Goal: Navigation & Orientation: Find specific page/section

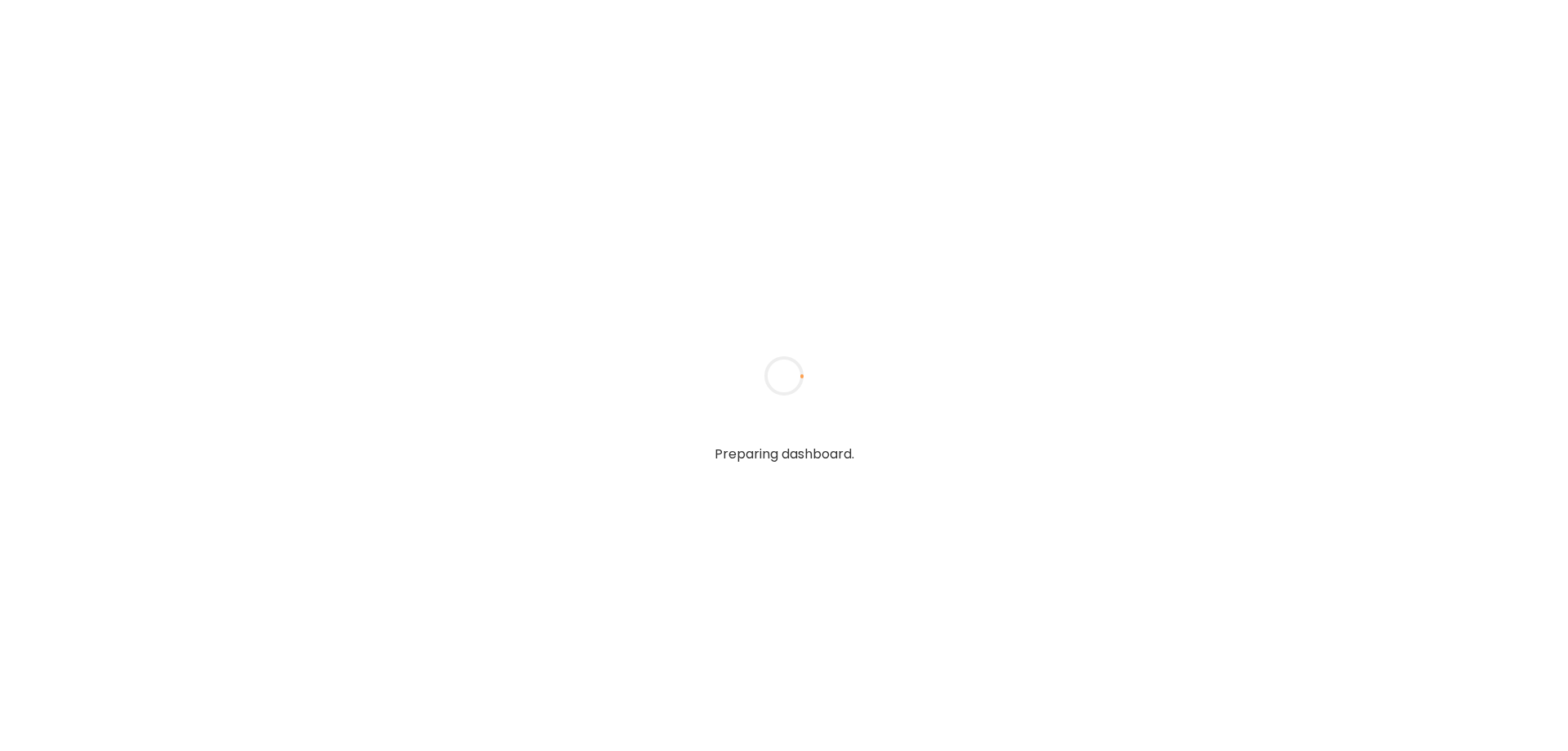
type textarea "**********"
type input "****"
type input "**********"
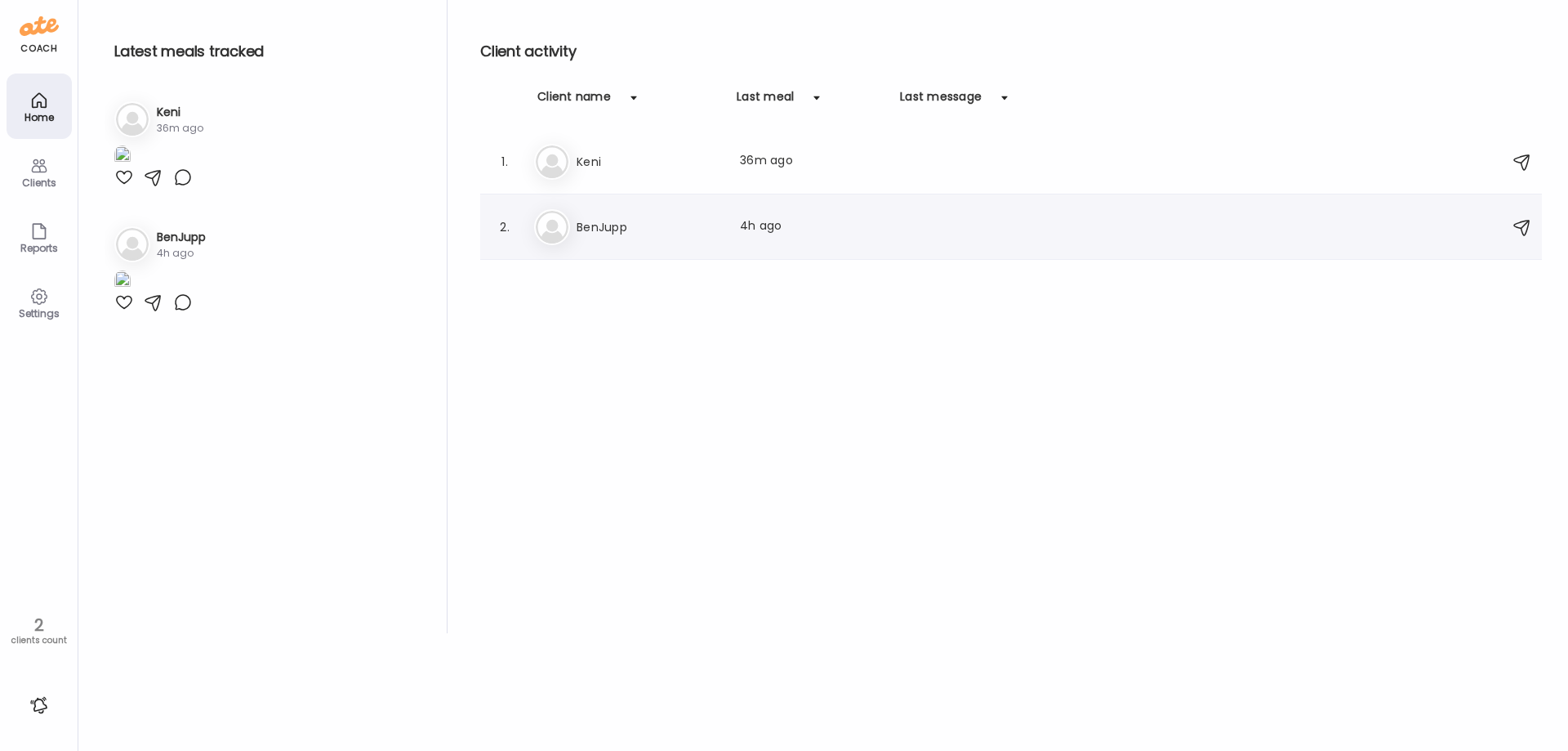
type input "**********"
click at [563, 217] on img at bounding box center [551, 227] width 33 height 33
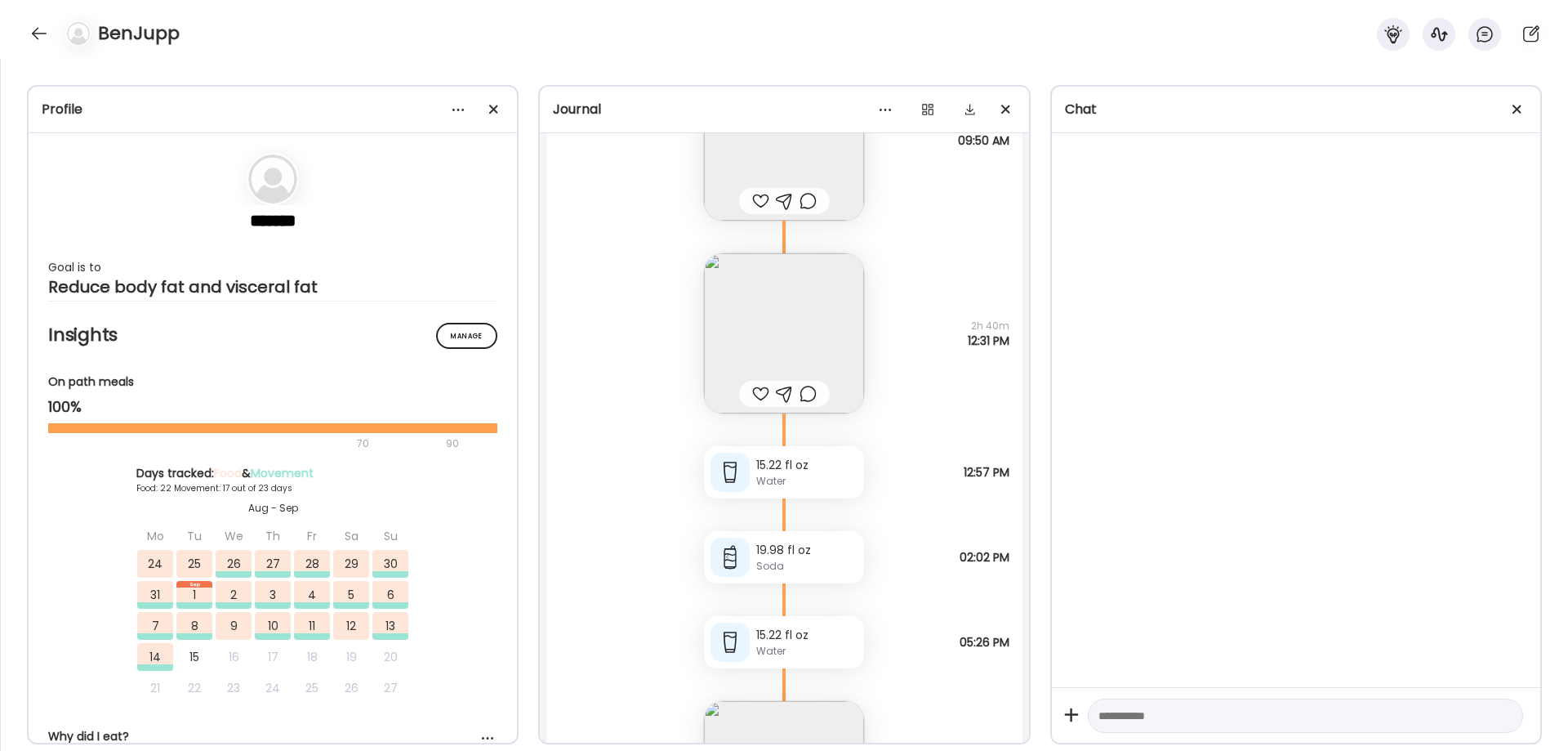
scroll to position [36383, 0]
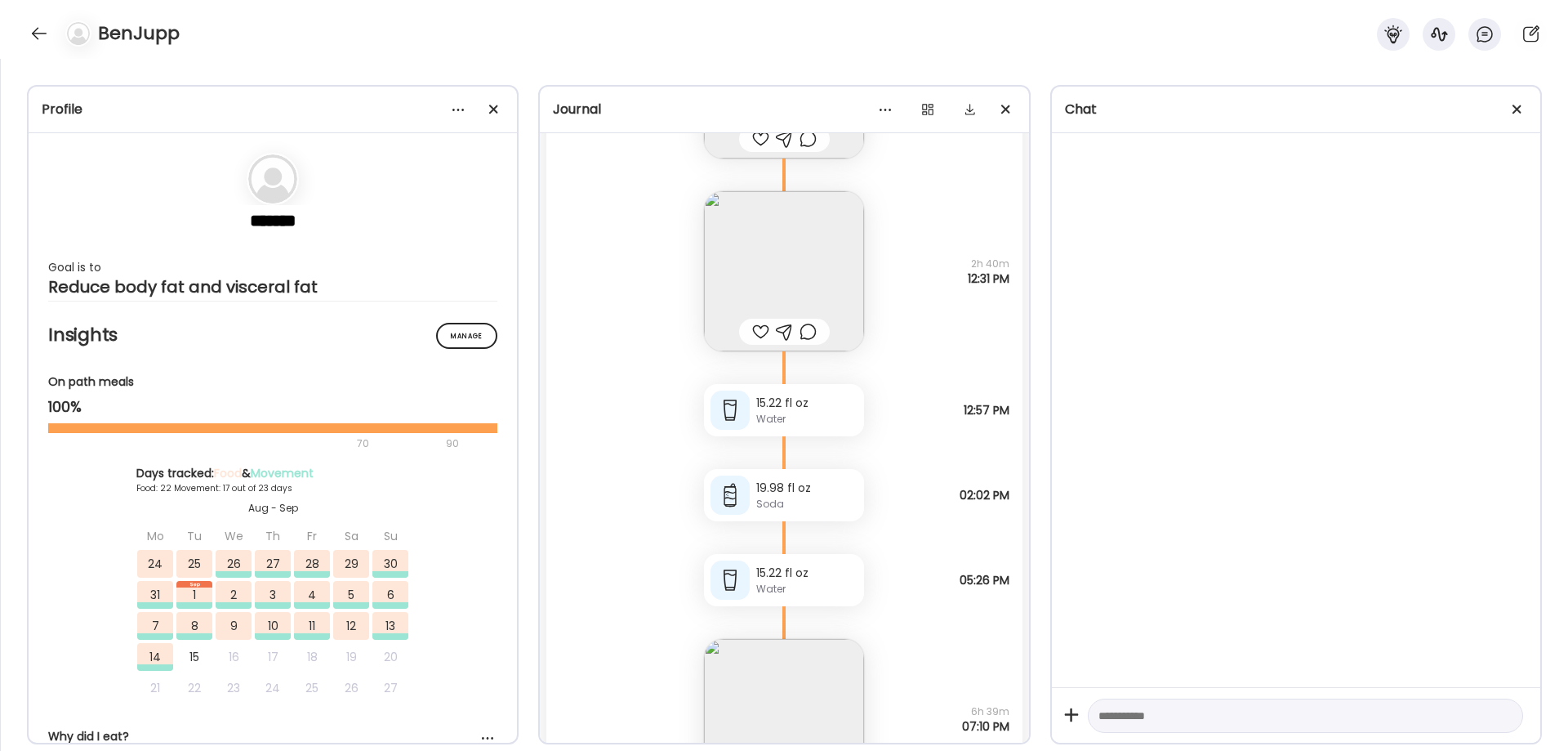
click at [791, 277] on img at bounding box center [784, 272] width 160 height 160
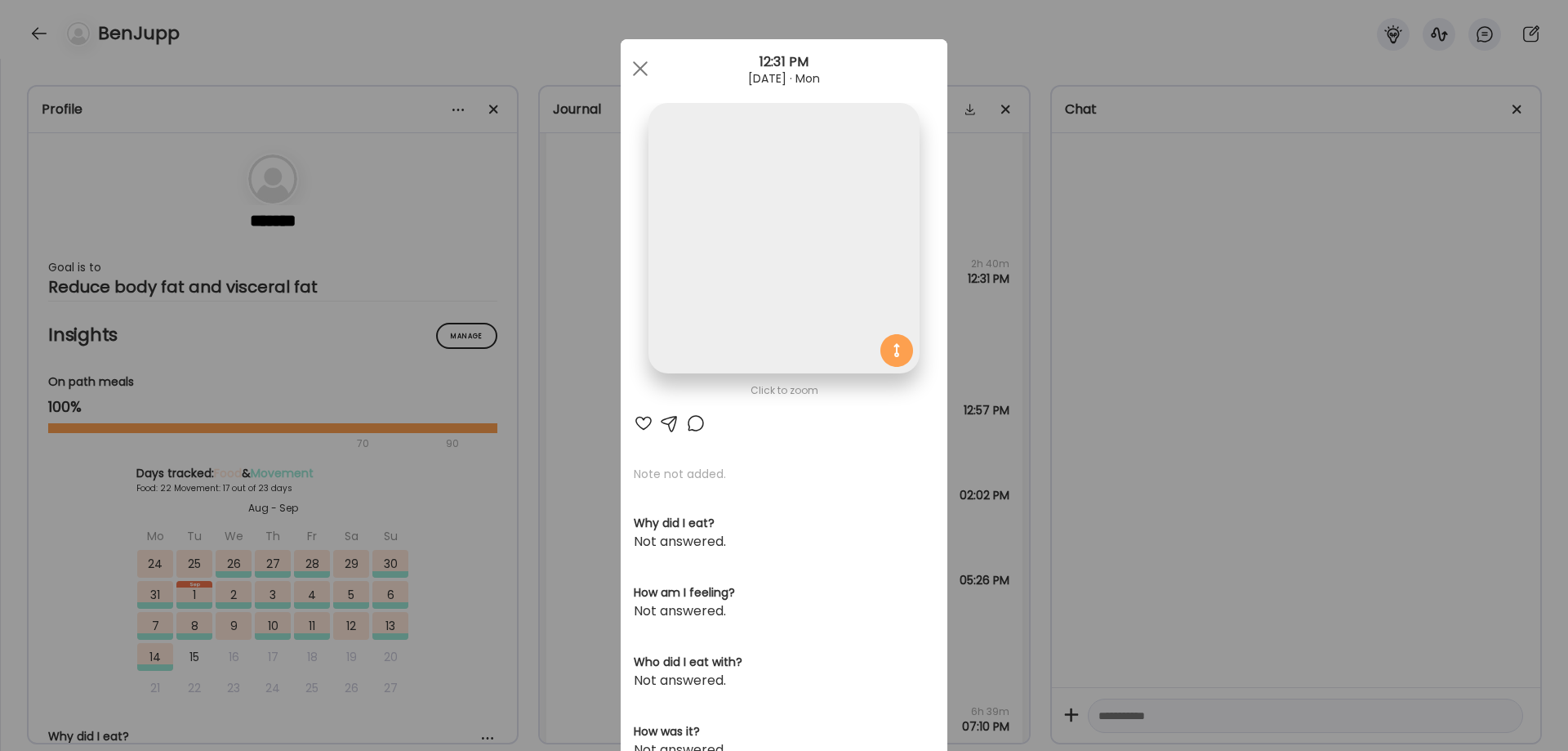
click at [791, 277] on img at bounding box center [783, 238] width 271 height 271
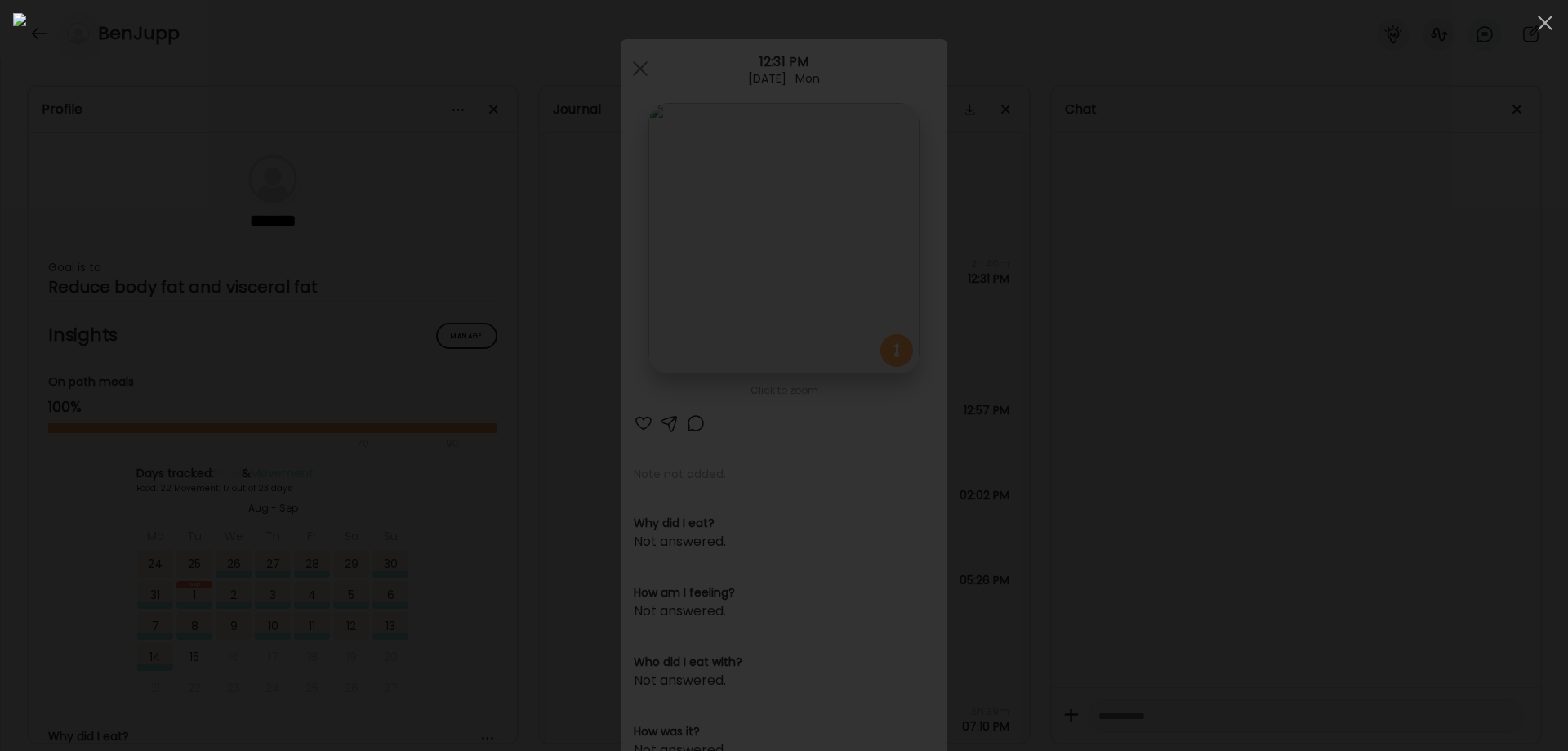
click at [1239, 447] on div at bounding box center [784, 375] width 1542 height 725
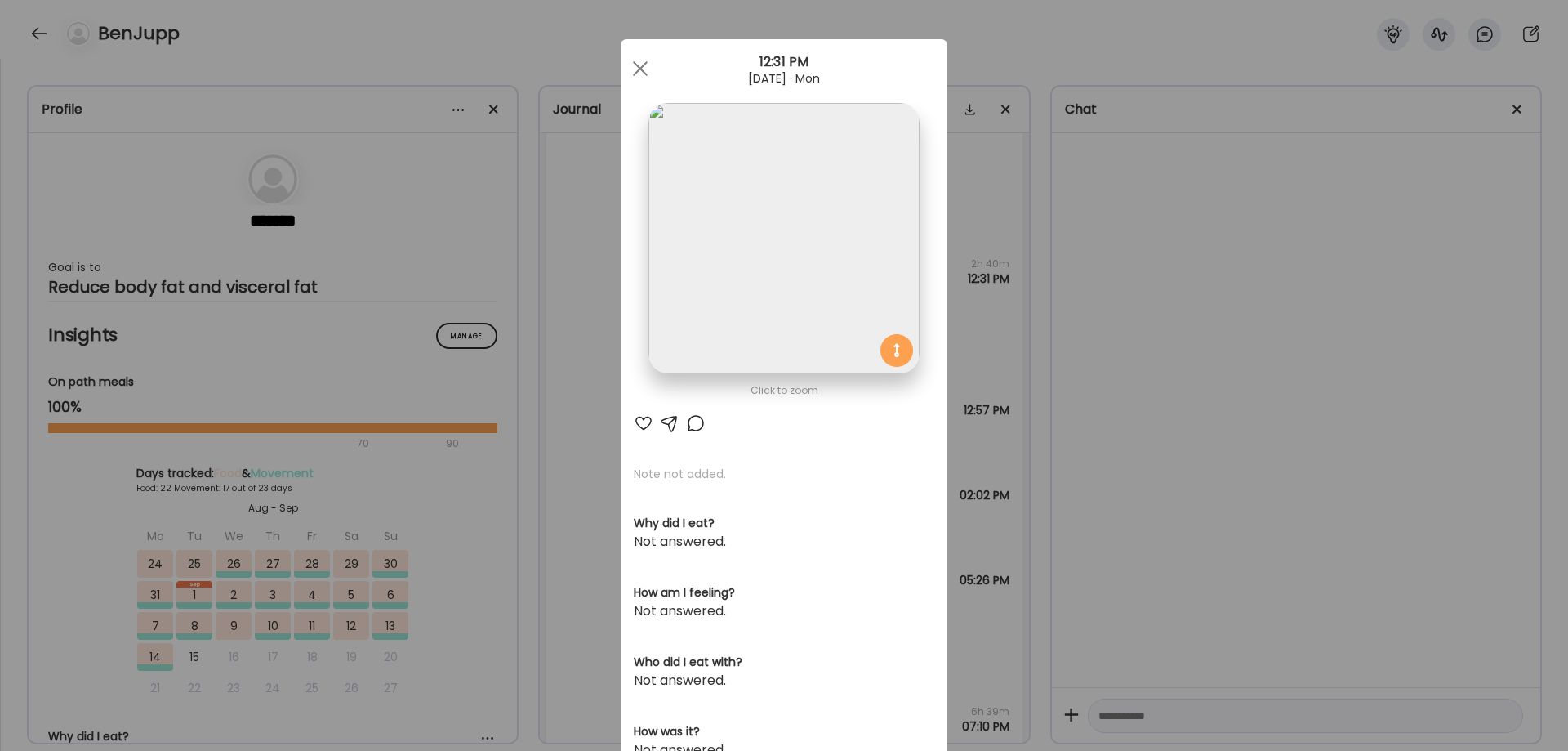
click at [1239, 447] on div "Ate Coach Dashboard Wahoo! It’s official Take a moment to set up your Coach Pro…" at bounding box center [784, 375] width 1568 height 751
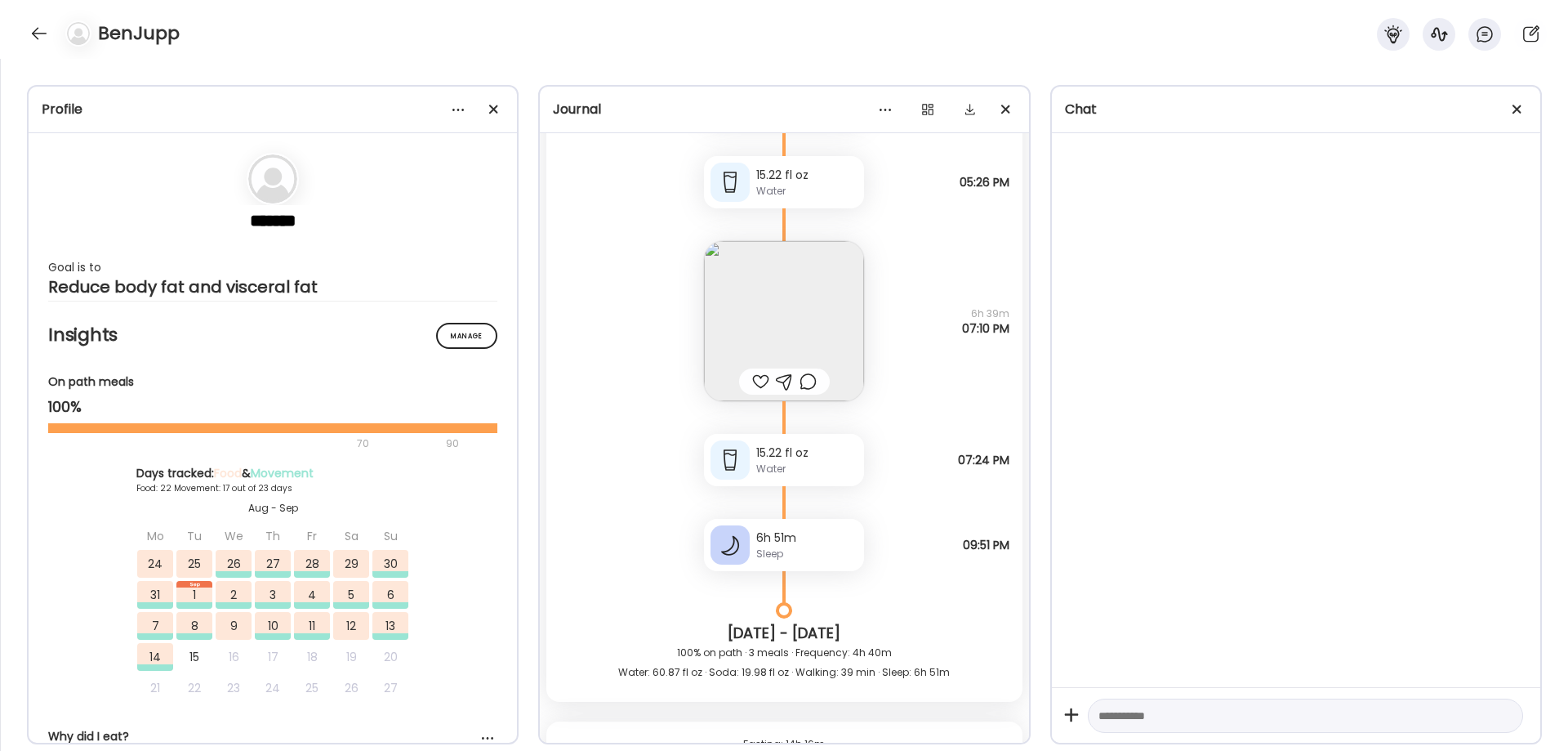
scroll to position [36792, 0]
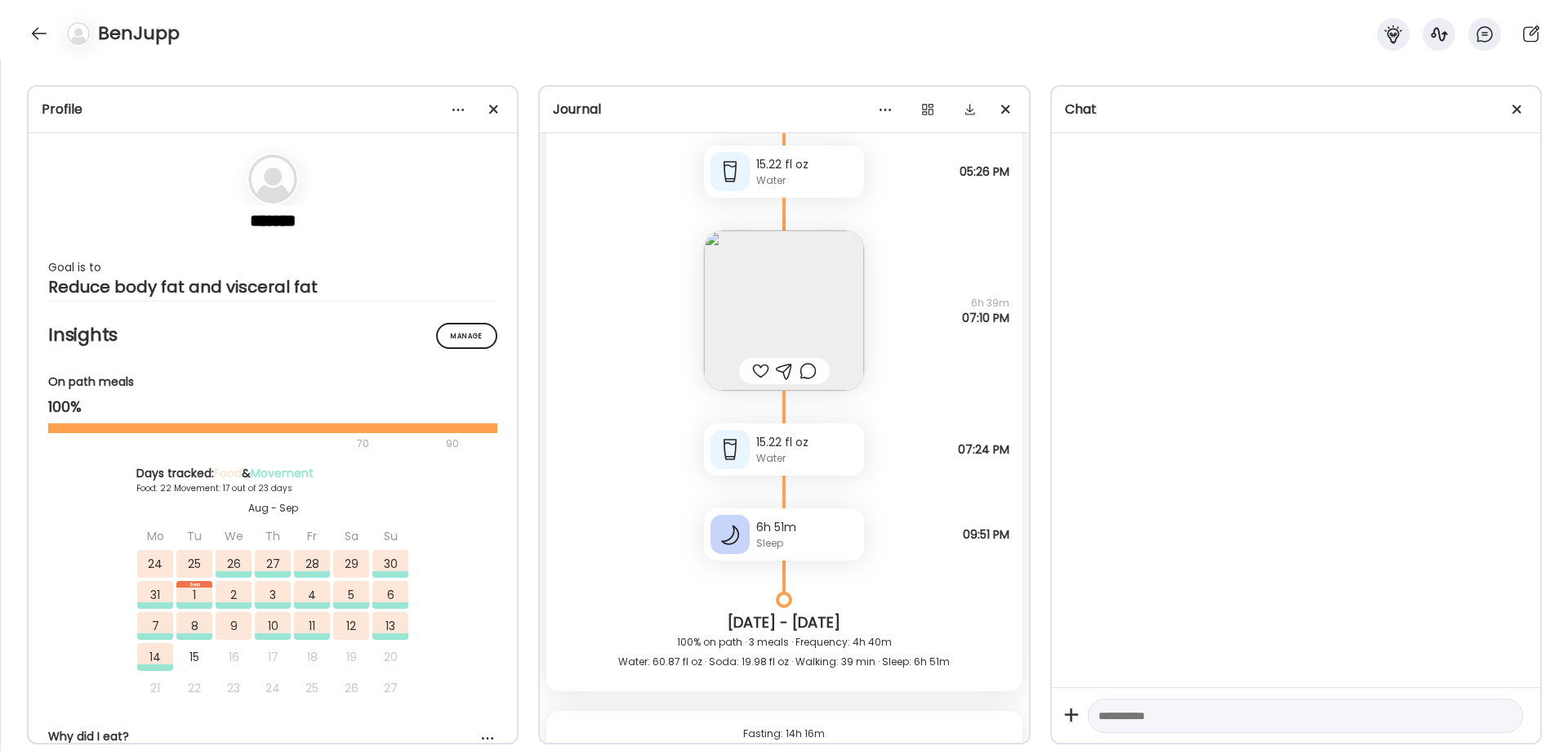
click at [763, 313] on img at bounding box center [784, 311] width 160 height 160
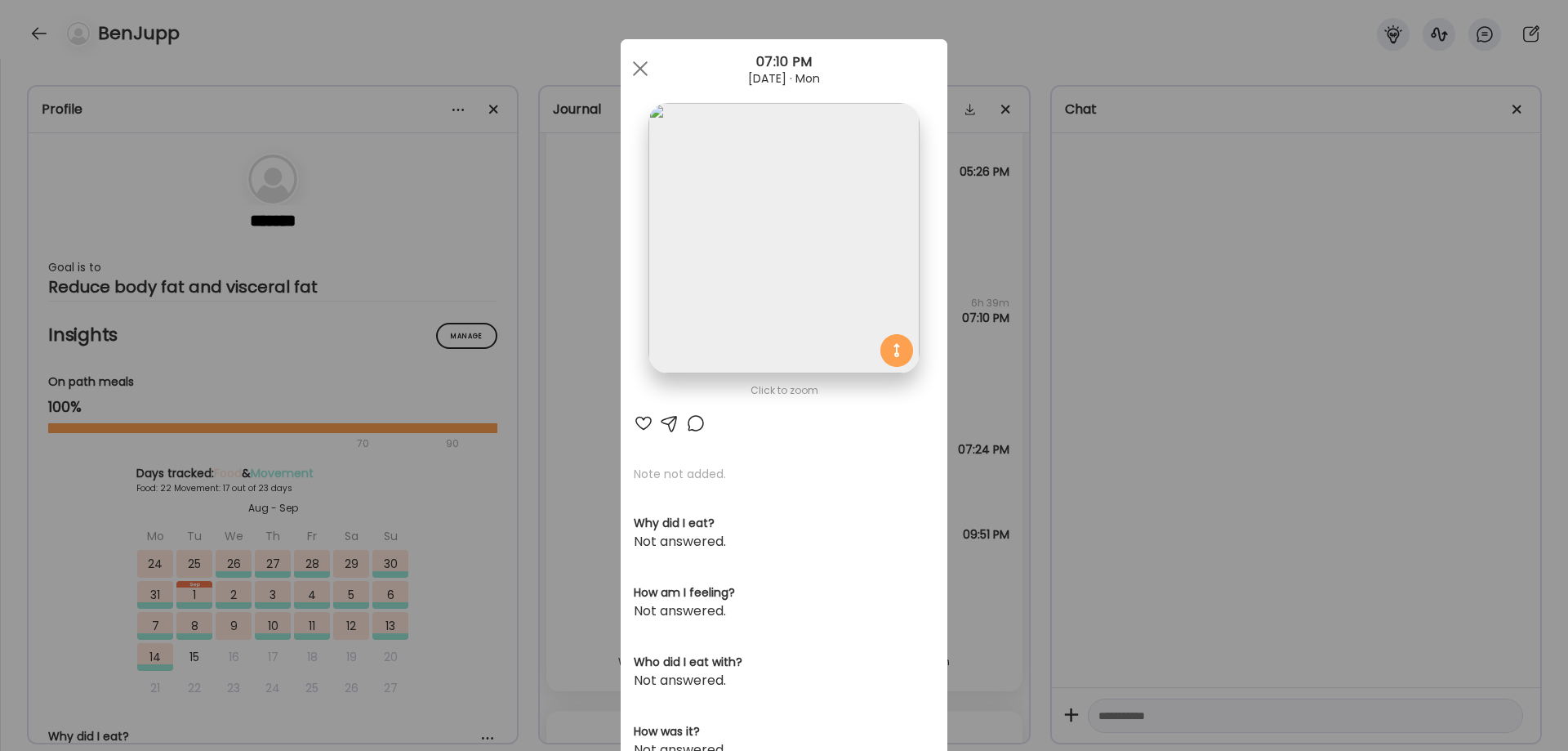
click at [763, 313] on img at bounding box center [783, 238] width 271 height 271
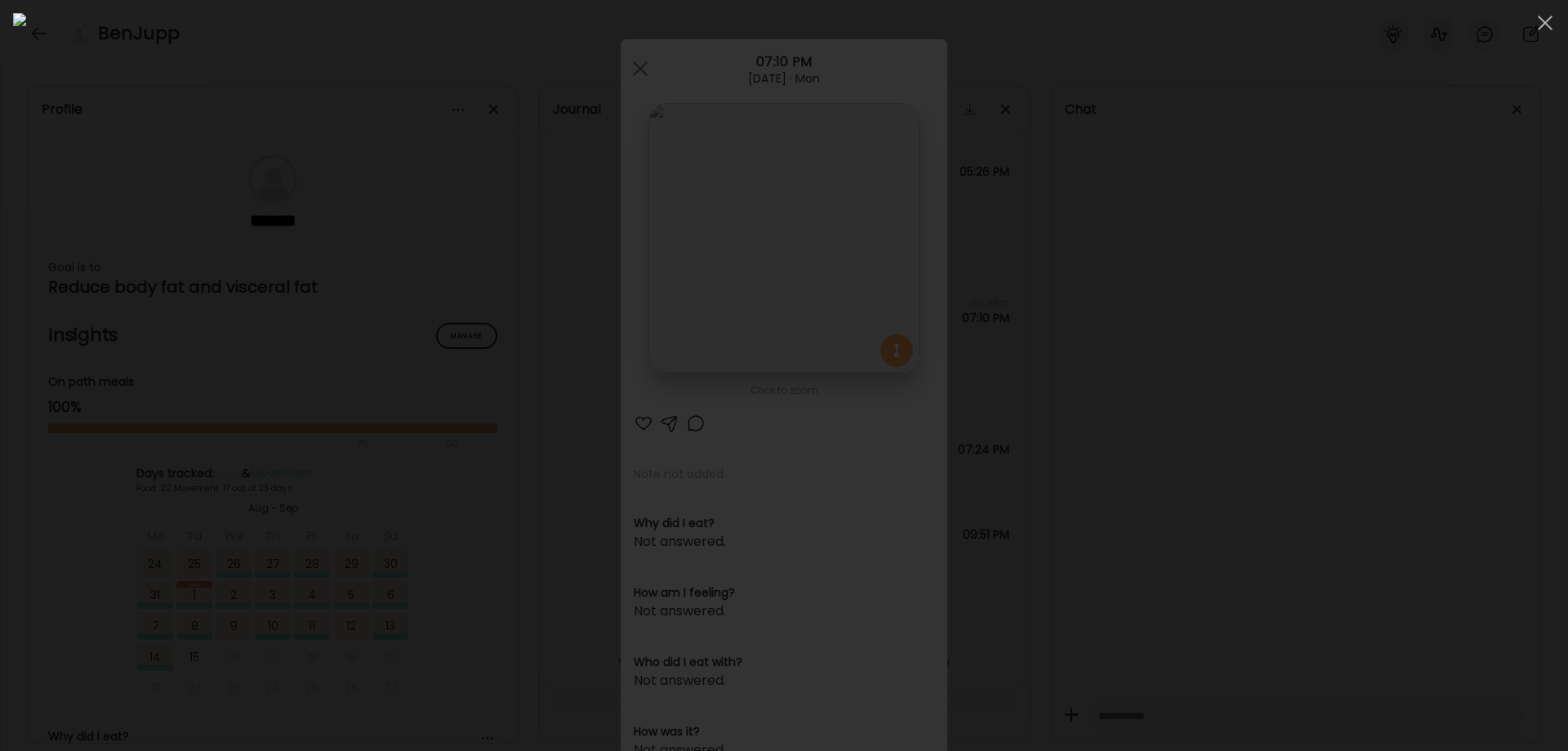
click at [1305, 461] on div at bounding box center [784, 375] width 1542 height 725
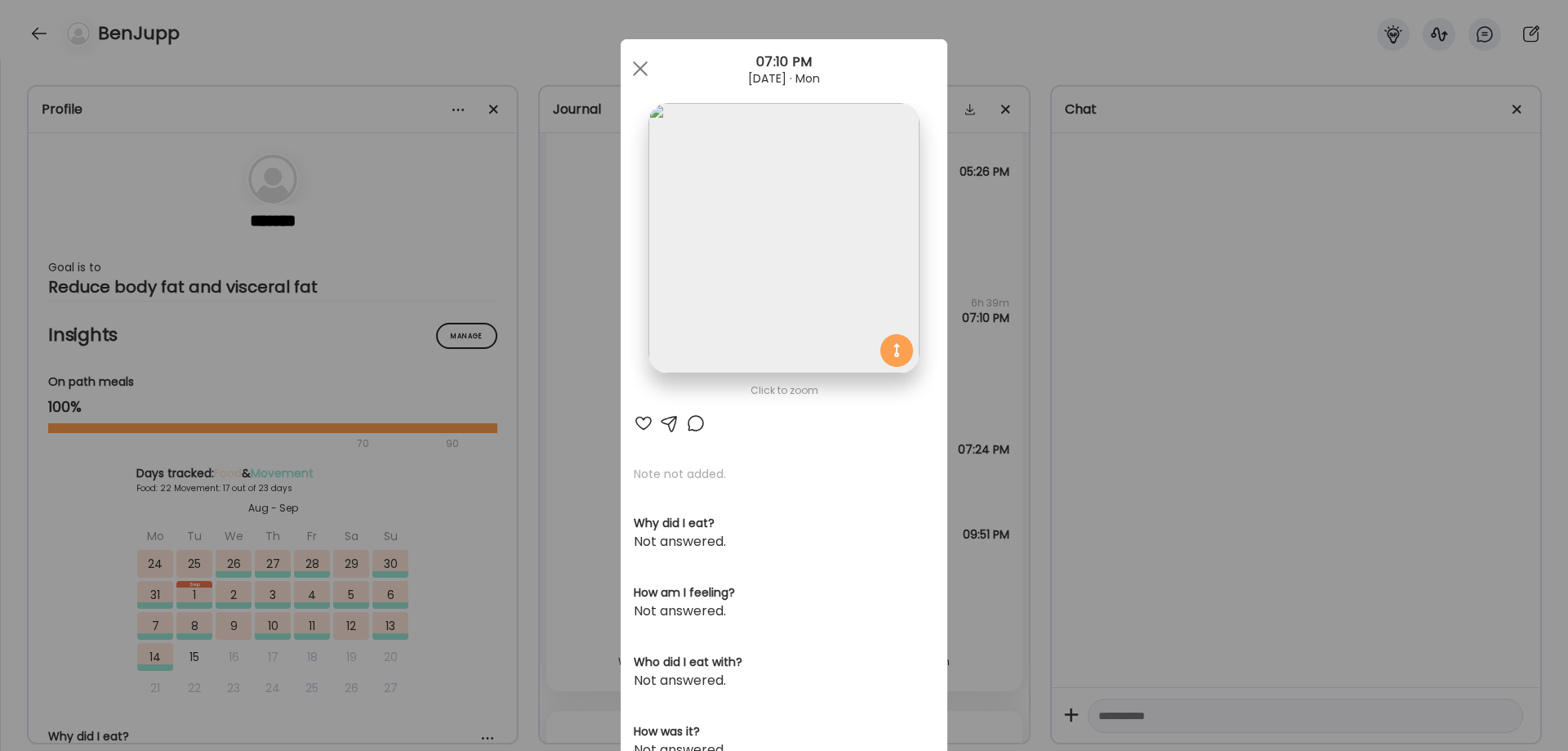
click at [1272, 482] on div "Ate Coach Dashboard Wahoo! It’s official Take a moment to set up your Coach Pro…" at bounding box center [784, 375] width 1568 height 751
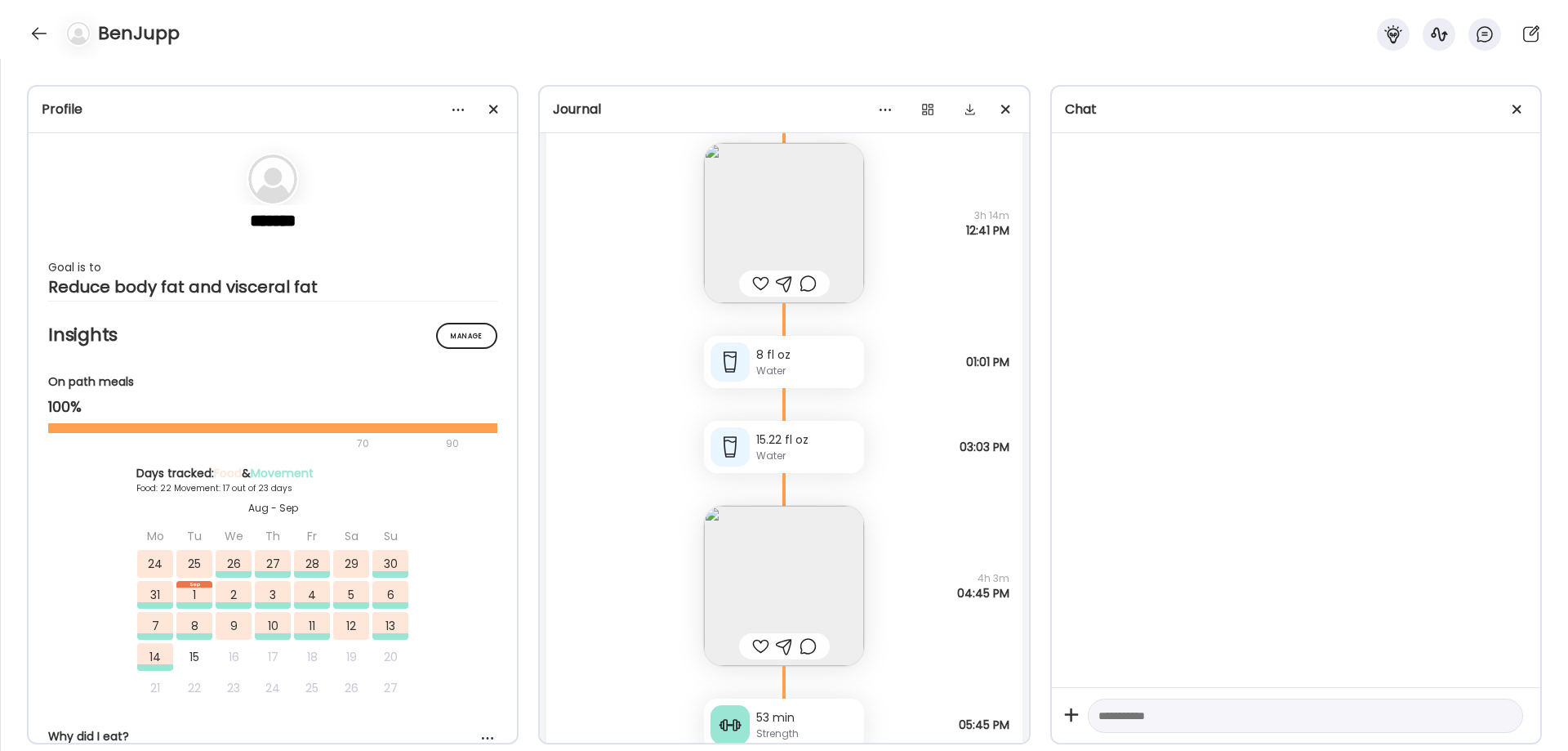
scroll to position [38017, 0]
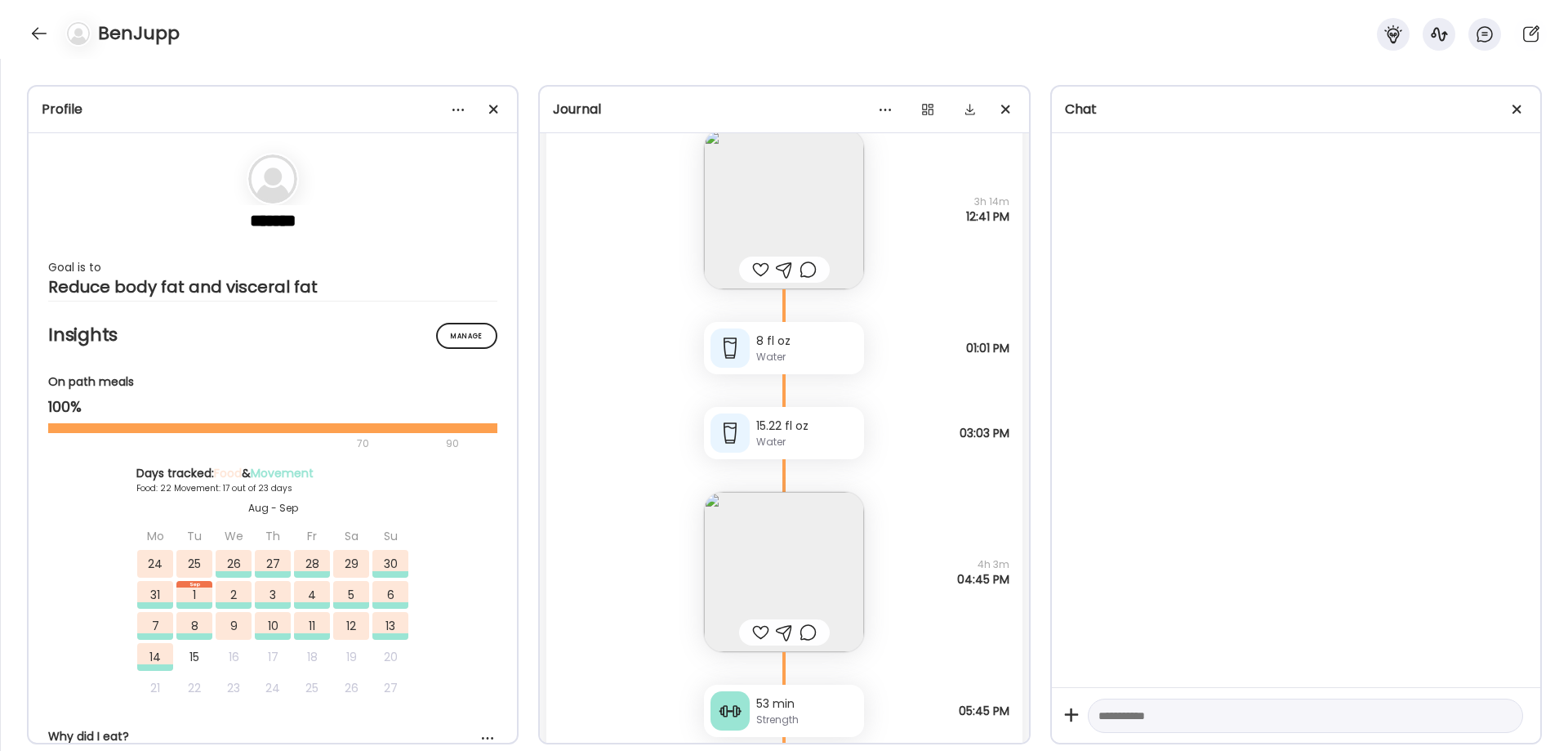
click at [791, 235] on img at bounding box center [784, 209] width 160 height 160
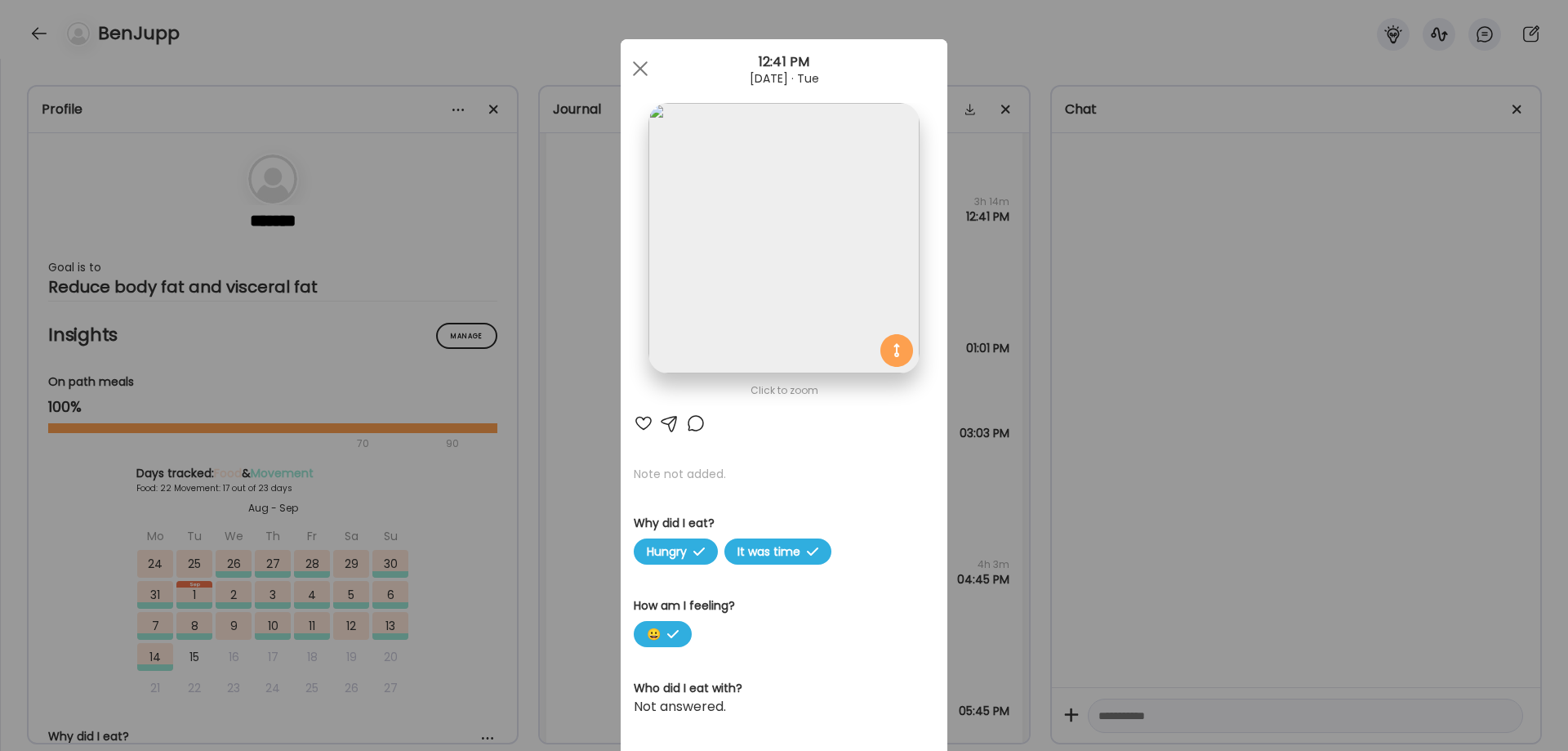
click at [791, 235] on img at bounding box center [783, 238] width 271 height 271
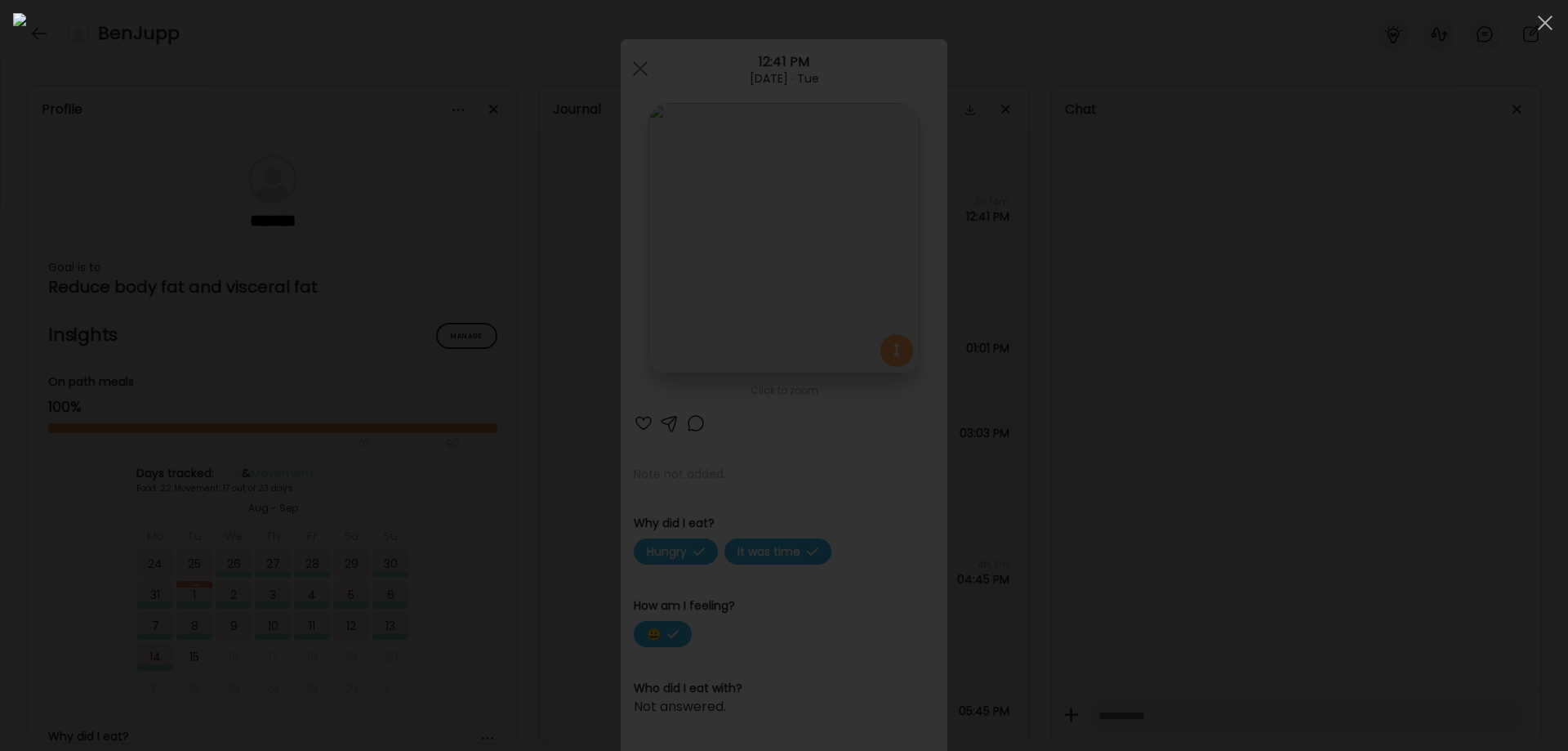
click at [1258, 503] on div at bounding box center [784, 375] width 1542 height 725
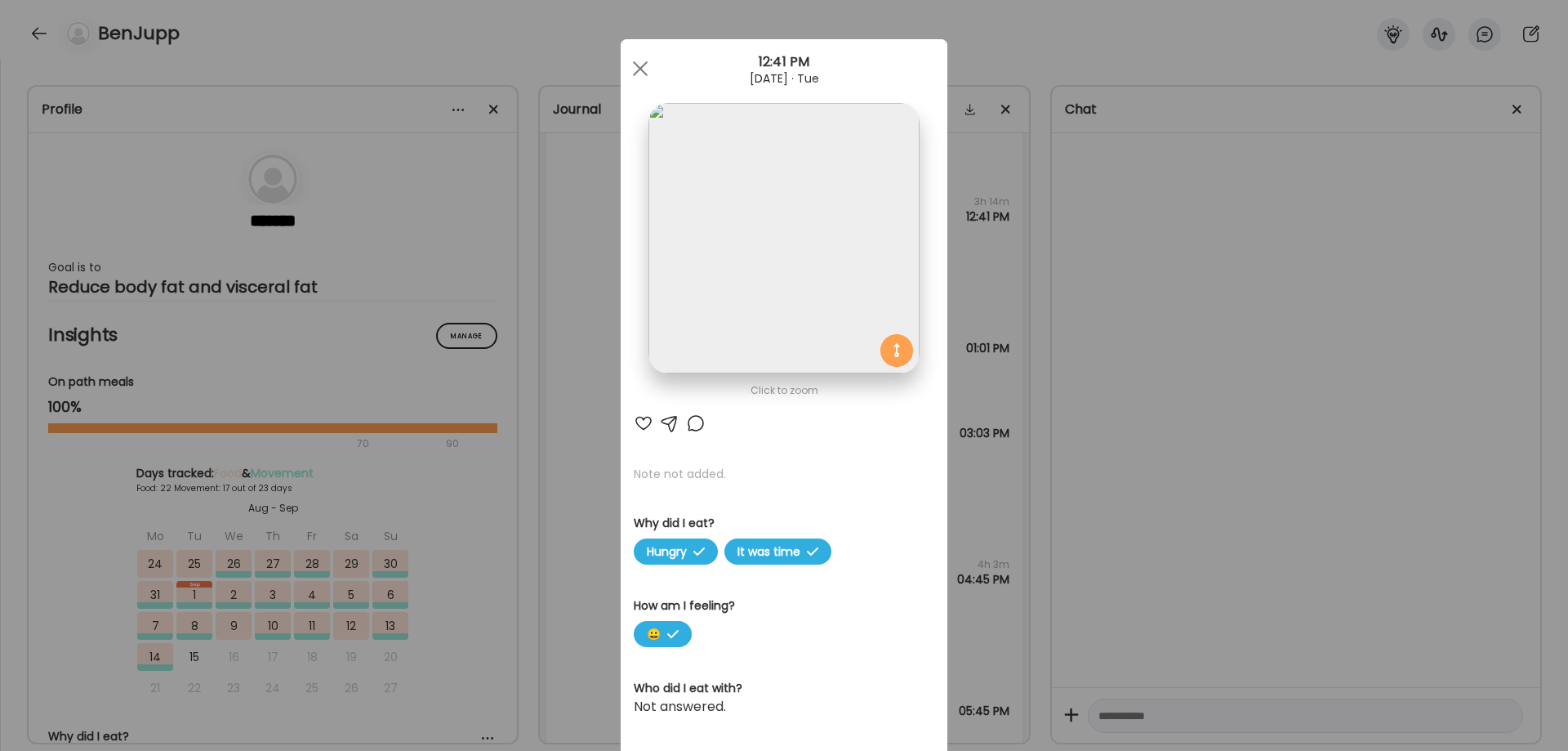
click at [1253, 506] on div "Ate Coach Dashboard Wahoo! It’s official Take a moment to set up your Coach Pro…" at bounding box center [784, 375] width 1568 height 751
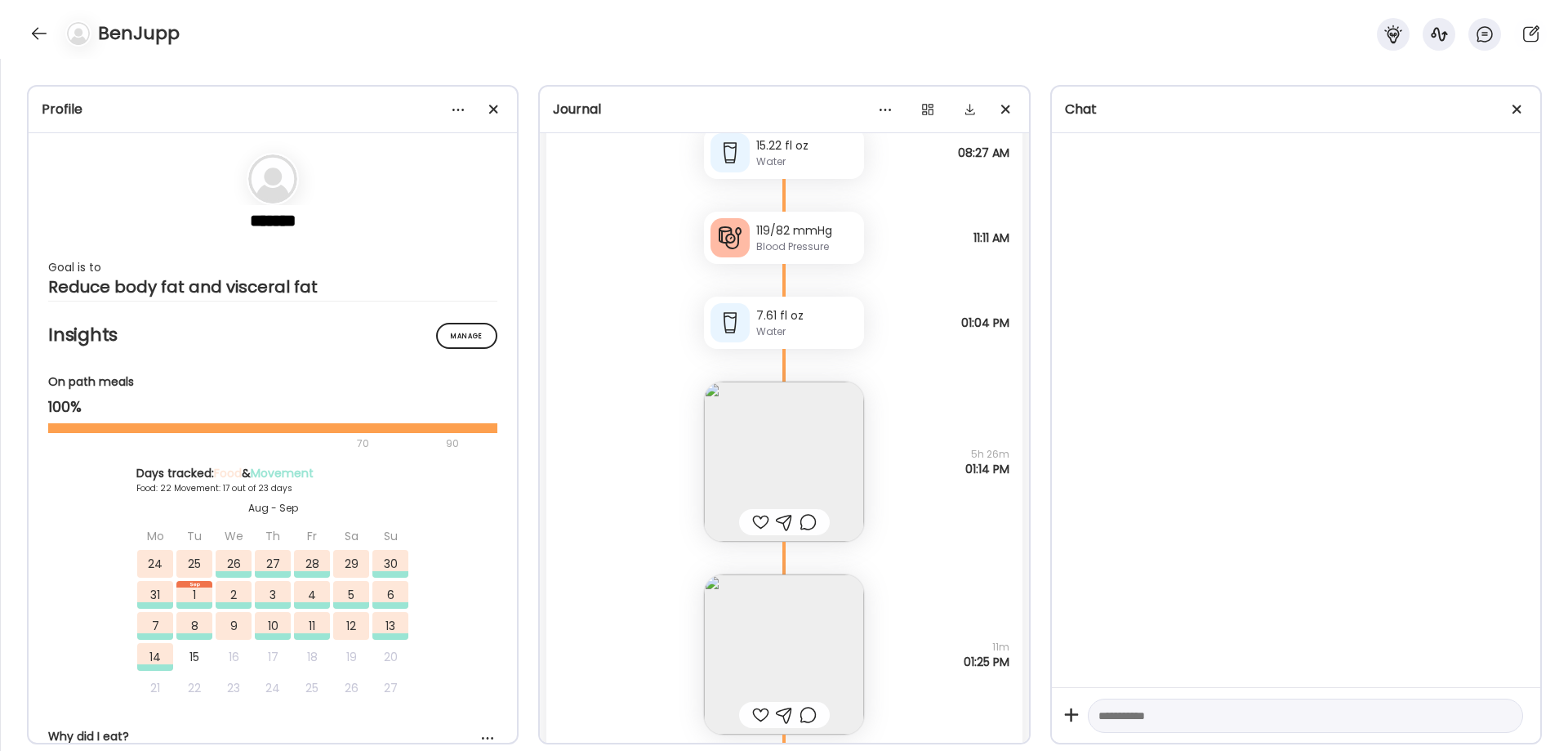
scroll to position [39651, 0]
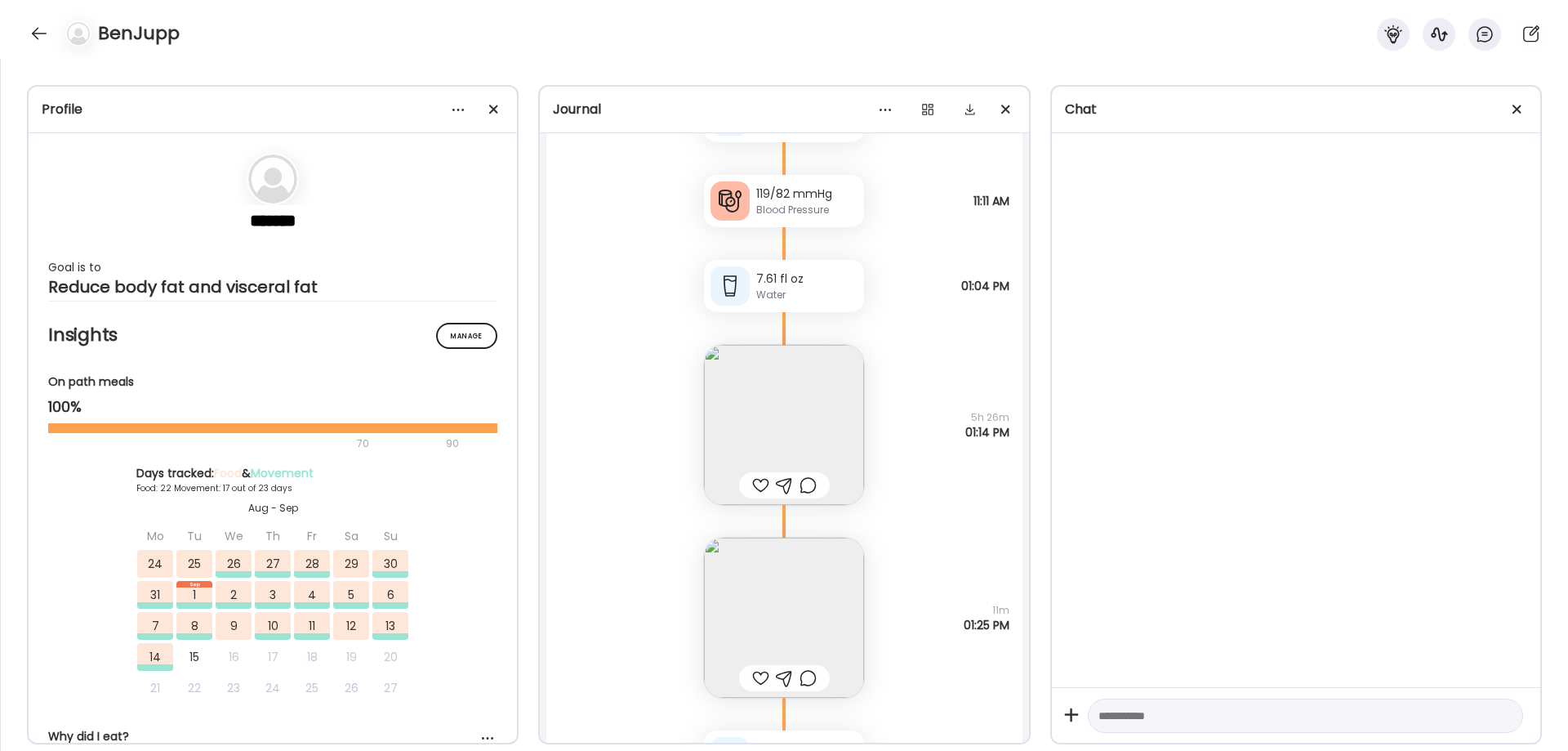
click at [780, 411] on img at bounding box center [784, 425] width 160 height 160
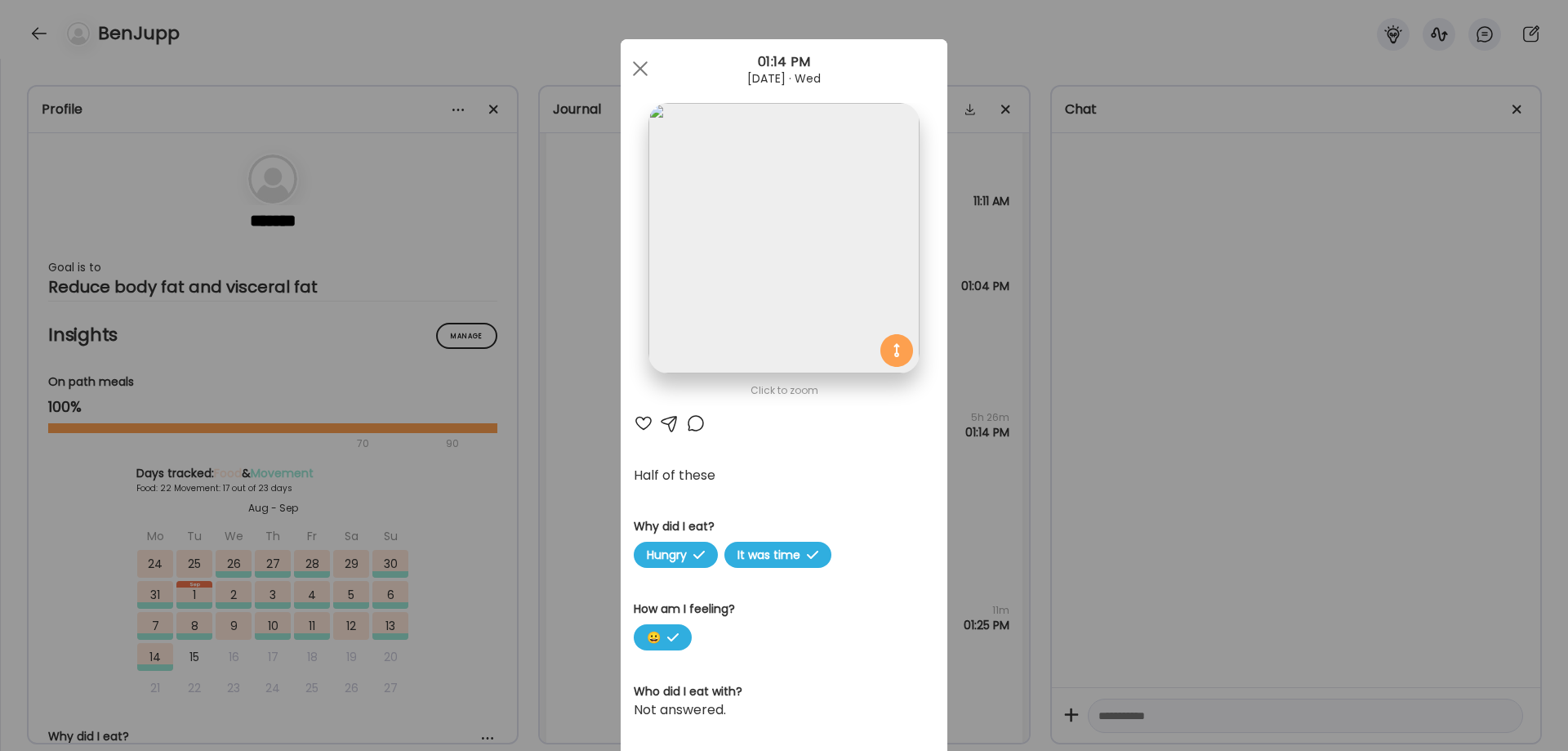
click at [1255, 488] on div "Ate Coach Dashboard Wahoo! It’s official Take a moment to set up your Coach Pro…" at bounding box center [784, 375] width 1568 height 751
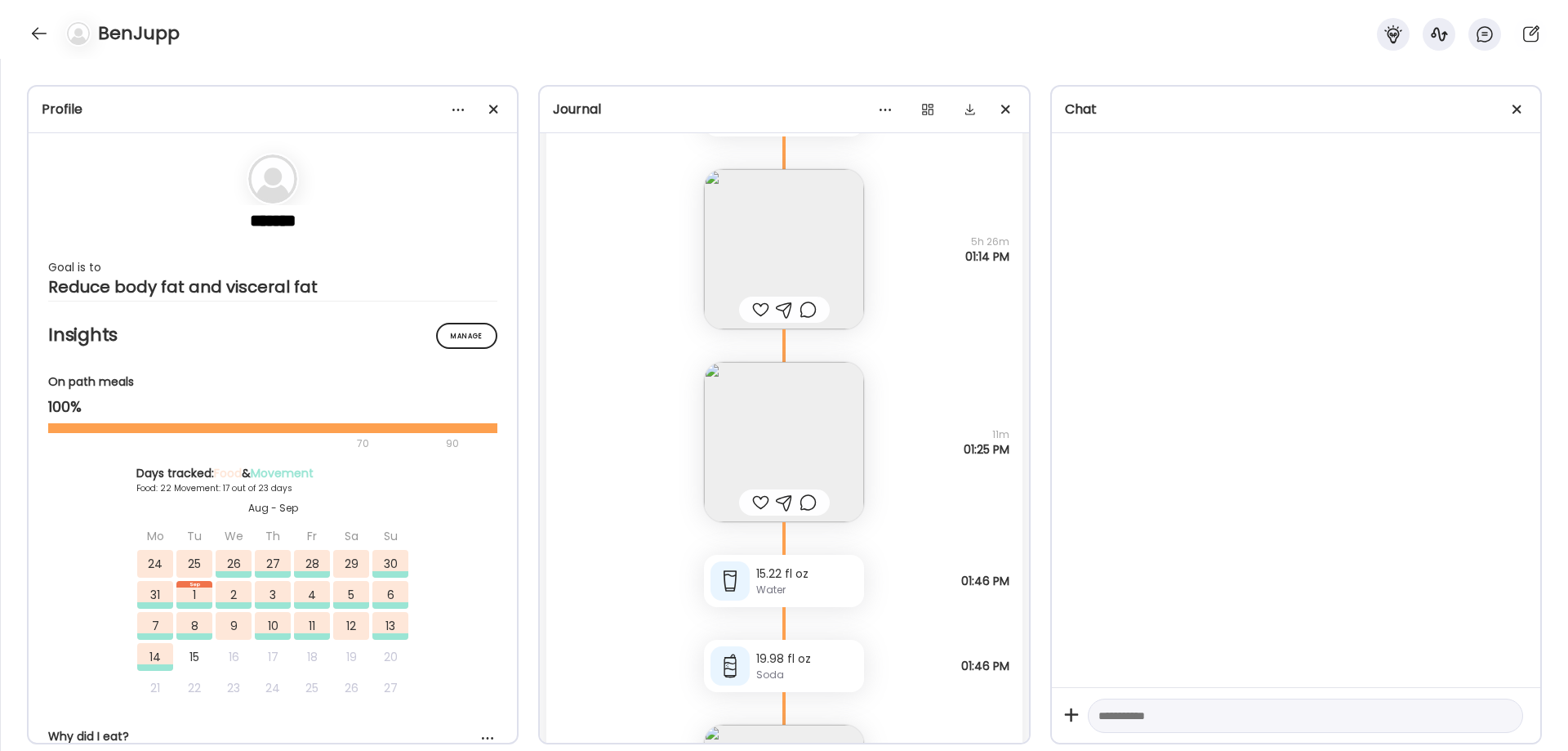
scroll to position [39924, 0]
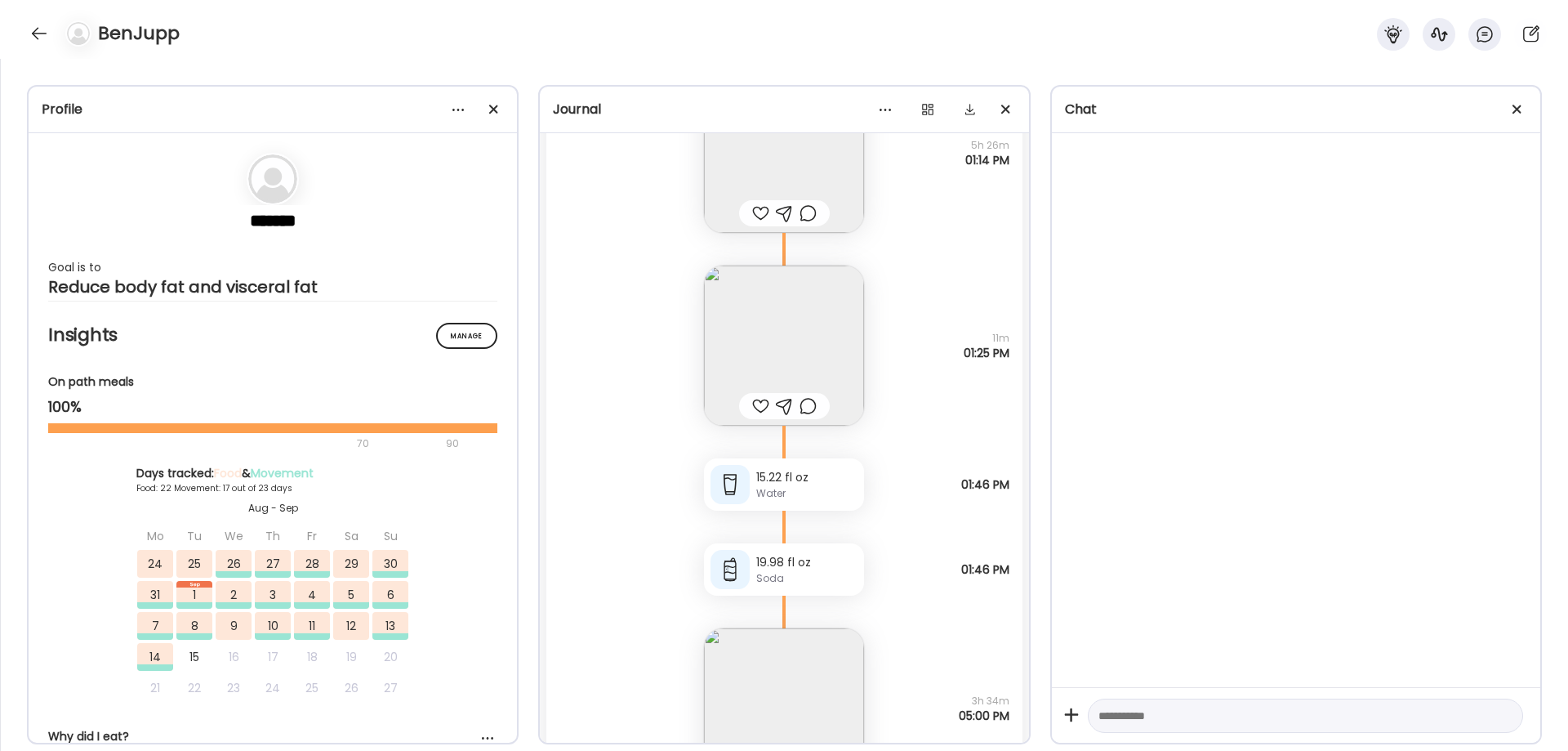
click at [801, 328] on img at bounding box center [784, 345] width 160 height 160
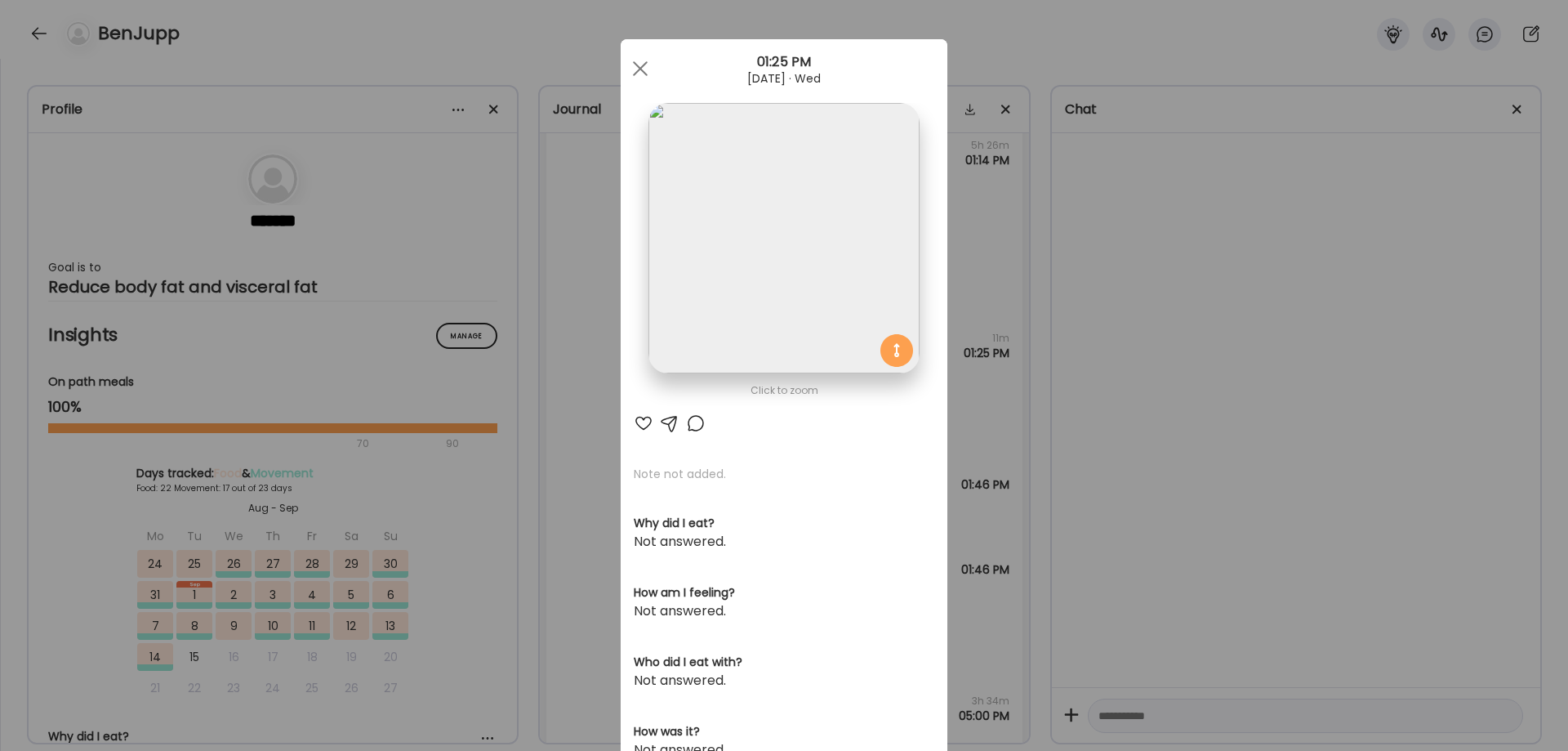
click at [741, 272] on img at bounding box center [783, 238] width 271 height 271
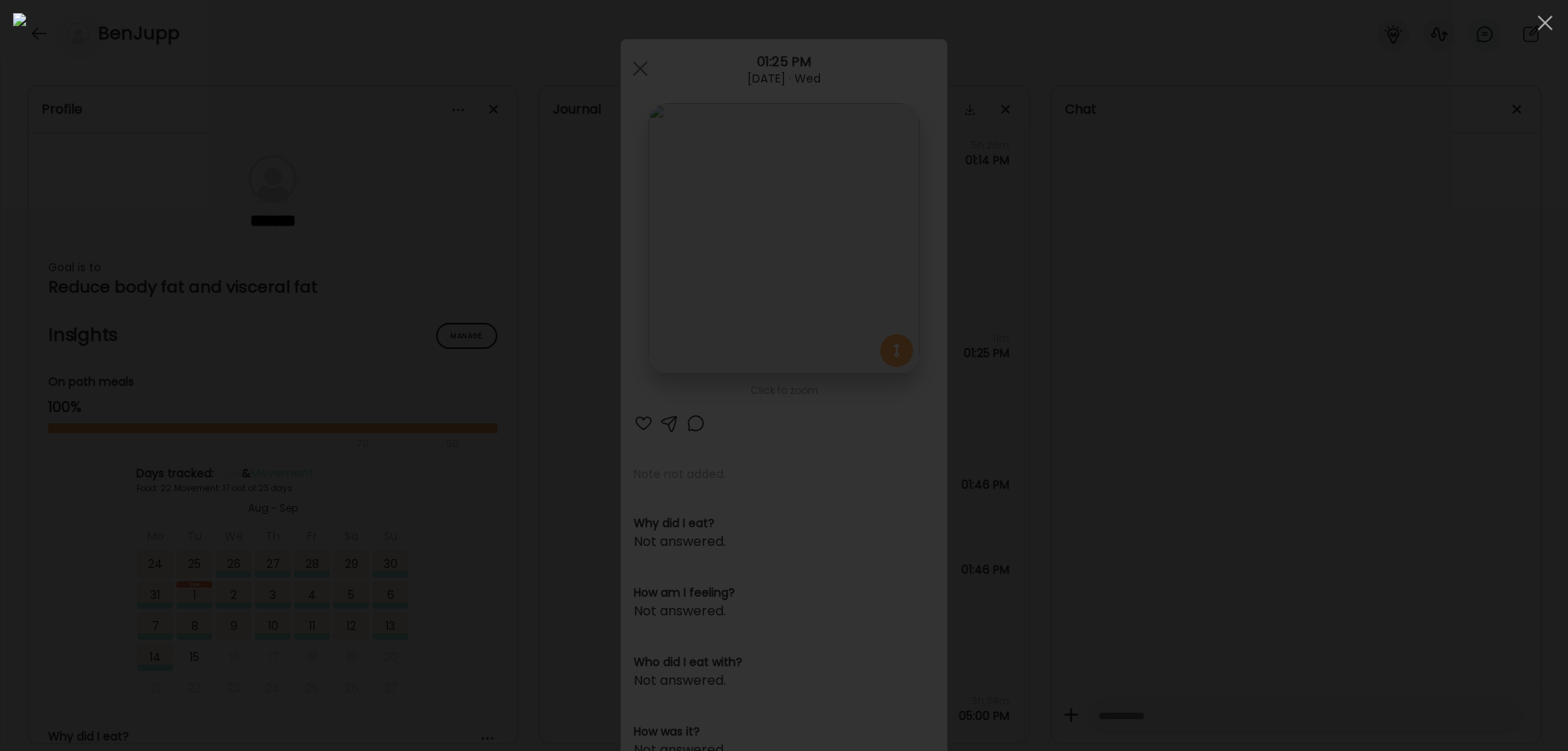
click at [1331, 534] on div at bounding box center [784, 375] width 1542 height 725
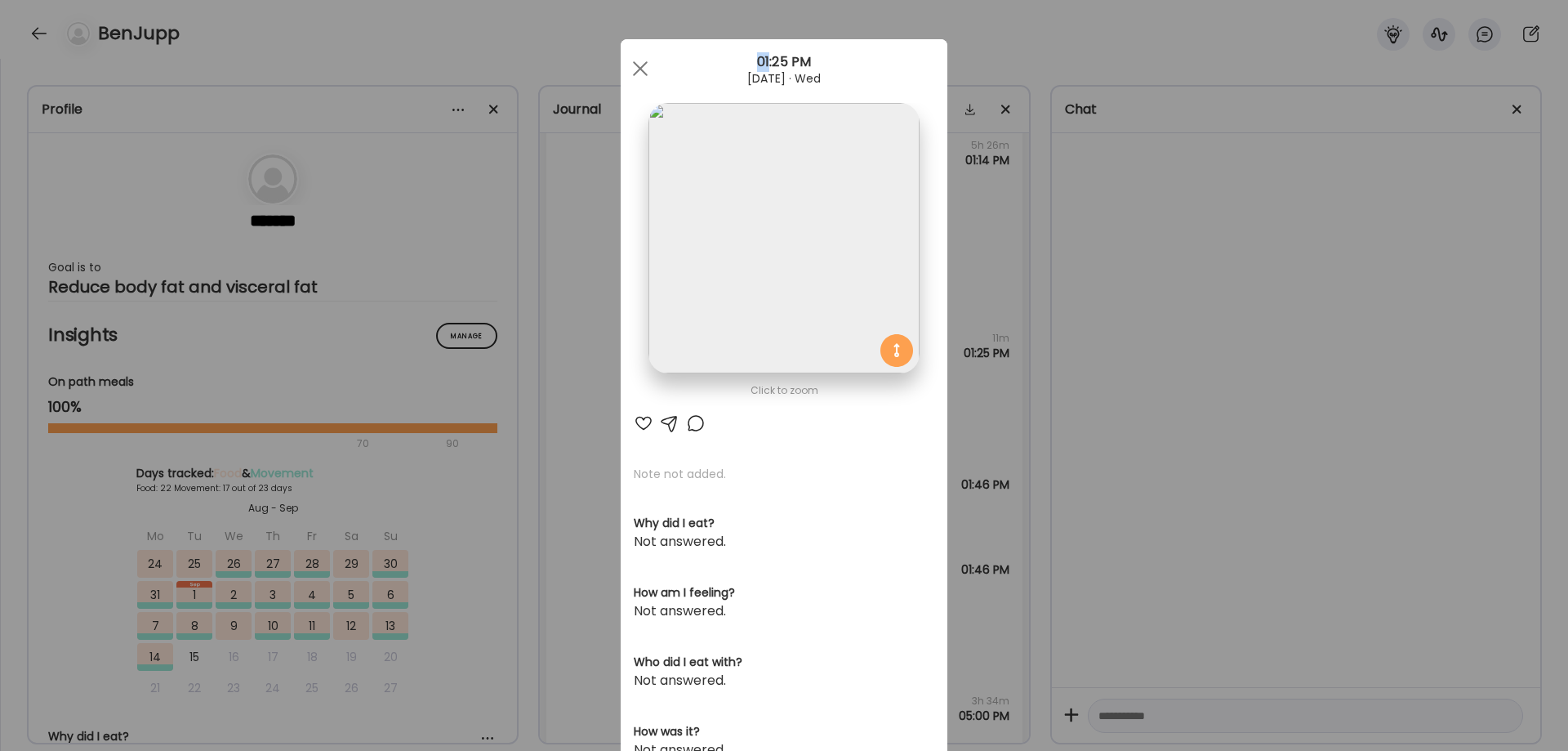
click at [1331, 534] on div "Ate Coach Dashboard Wahoo! It’s official Take a moment to set up your Coach Pro…" at bounding box center [784, 375] width 1568 height 751
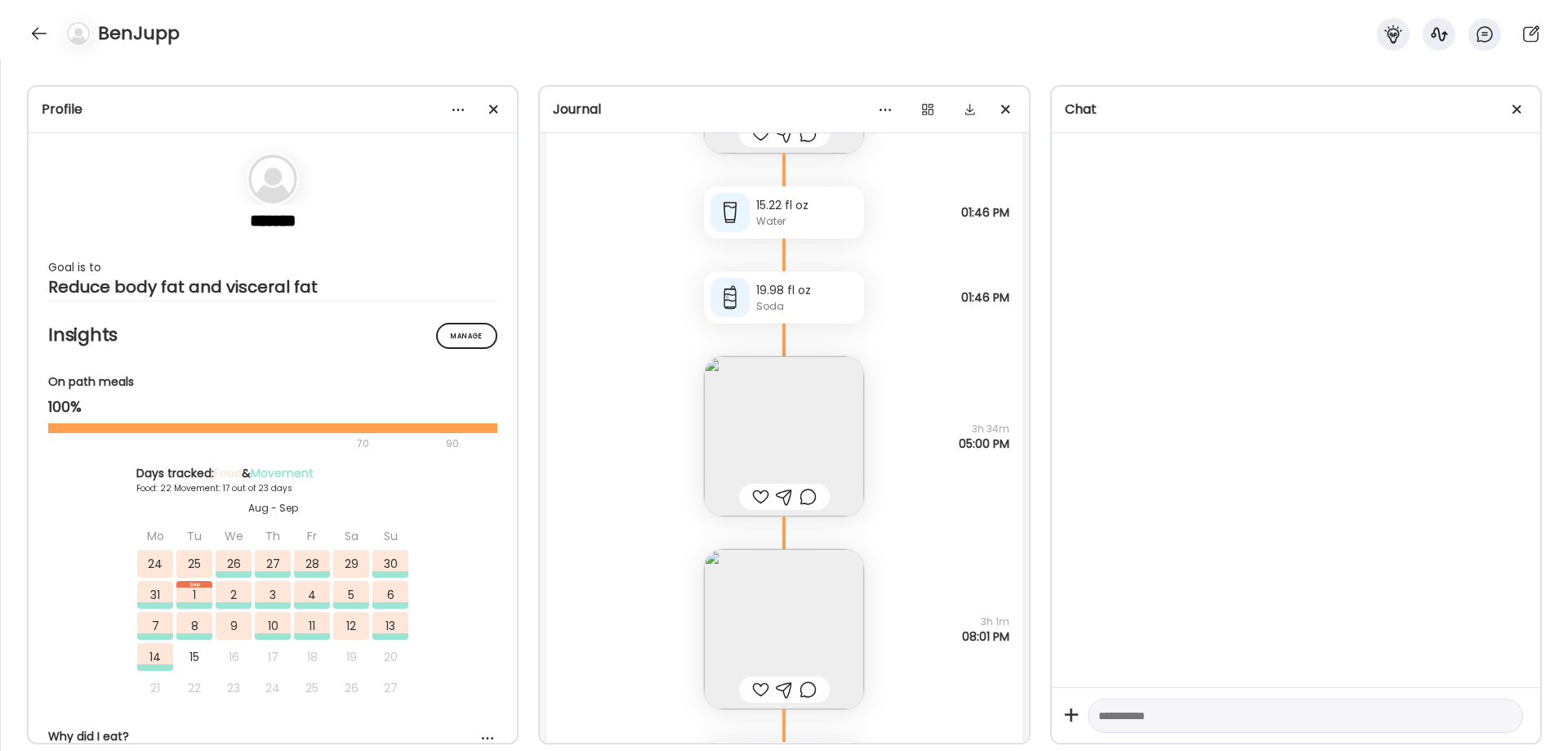
scroll to position [40469, 0]
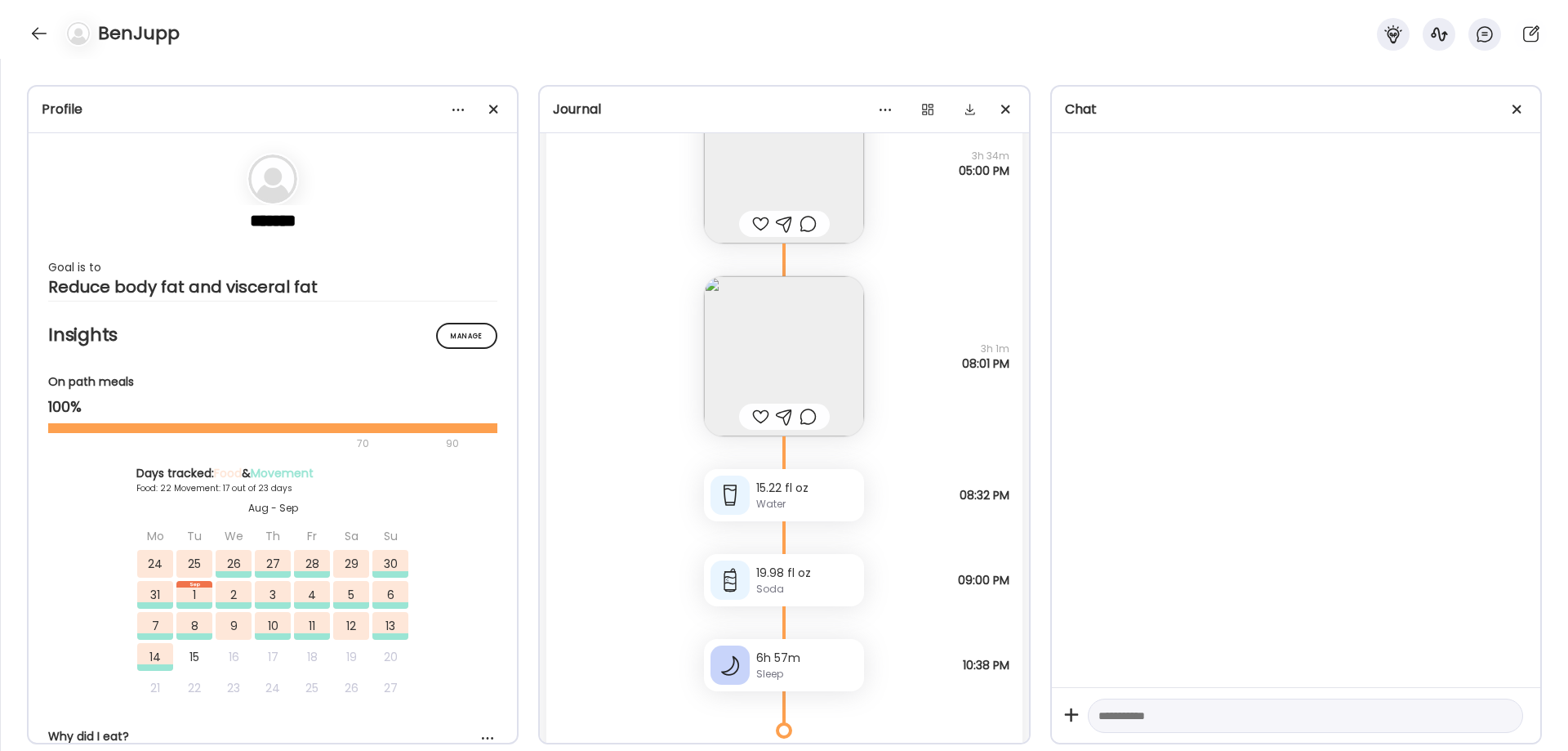
click at [783, 352] on img at bounding box center [784, 356] width 160 height 160
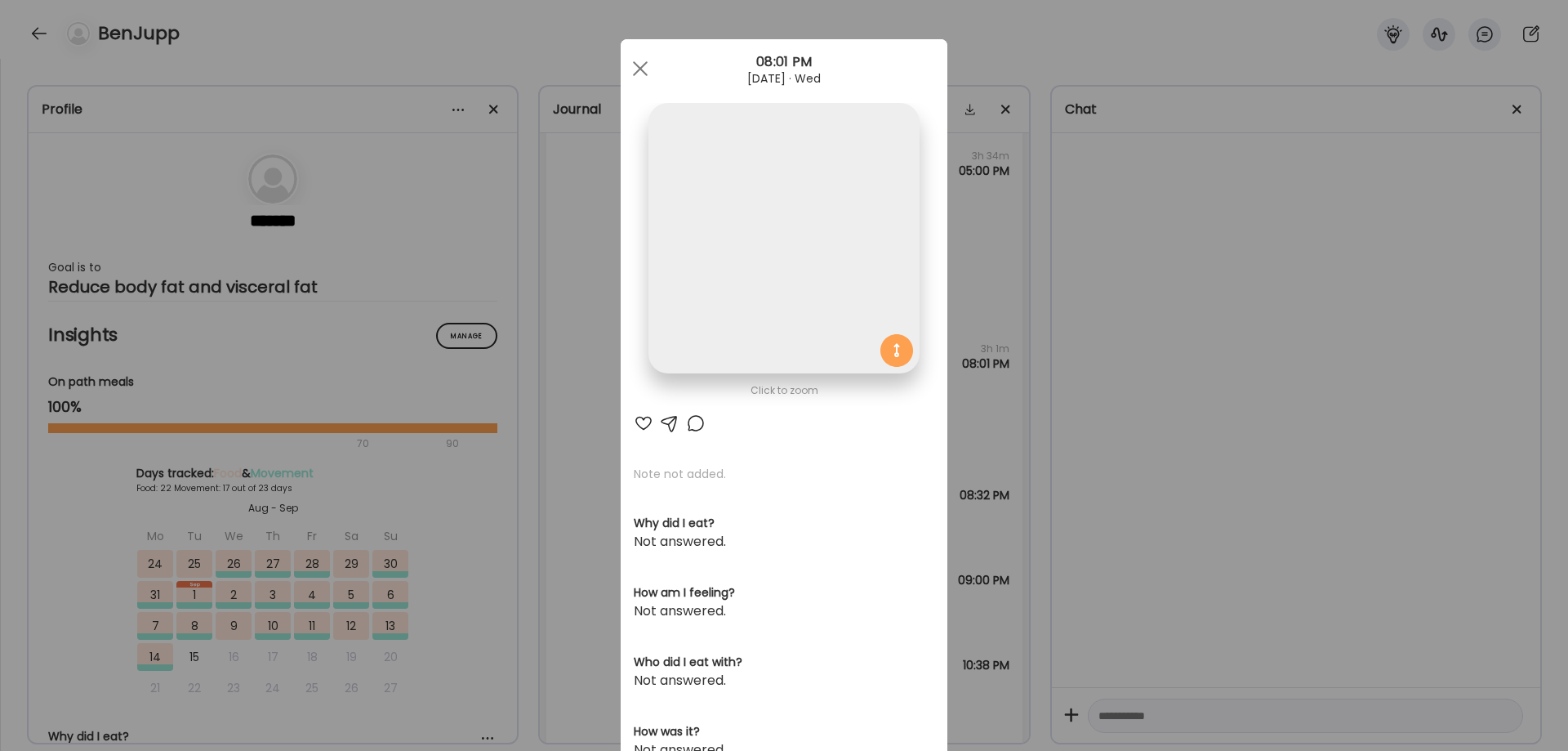
click at [777, 292] on img at bounding box center [783, 238] width 271 height 271
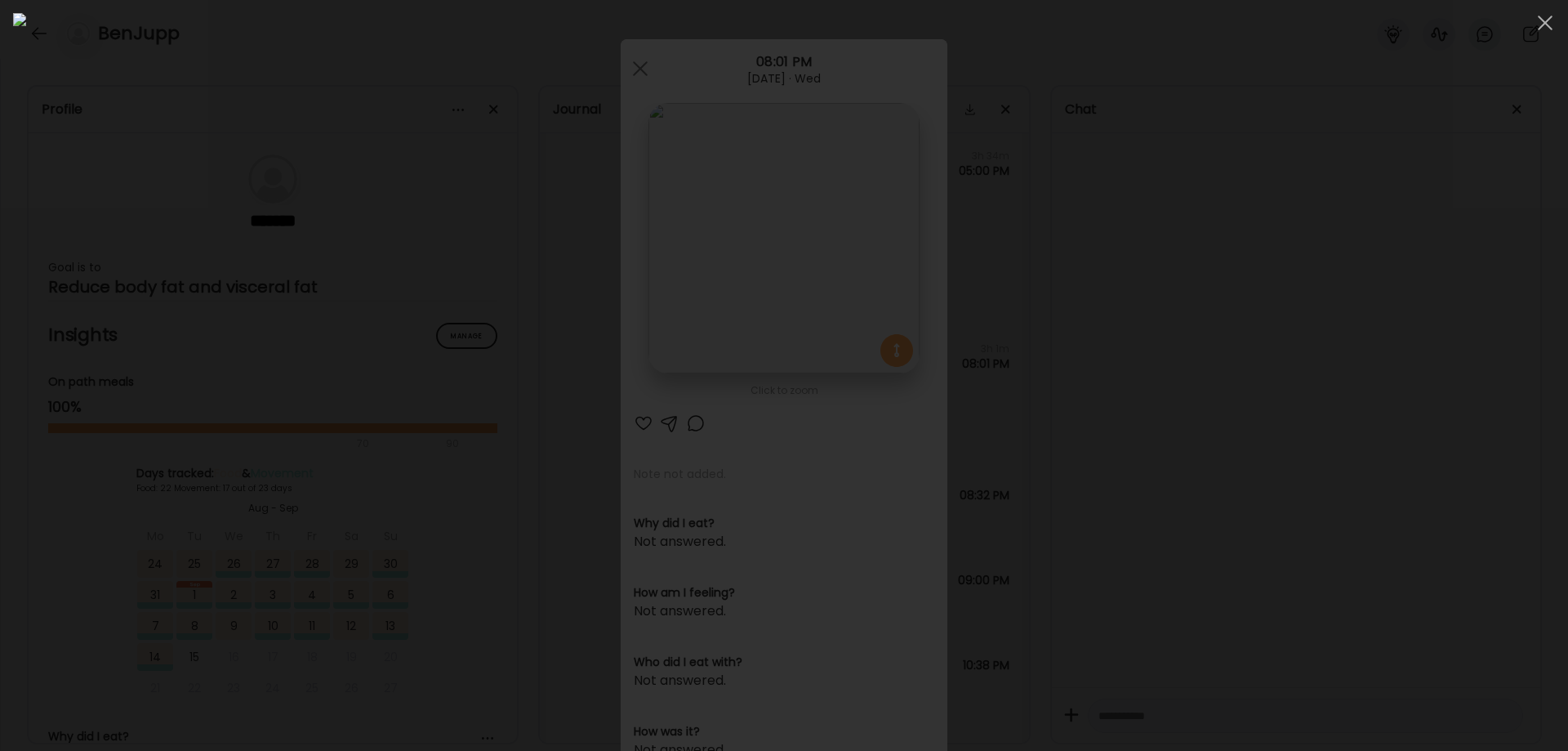
click at [1374, 548] on div at bounding box center [784, 375] width 1542 height 725
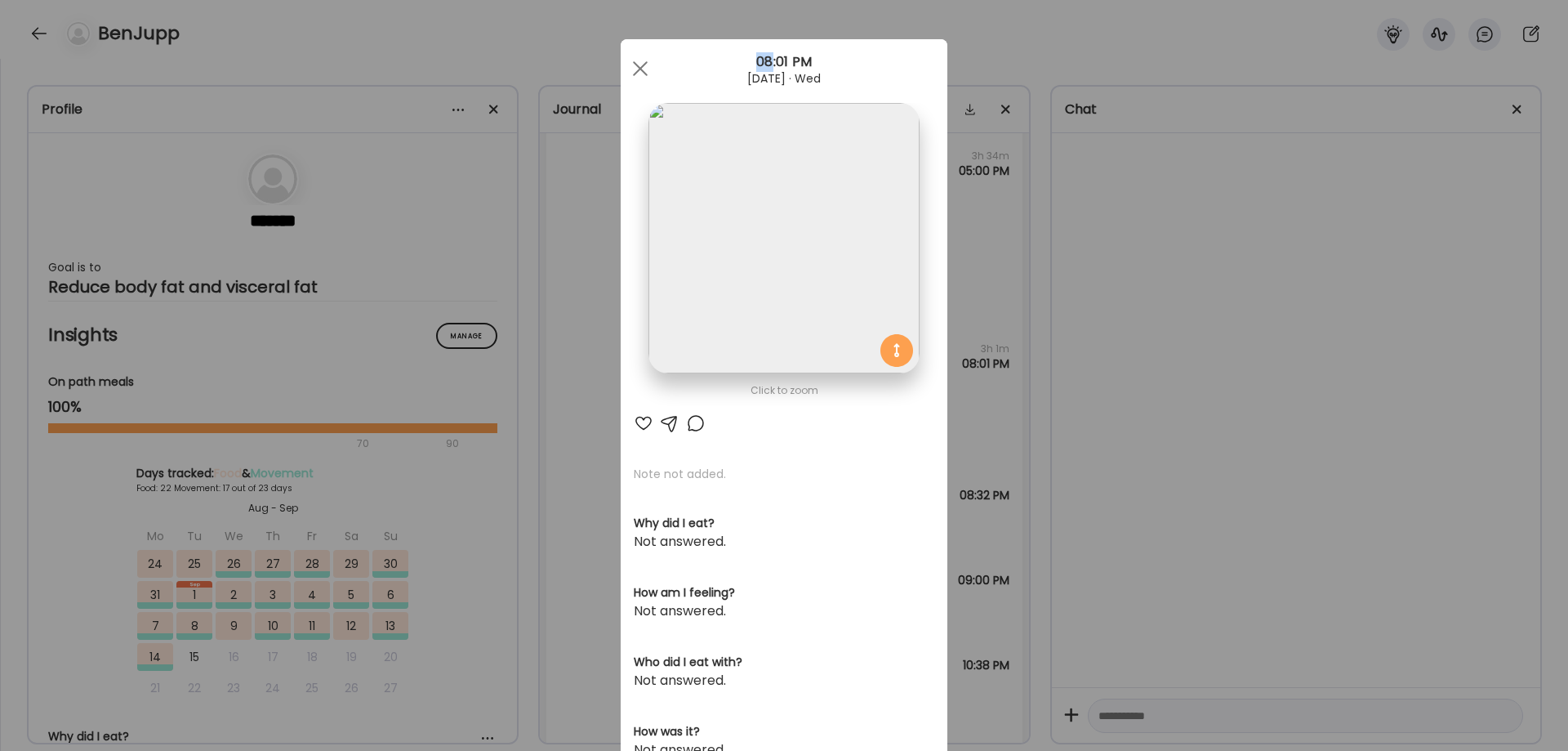
click at [1371, 549] on div "Ate Coach Dashboard Wahoo! It’s official Take a moment to set up your Coach Pro…" at bounding box center [784, 375] width 1568 height 751
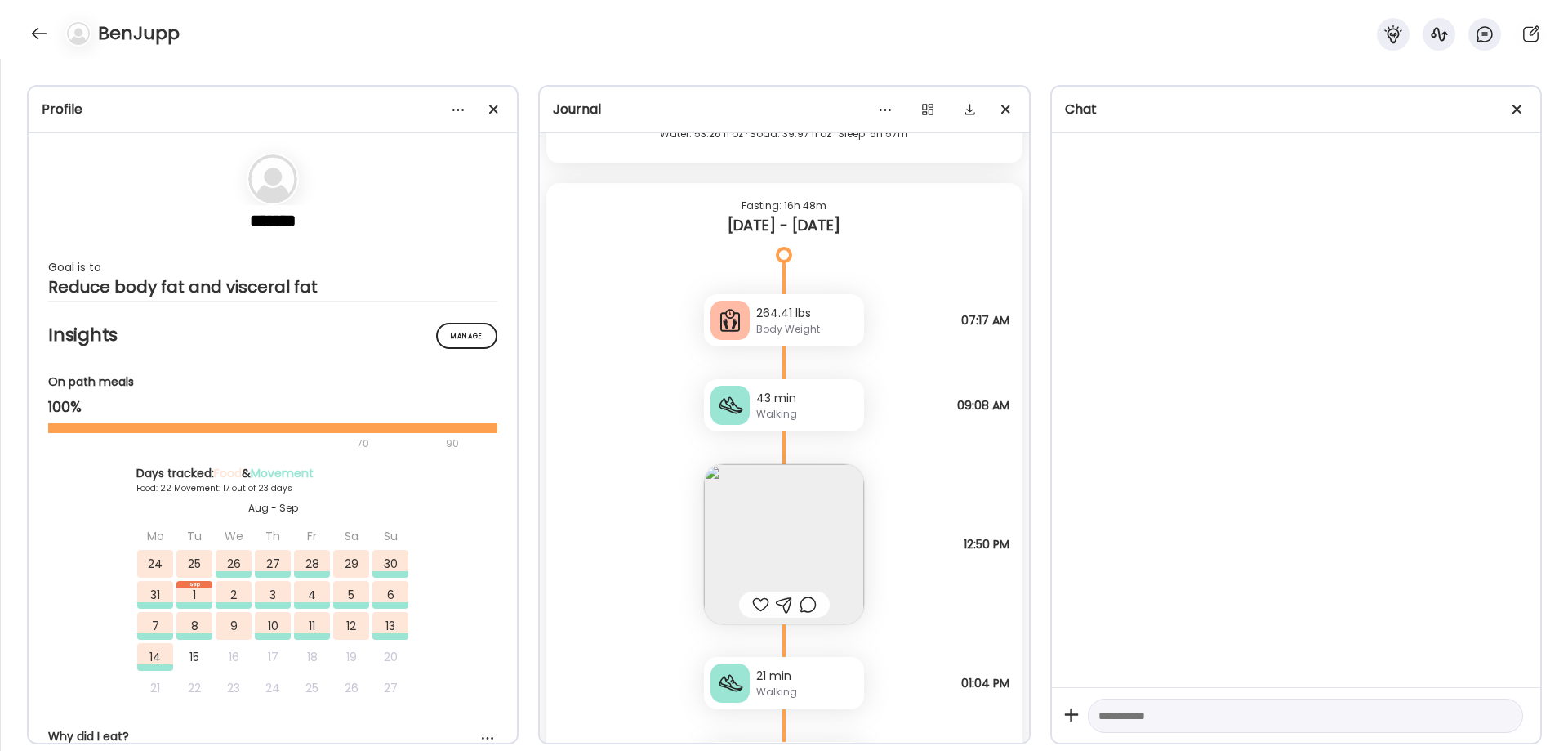
scroll to position [41150, 0]
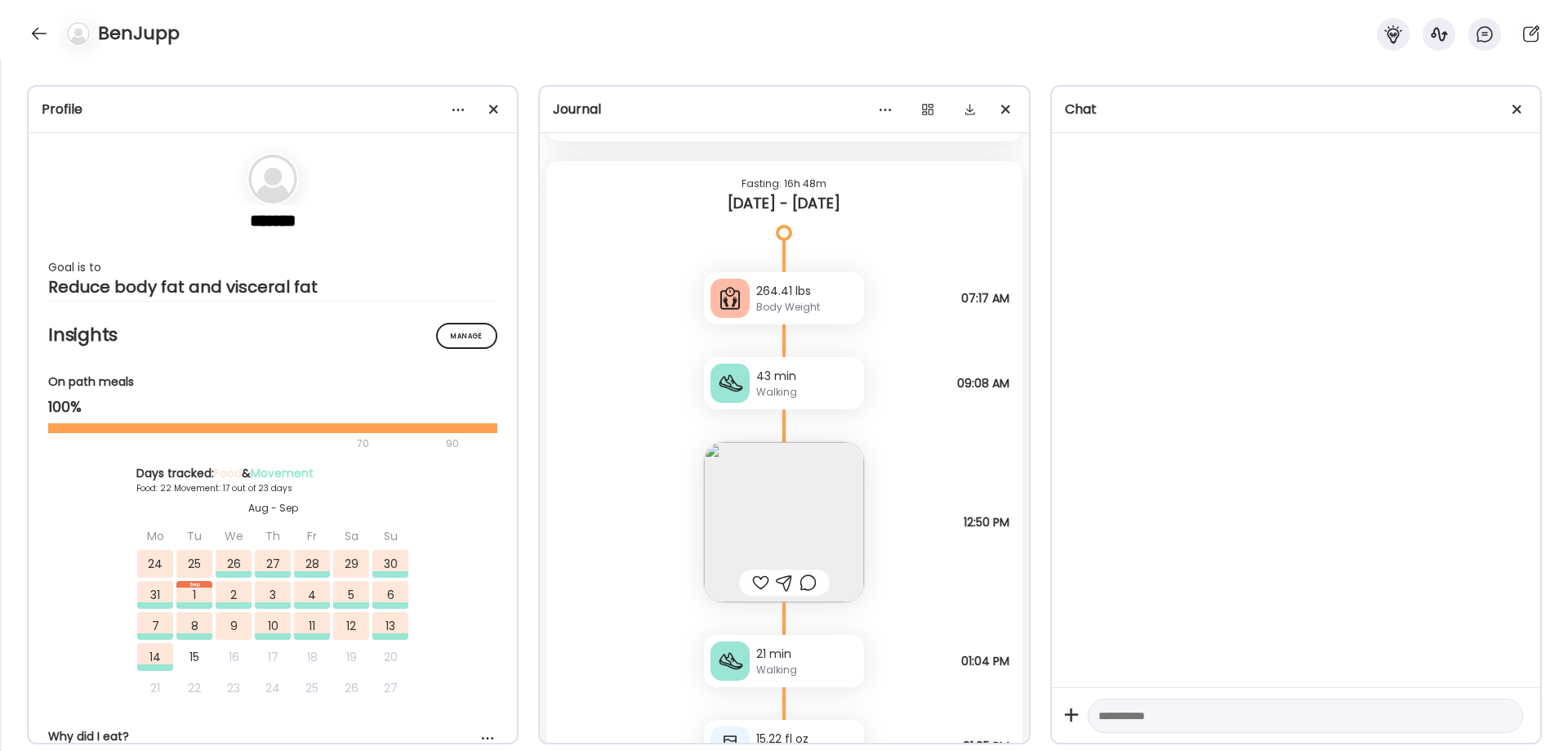
click at [803, 517] on img at bounding box center [784, 522] width 160 height 160
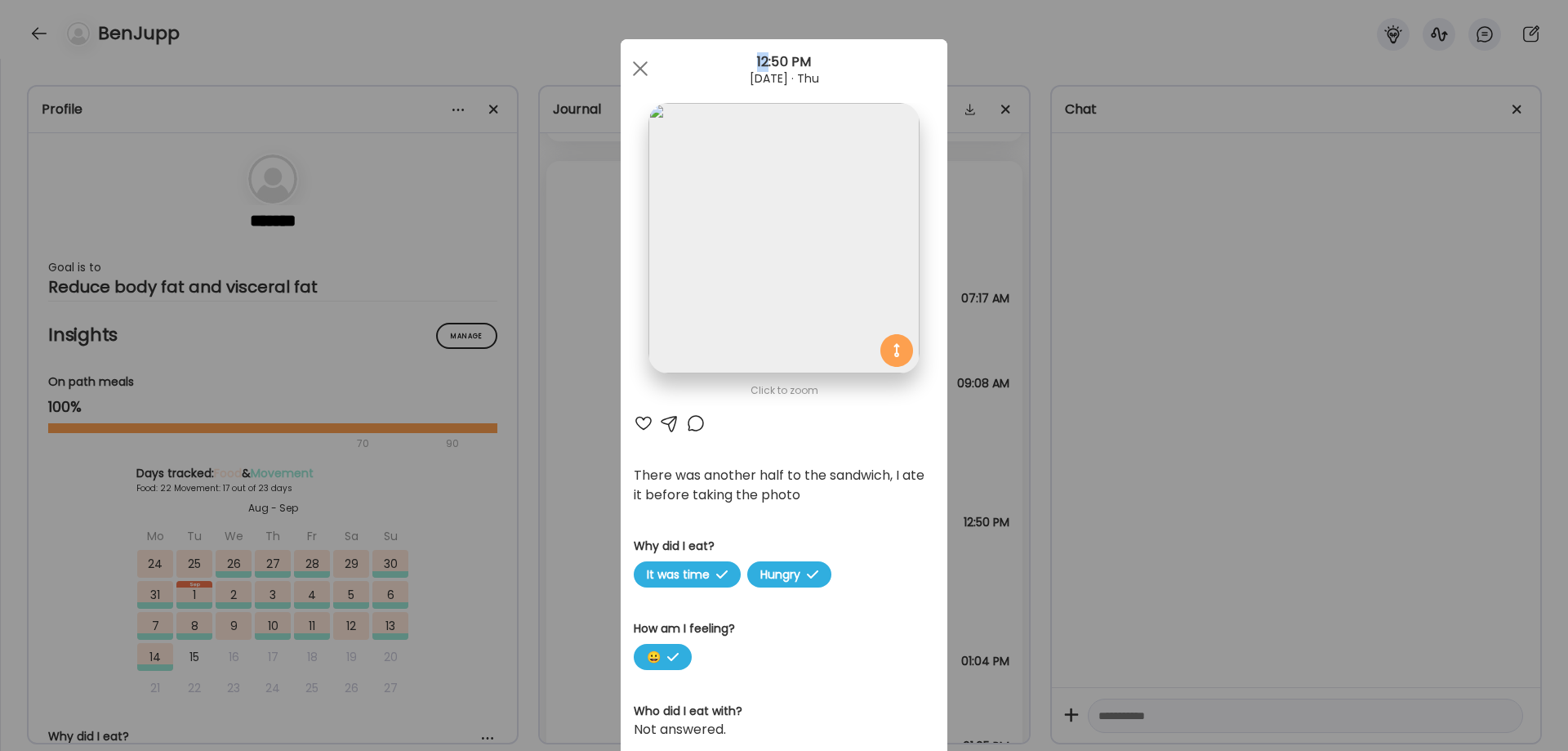
click at [1166, 476] on div "Ate Coach Dashboard Wahoo! It’s official Take a moment to set up your Coach Pro…" at bounding box center [784, 375] width 1568 height 751
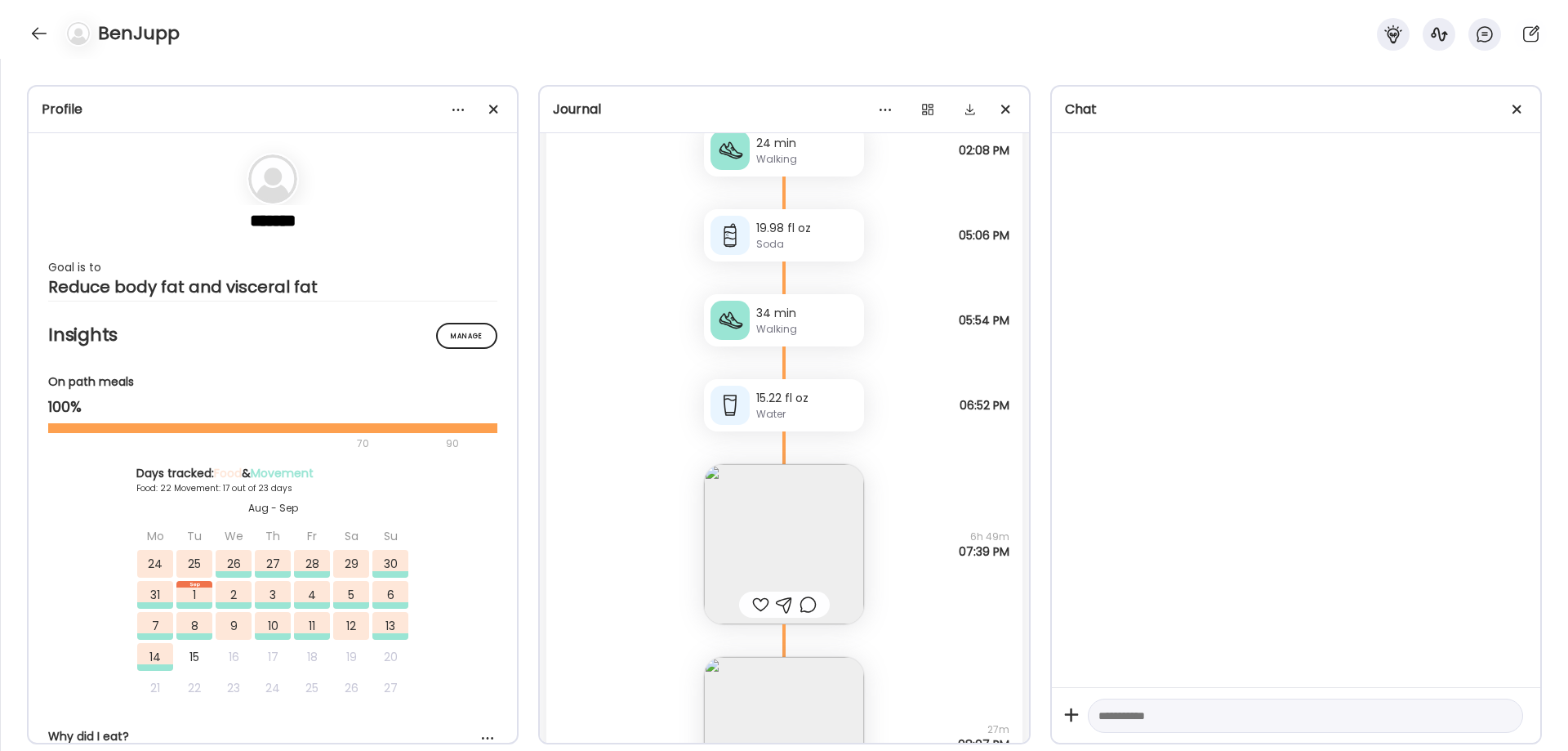
scroll to position [41967, 0]
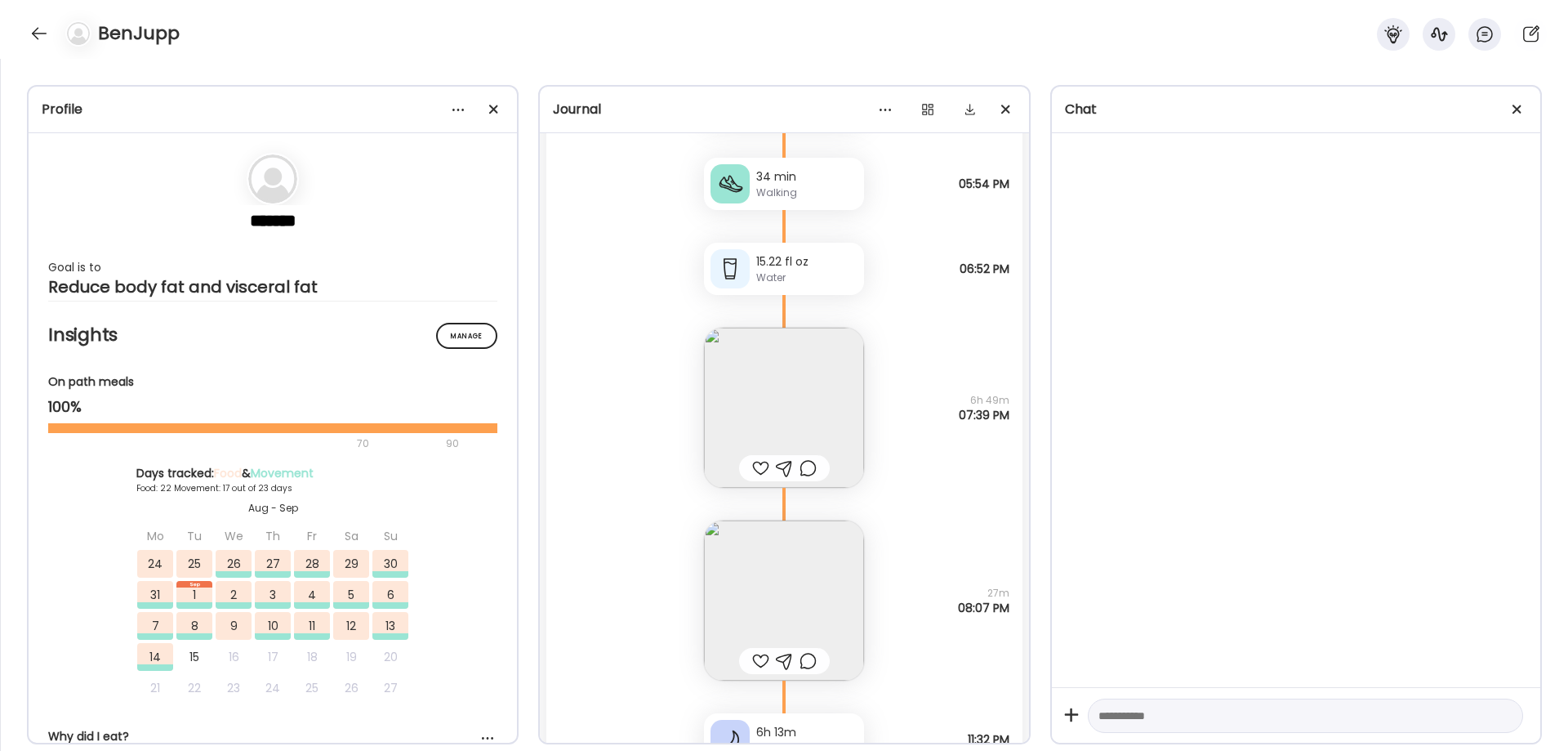
click at [811, 584] on img at bounding box center [784, 600] width 160 height 160
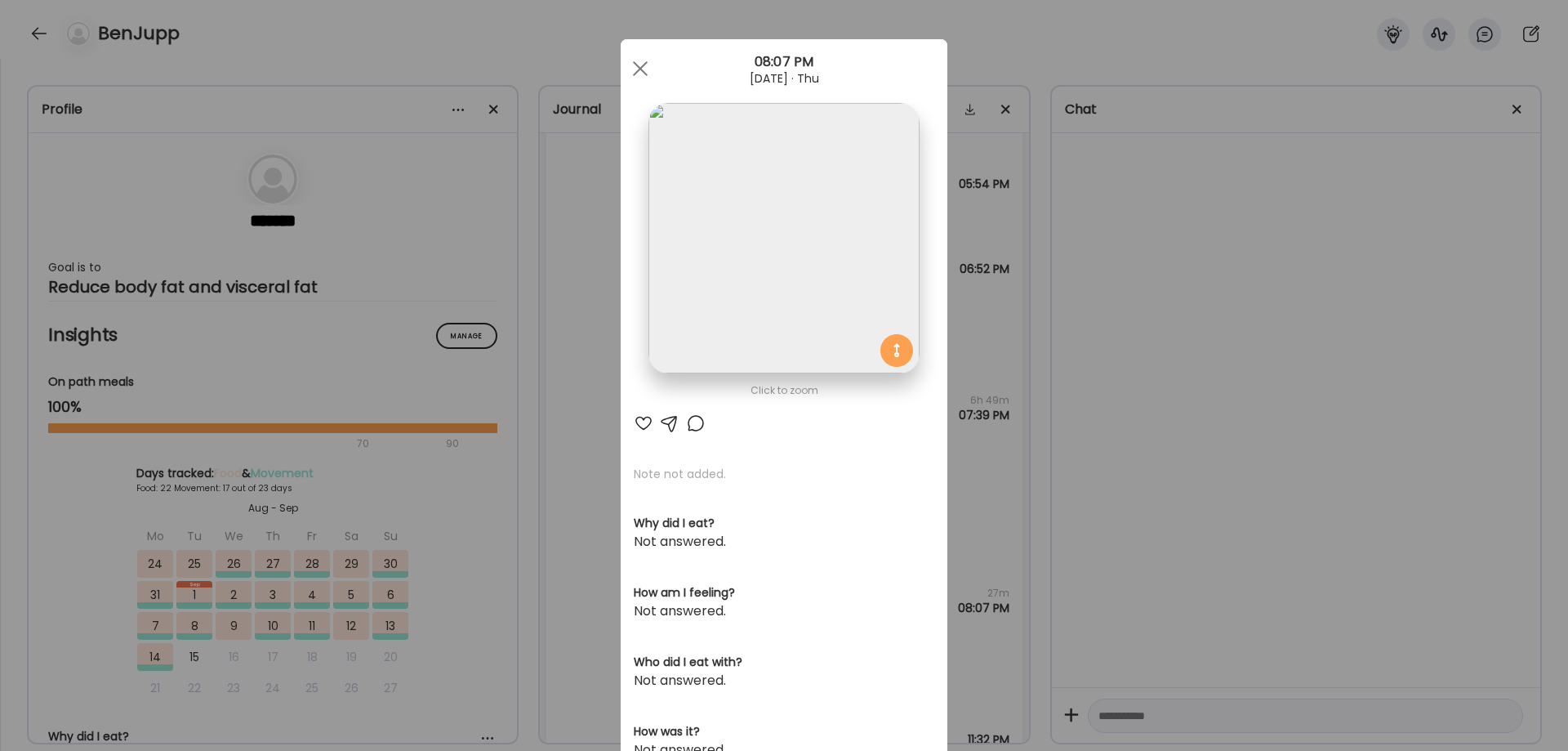
click at [809, 255] on img at bounding box center [783, 238] width 271 height 271
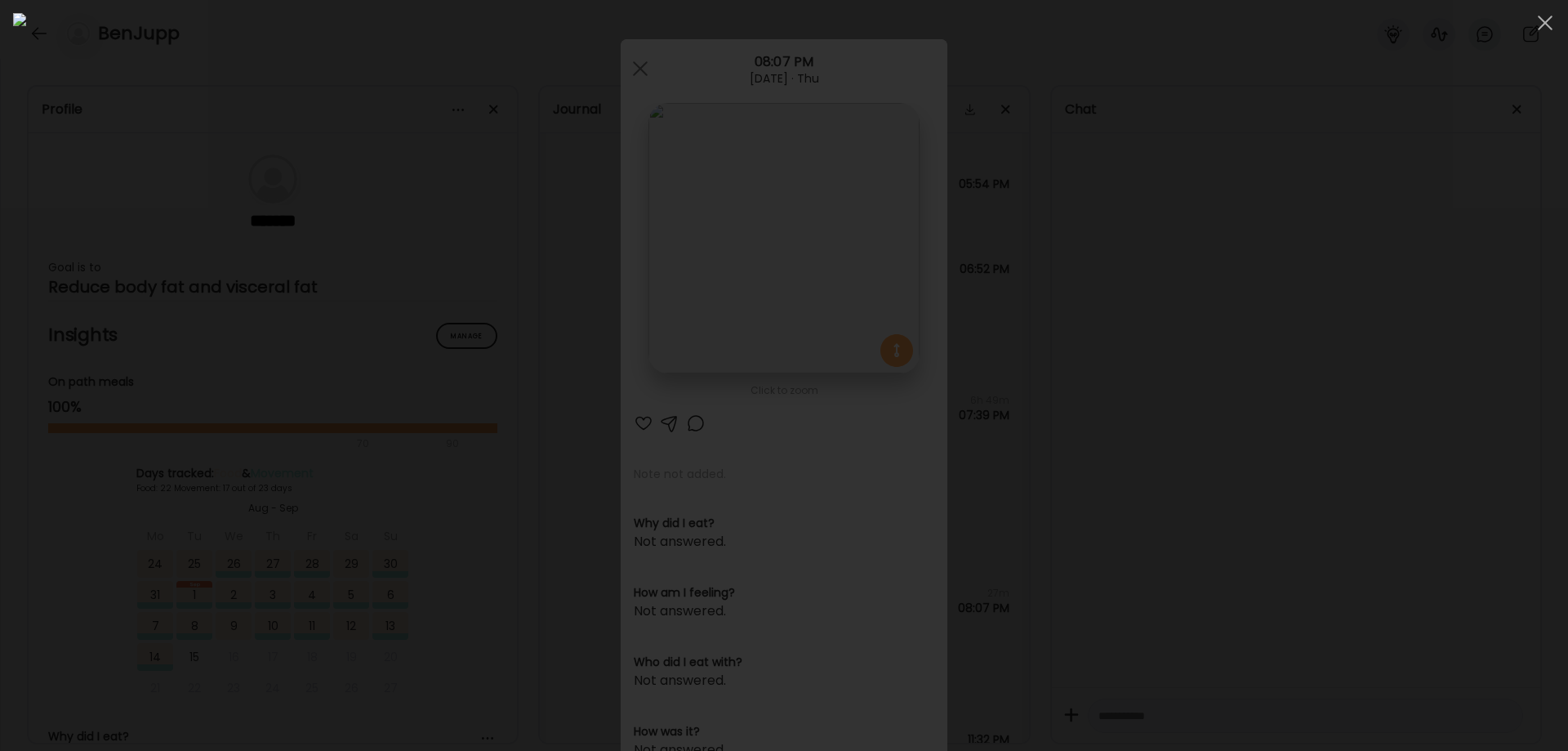
click at [1300, 608] on div at bounding box center [784, 375] width 1542 height 725
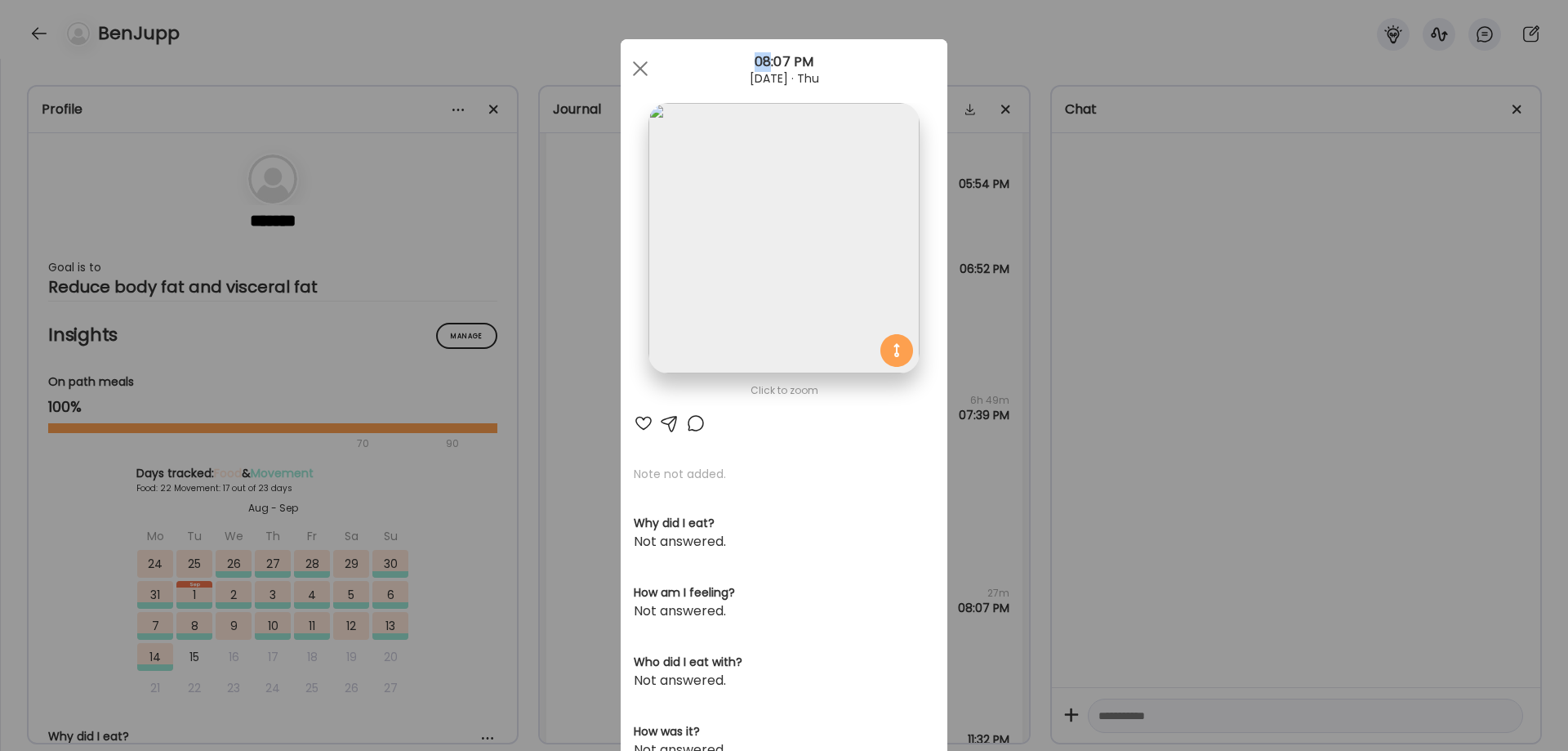
click at [1300, 608] on div "Ate Coach Dashboard Wahoo! It’s official Take a moment to set up your Coach Pro…" at bounding box center [784, 375] width 1568 height 751
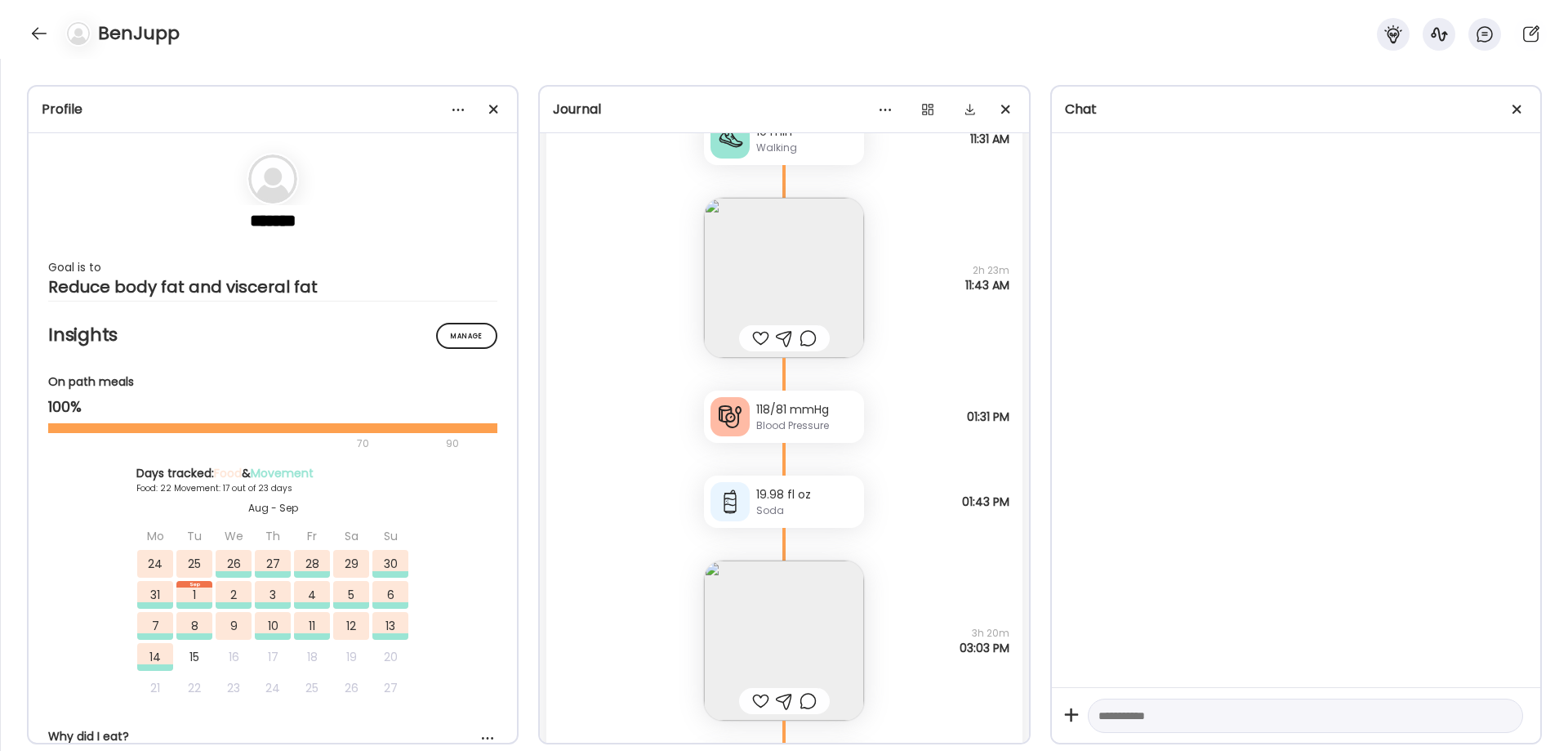
scroll to position [43739, 0]
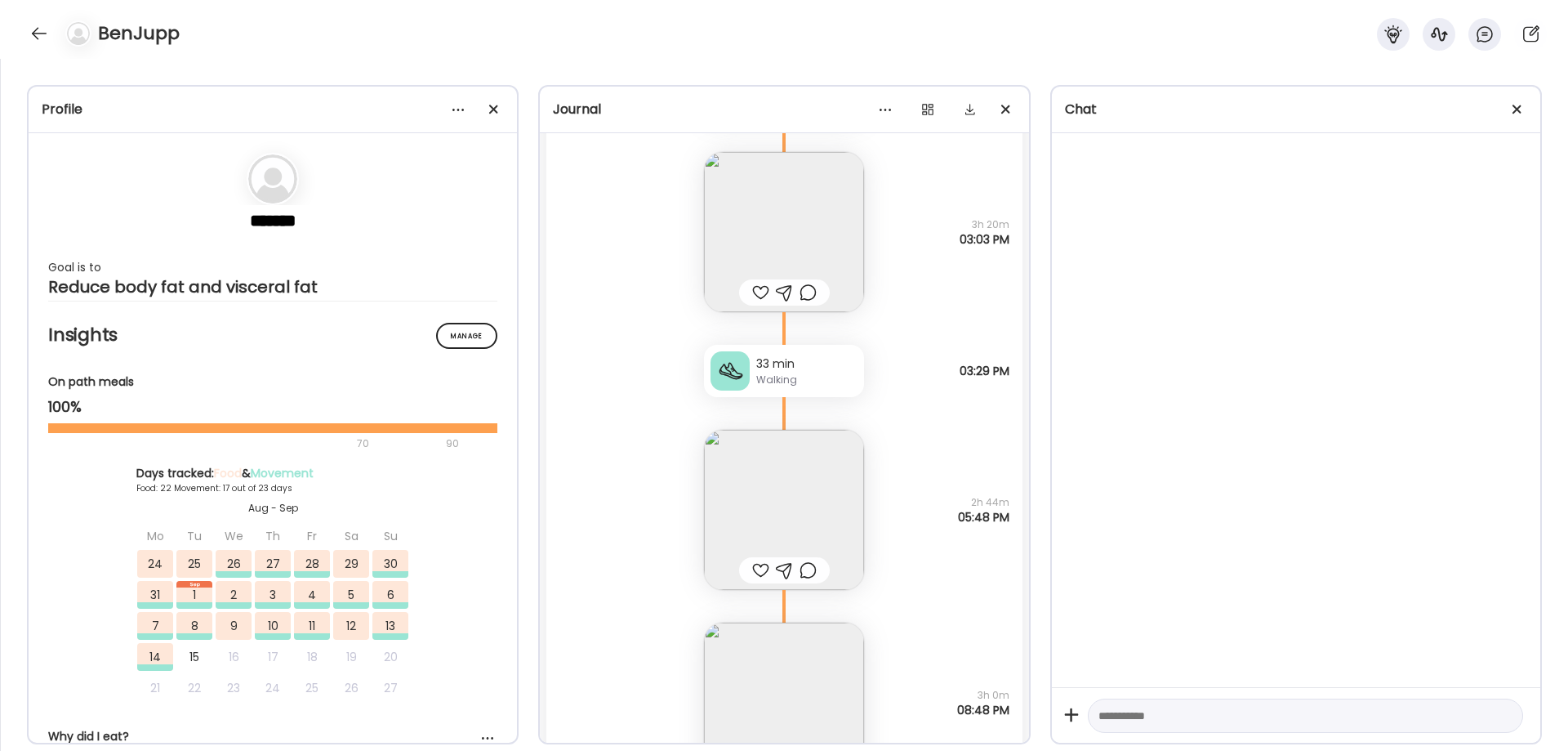
click at [756, 491] on img at bounding box center [784, 510] width 160 height 160
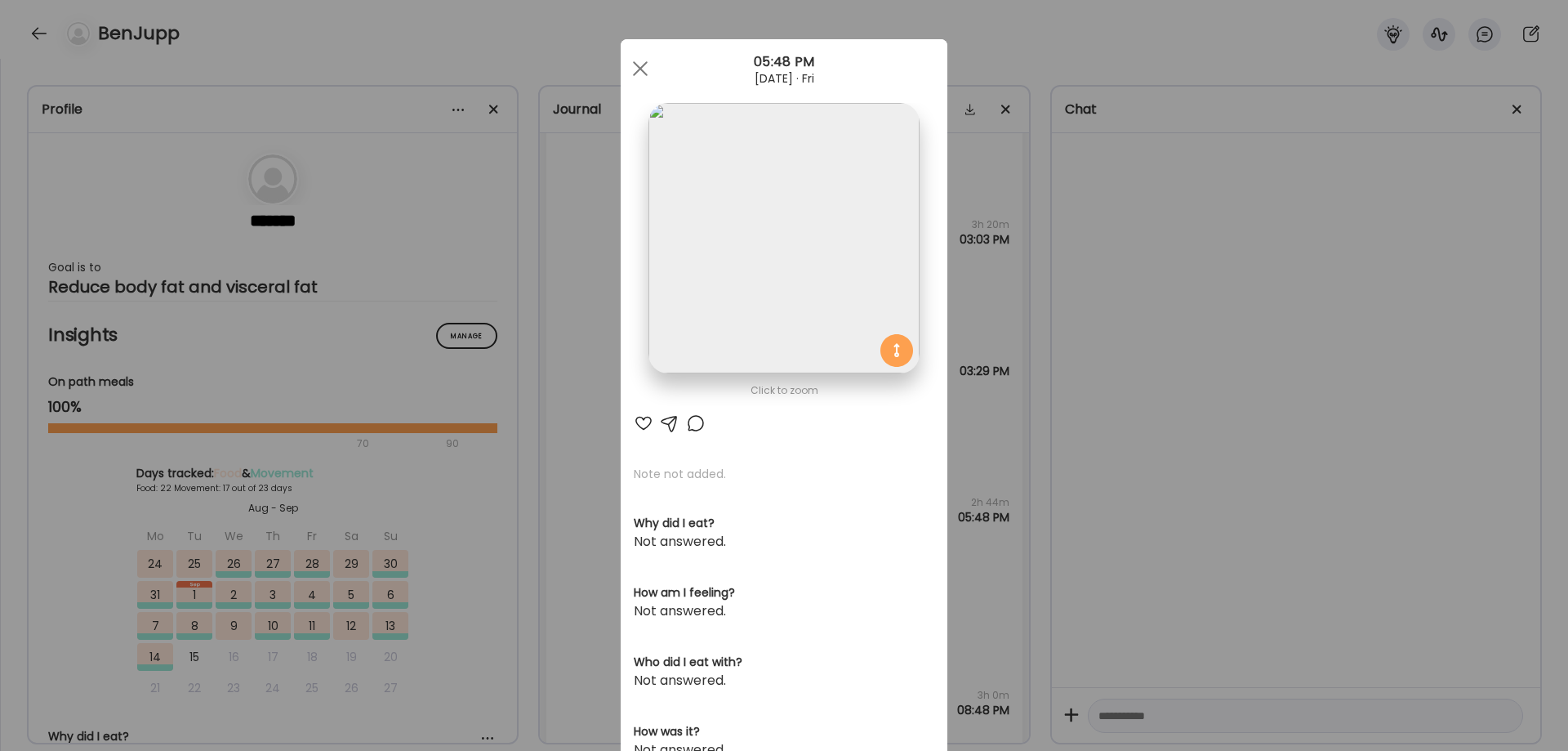
click at [804, 260] on img at bounding box center [783, 238] width 271 height 271
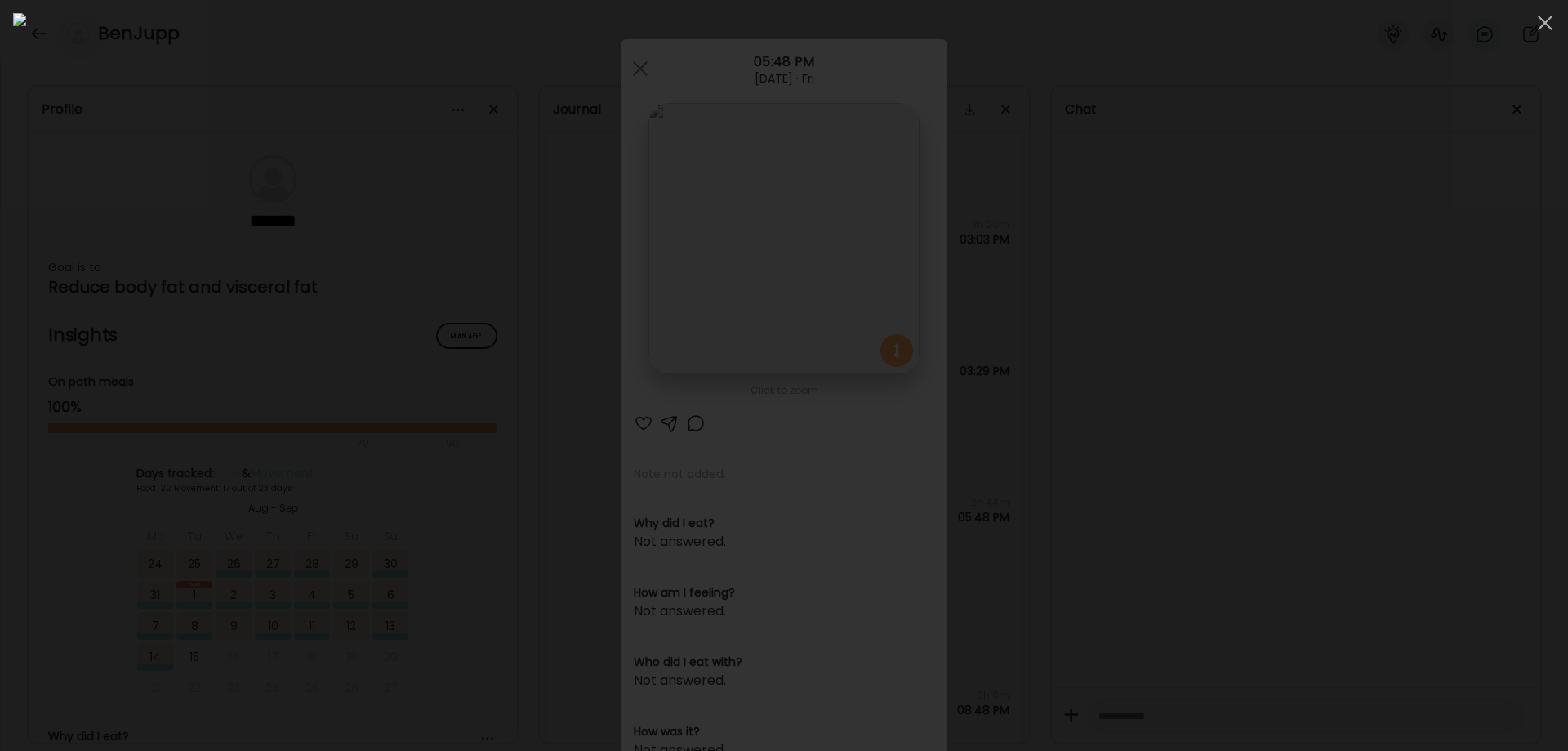
click at [1302, 527] on div at bounding box center [784, 375] width 1542 height 725
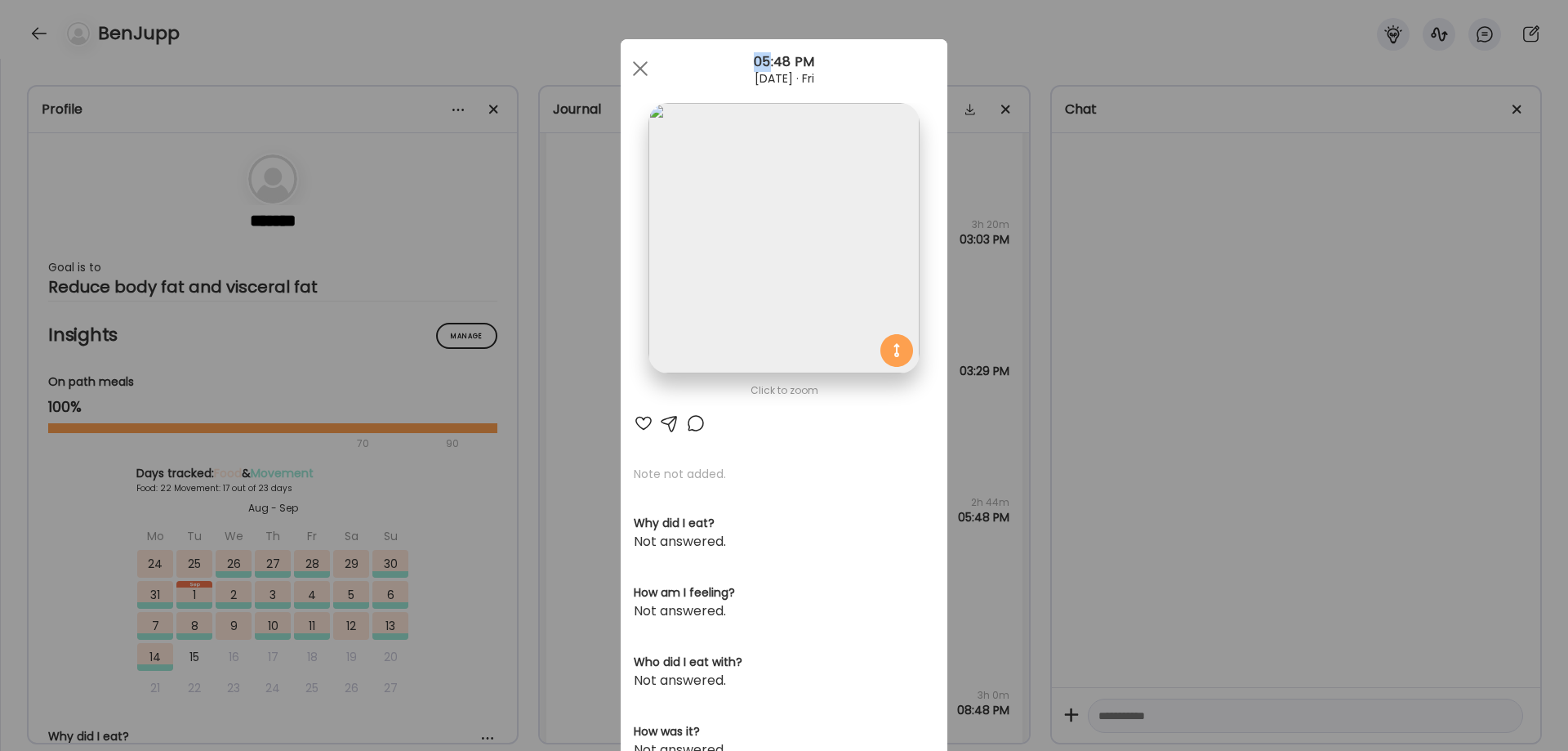
click at [1302, 527] on div "Ate Coach Dashboard Wahoo! It’s official Take a moment to set up your Coach Pro…" at bounding box center [784, 375] width 1568 height 751
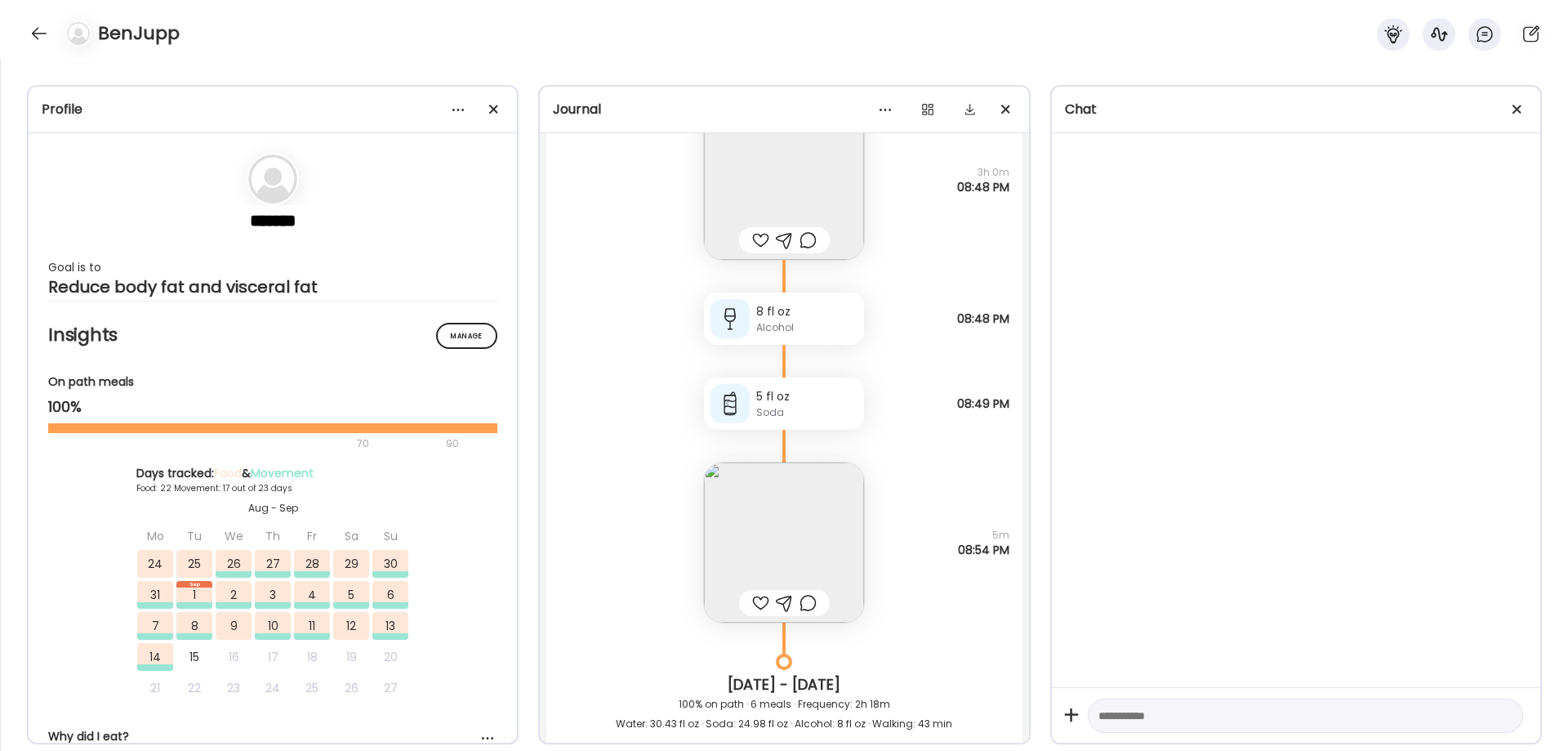
scroll to position [44282, 0]
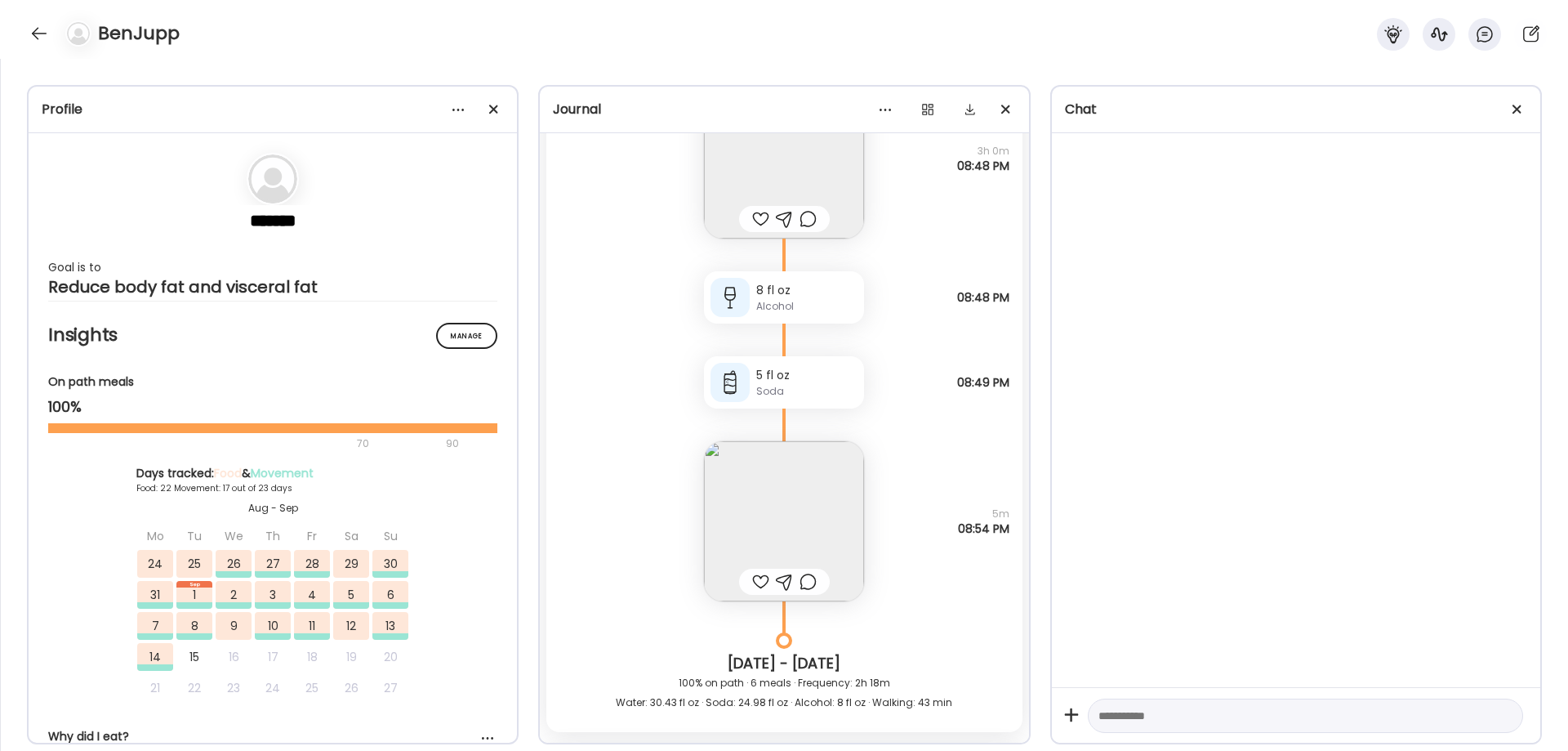
click at [804, 521] on img at bounding box center [784, 521] width 160 height 160
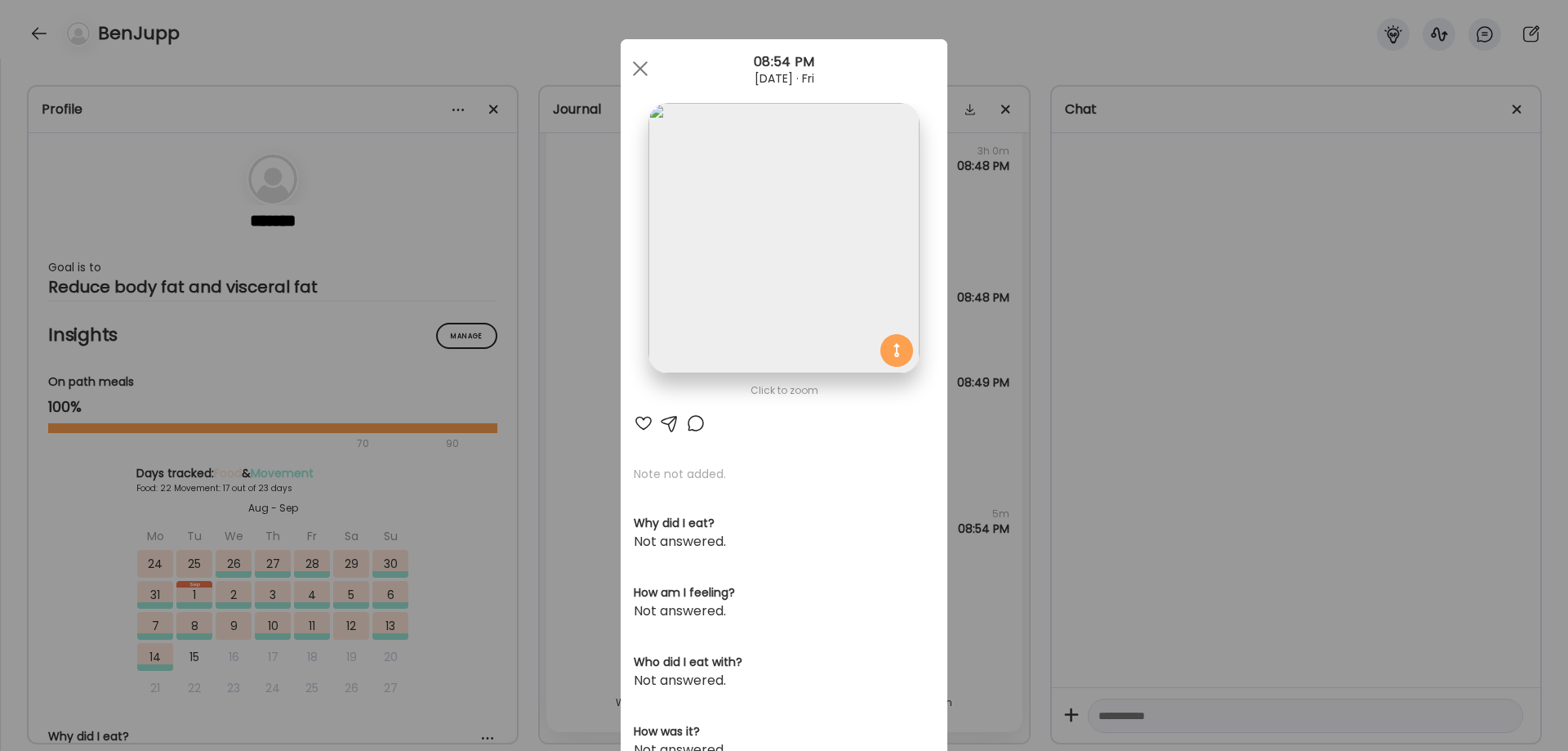
click at [736, 270] on img at bounding box center [783, 238] width 271 height 271
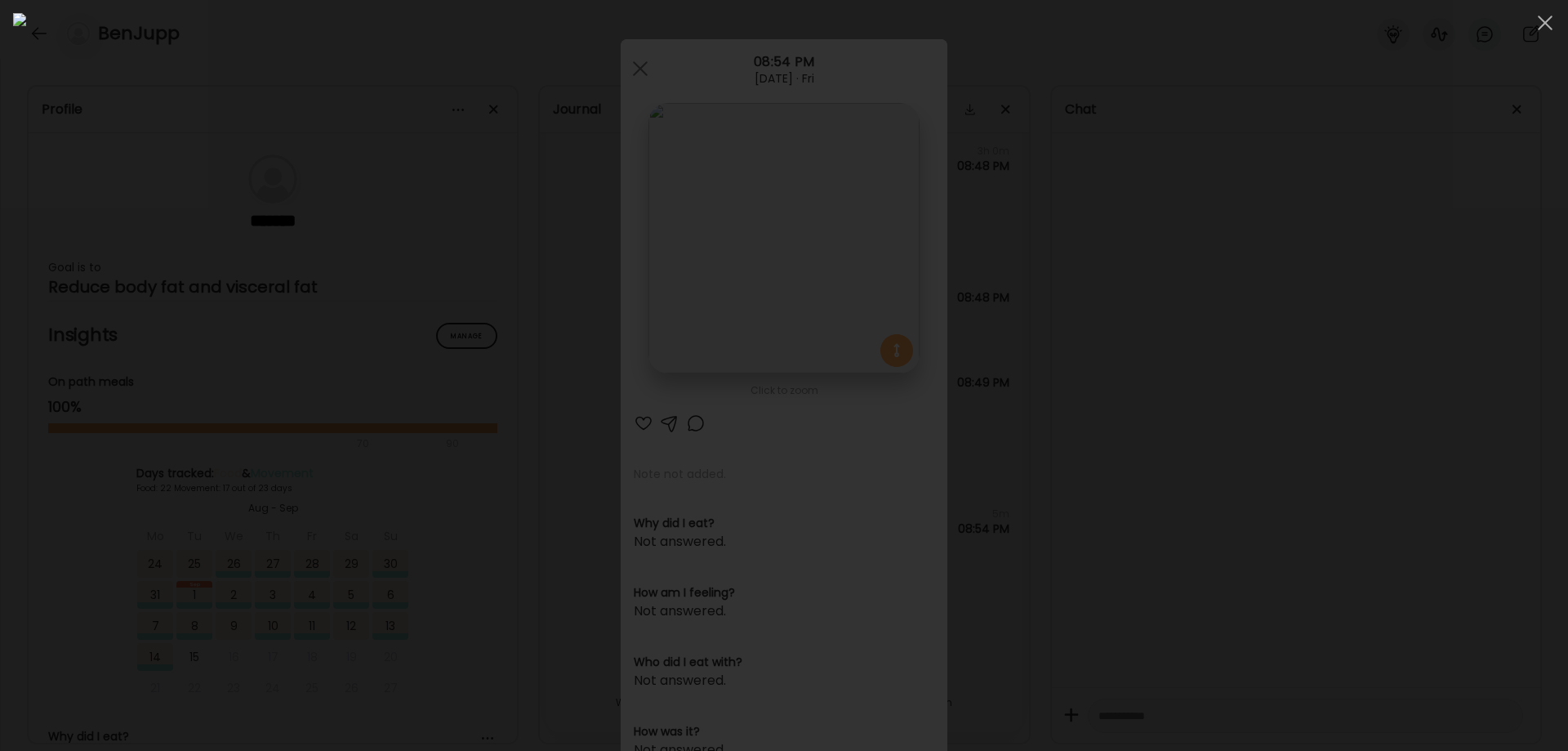
click at [1354, 530] on div at bounding box center [784, 375] width 1542 height 725
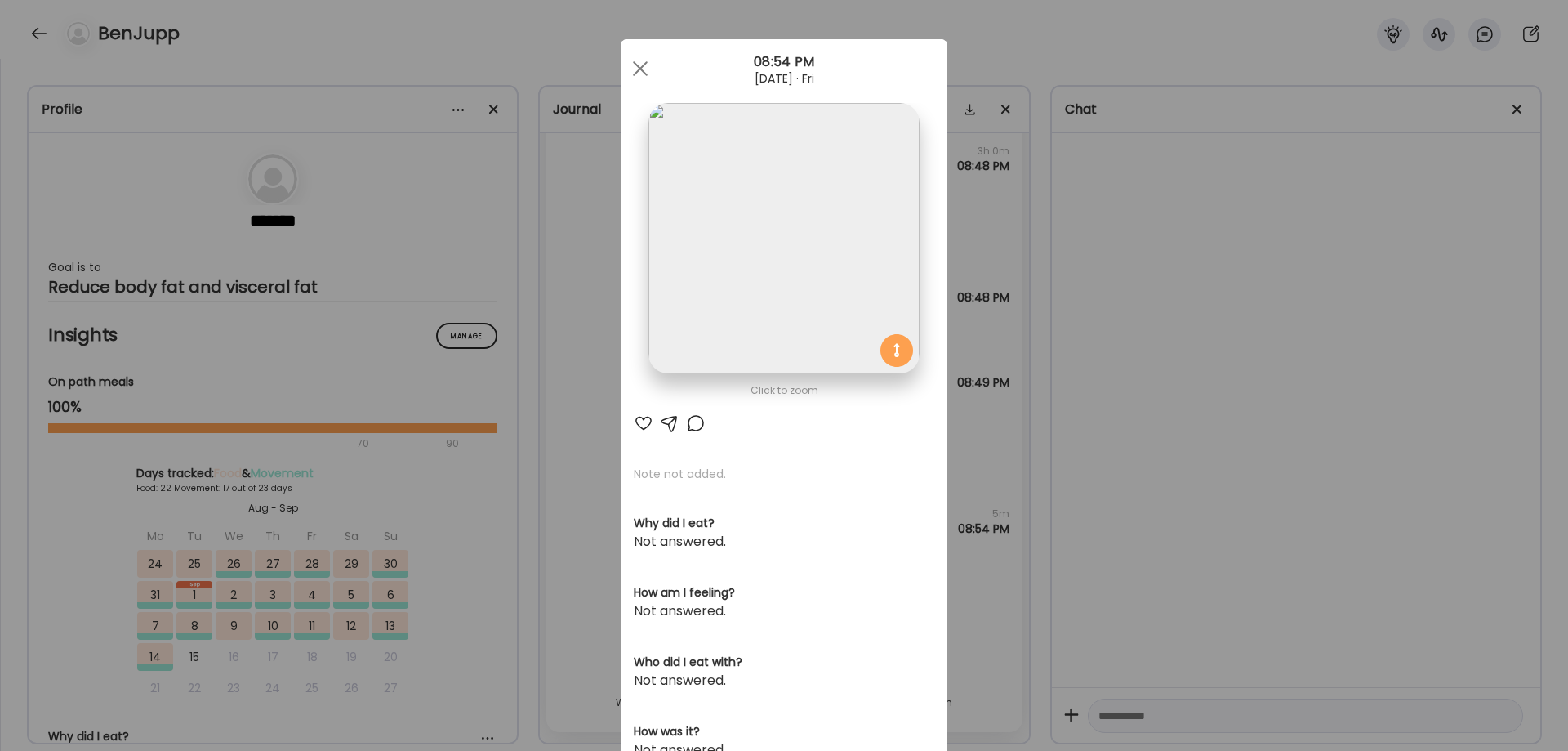
click at [1098, 521] on div "Ate Coach Dashboard Wahoo! It’s official Take a moment to set up your Coach Pro…" at bounding box center [784, 375] width 1568 height 751
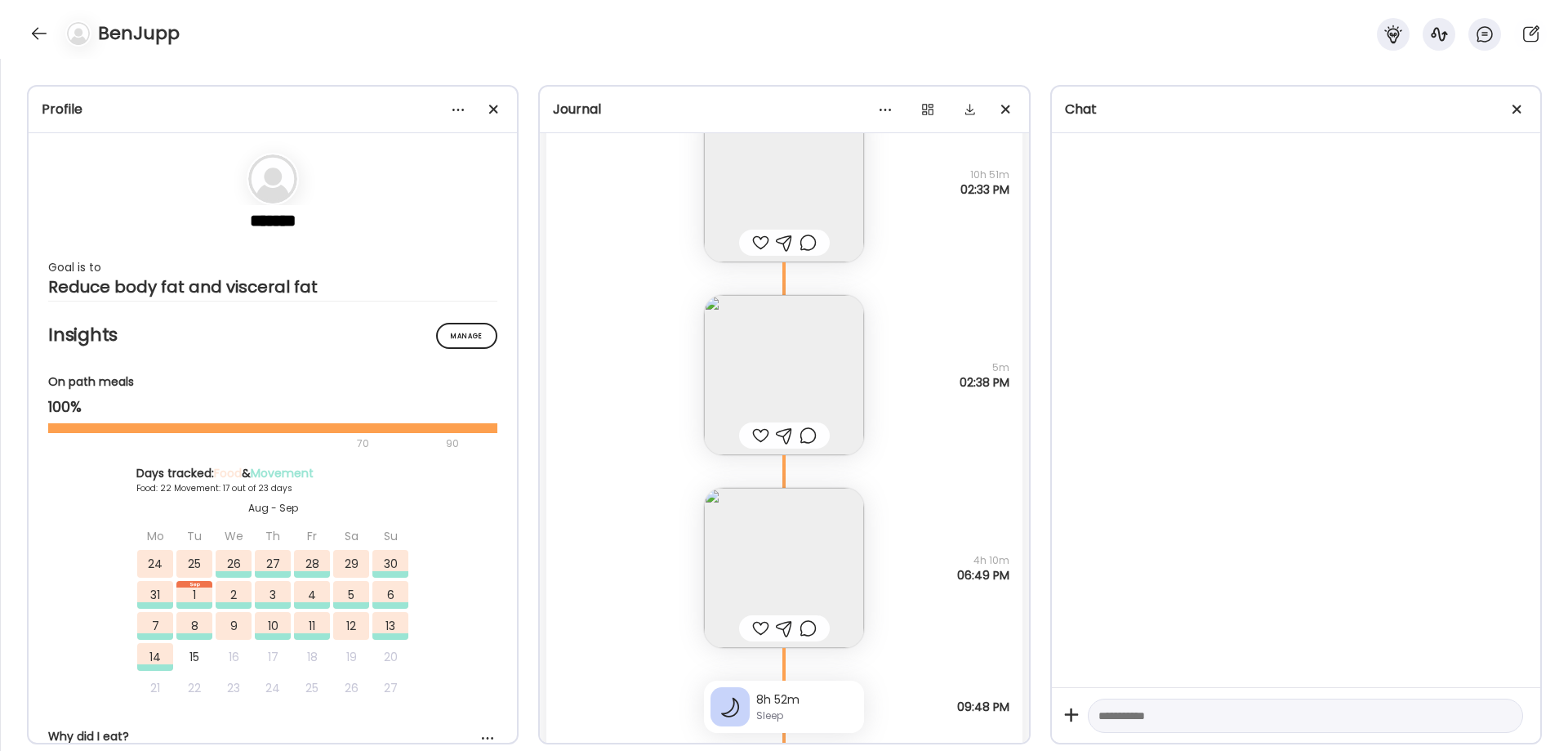
scroll to position [45373, 0]
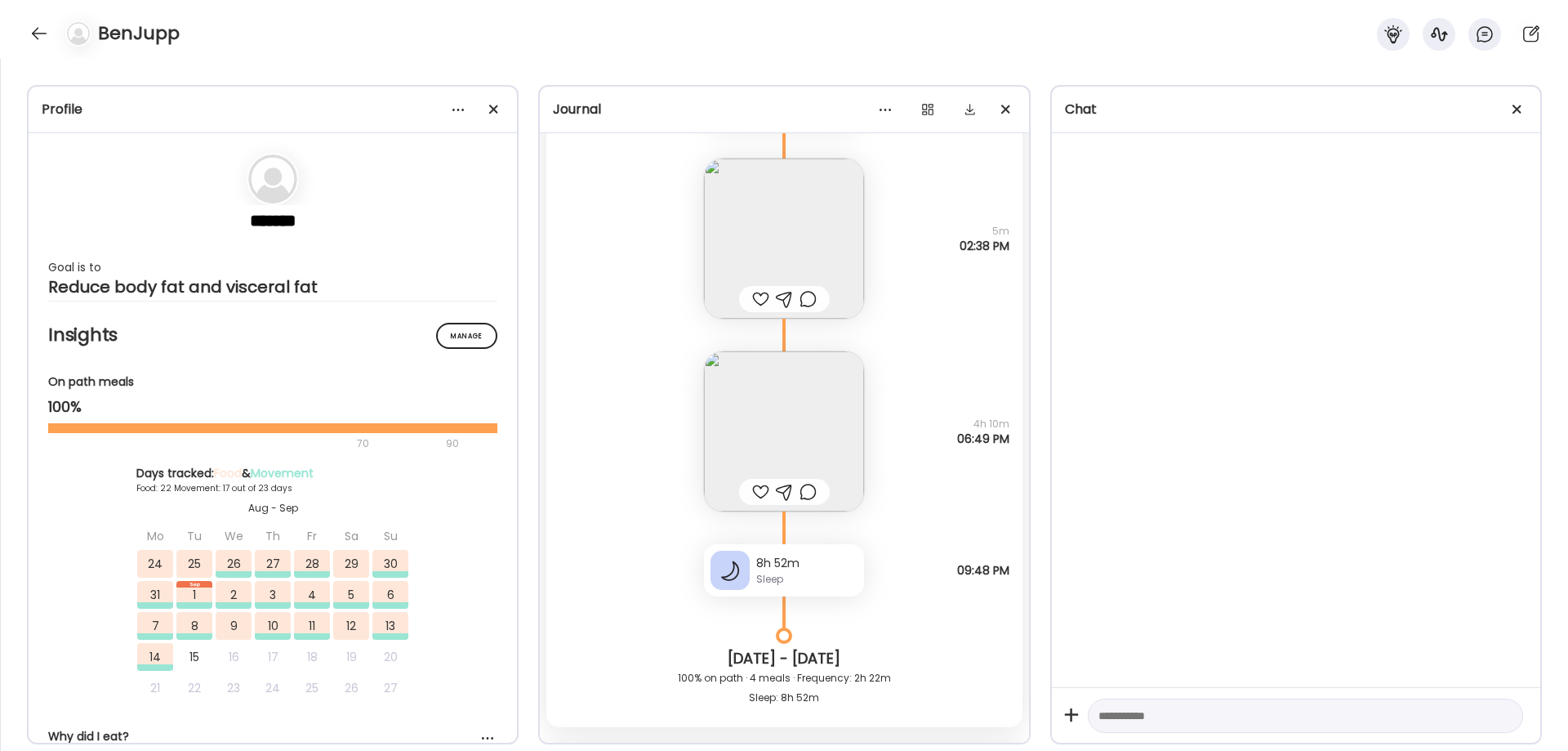
click at [814, 447] on img at bounding box center [784, 432] width 160 height 160
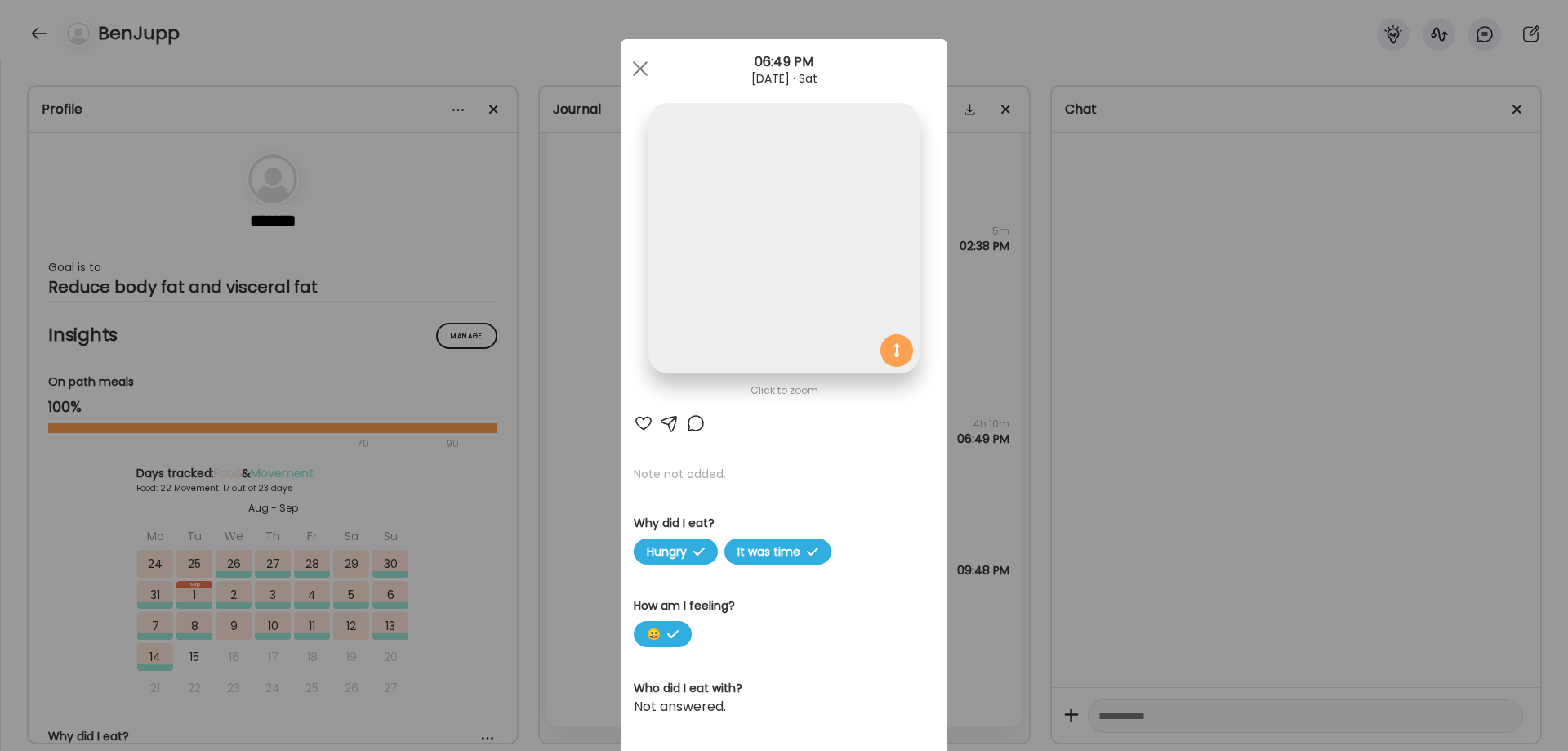
click at [800, 307] on img at bounding box center [783, 238] width 271 height 271
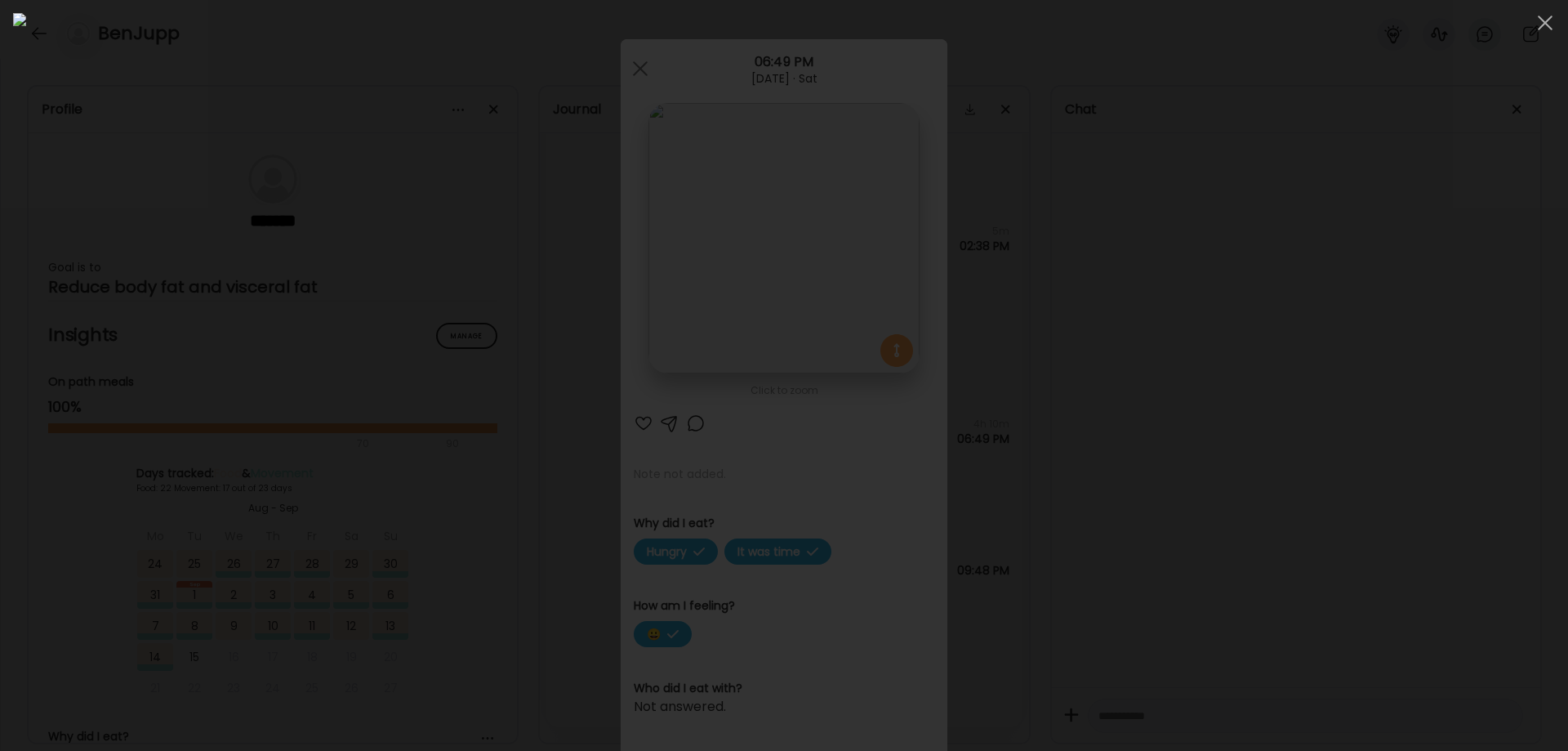
click at [1230, 480] on div at bounding box center [784, 375] width 1542 height 725
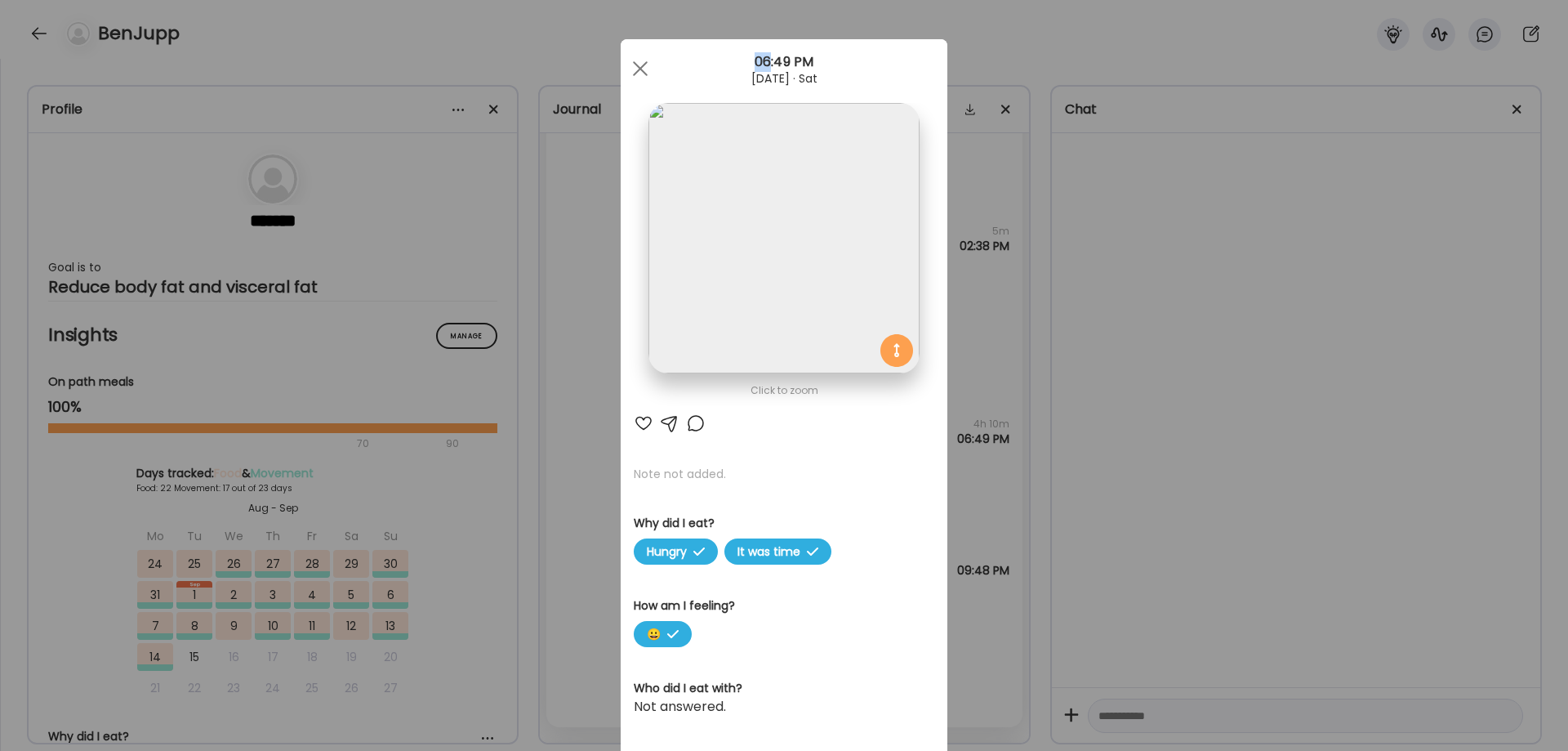
click at [1230, 480] on div "Ate Coach Dashboard Wahoo! It’s official Take a moment to set up your Coach Pro…" at bounding box center [784, 375] width 1568 height 751
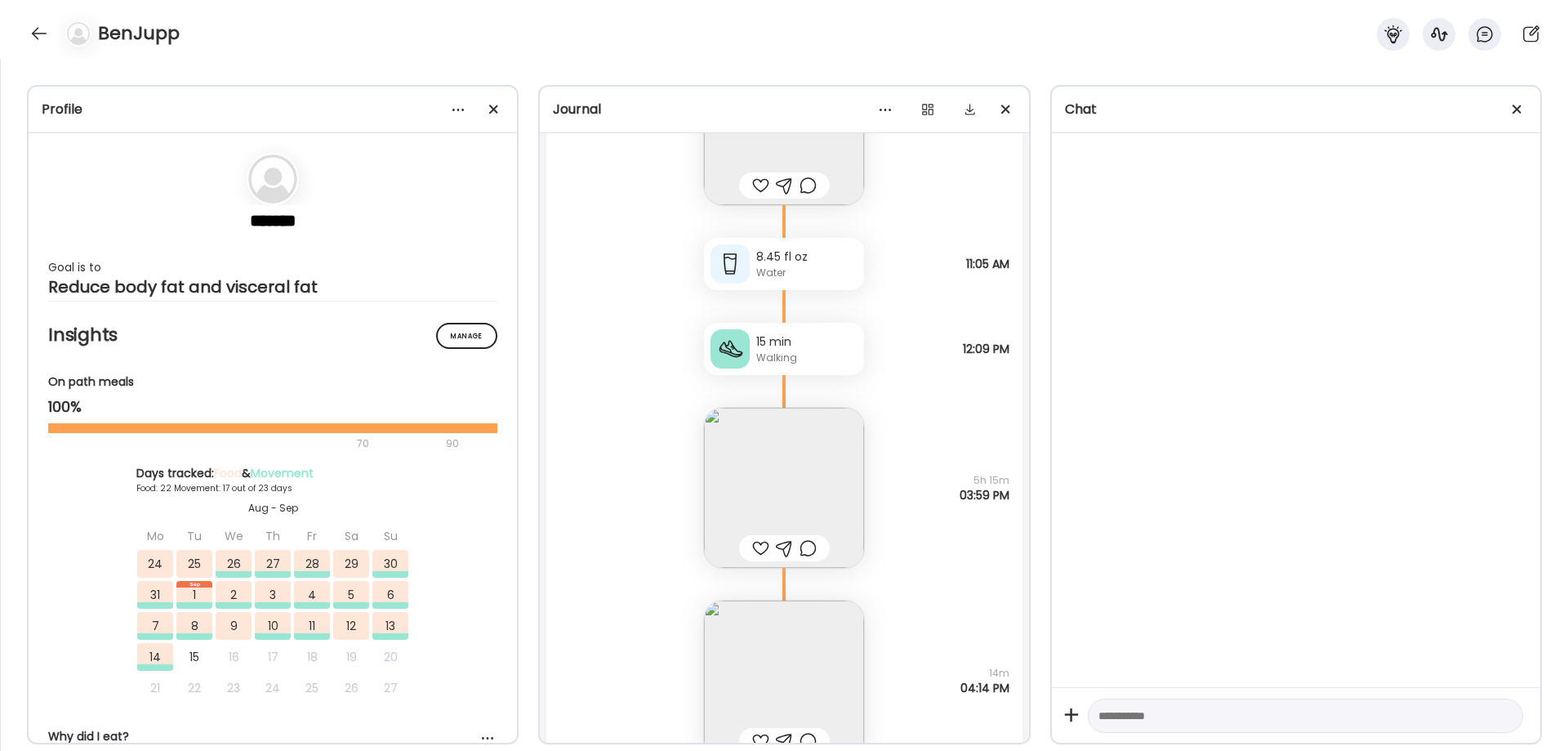
scroll to position [46190, 0]
click at [803, 503] on img at bounding box center [784, 484] width 160 height 160
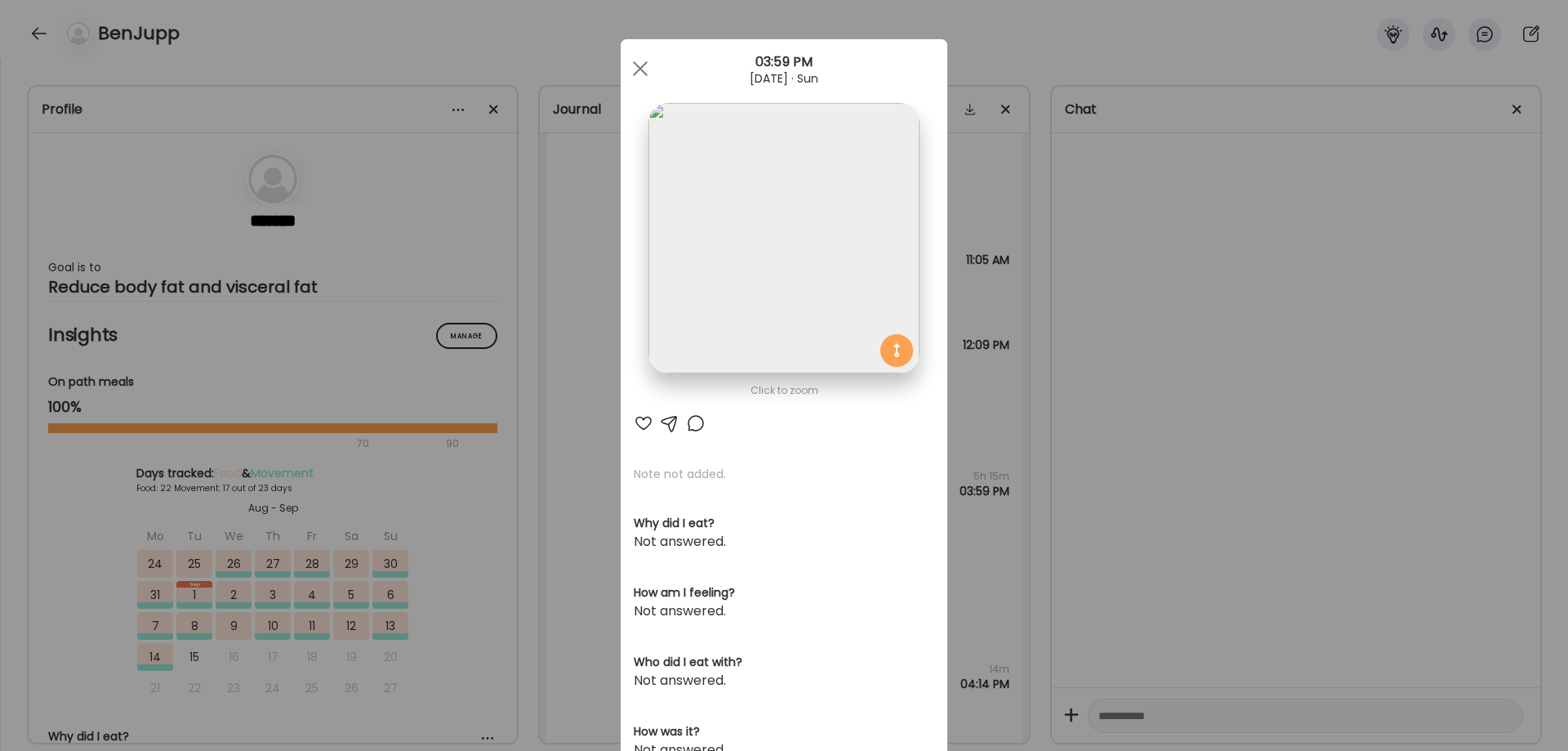
click at [779, 294] on img at bounding box center [783, 238] width 271 height 271
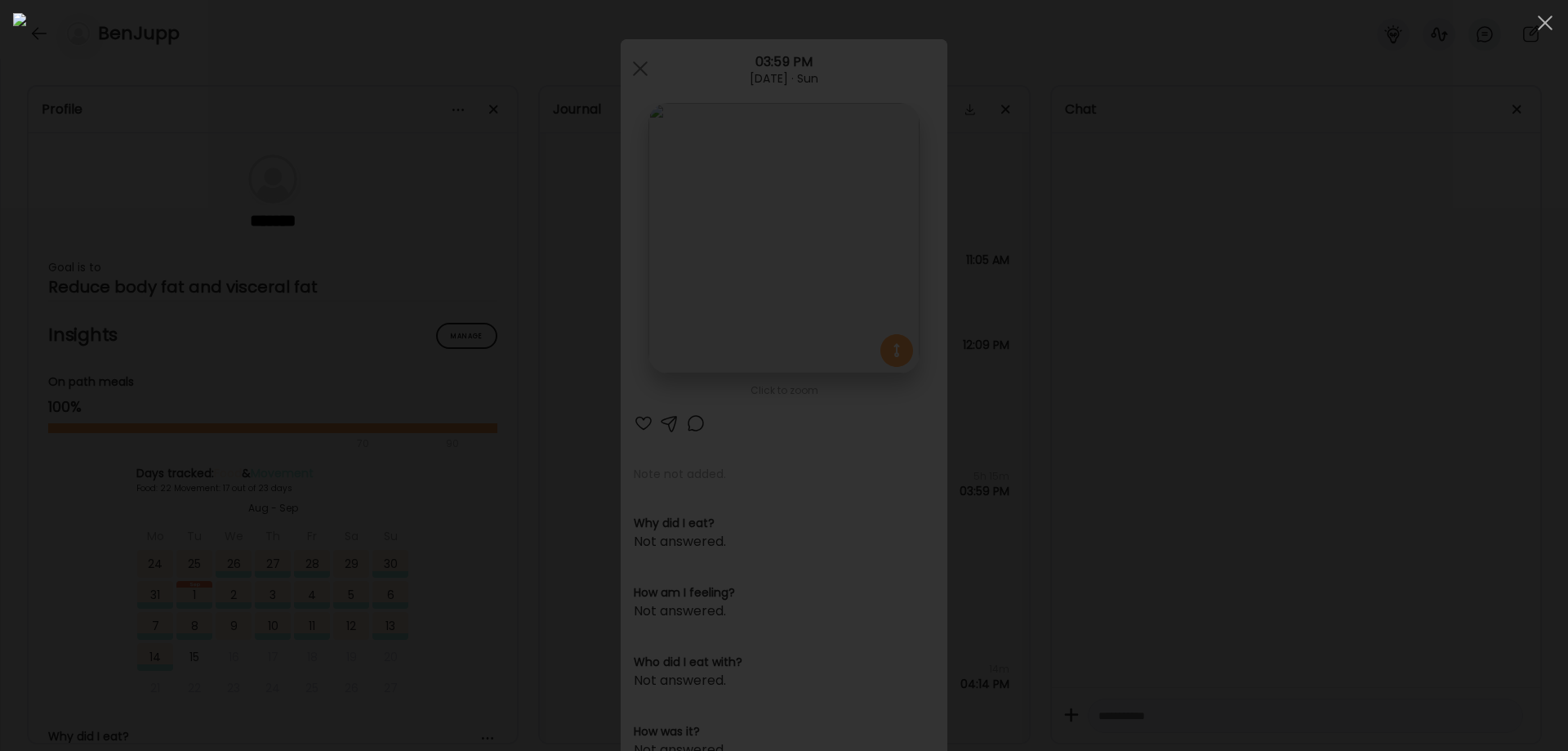
click at [1367, 573] on div at bounding box center [784, 375] width 1542 height 725
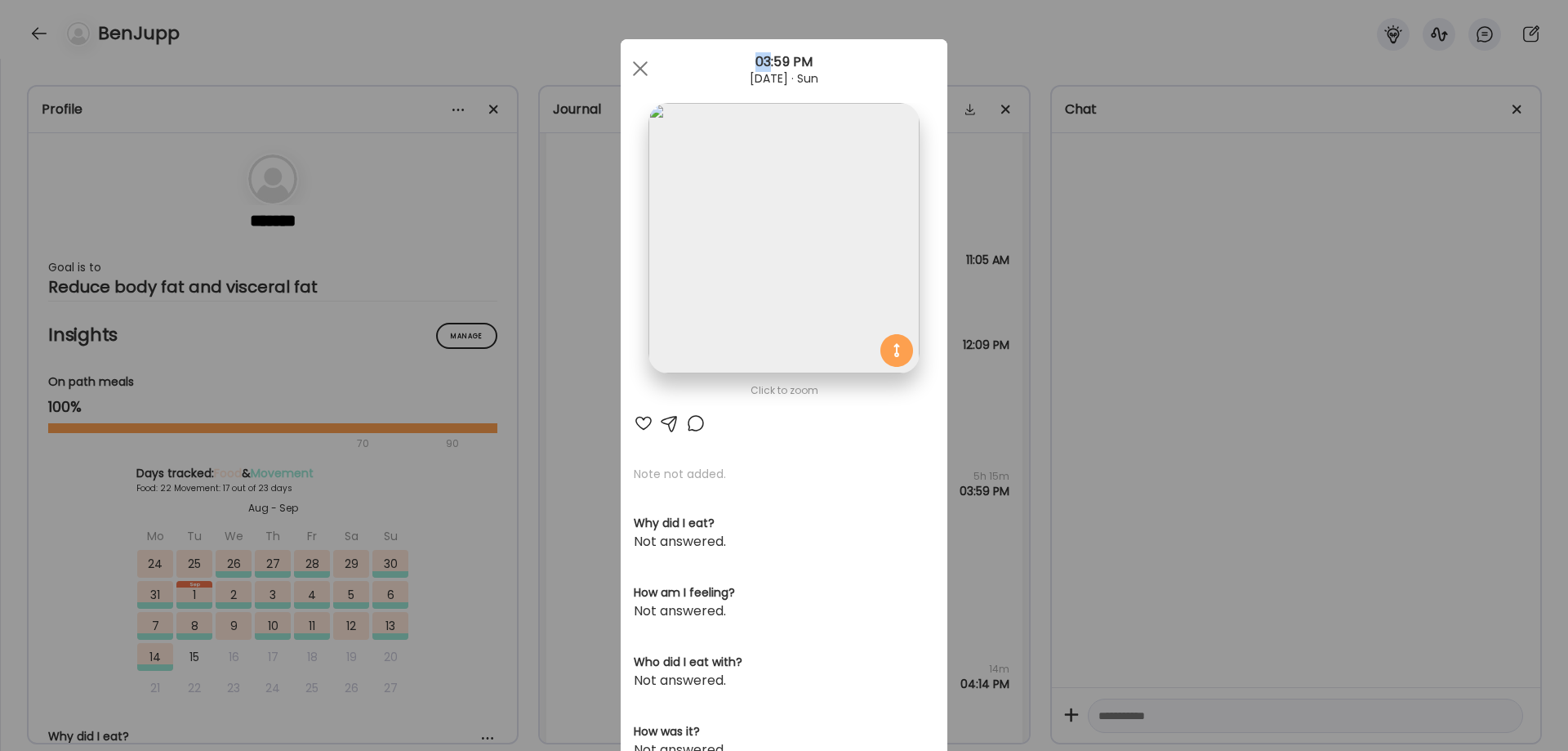
click at [1367, 573] on div "Ate Coach Dashboard Wahoo! It’s official Take a moment to set up your Coach Pro…" at bounding box center [784, 375] width 1568 height 751
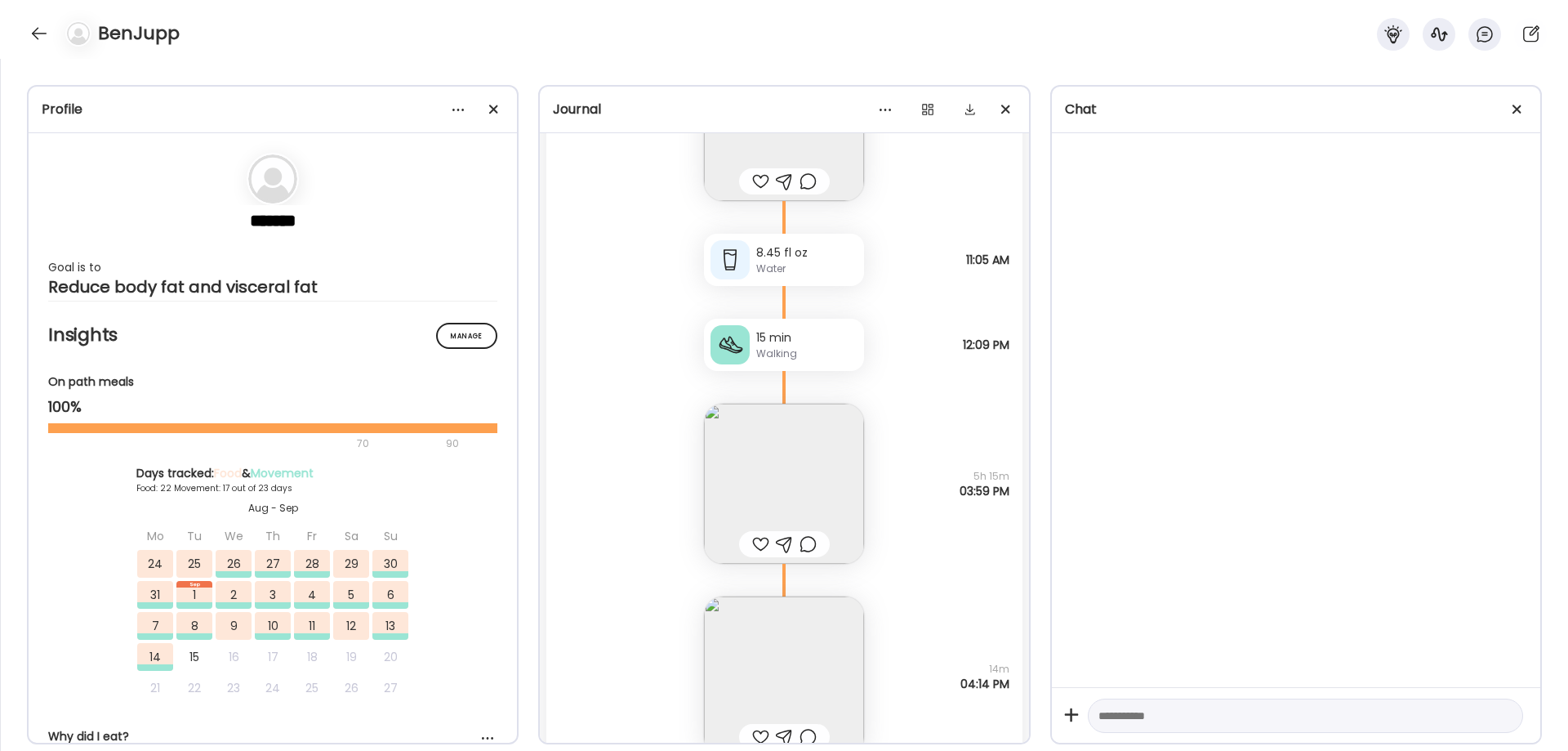
scroll to position [46598, 0]
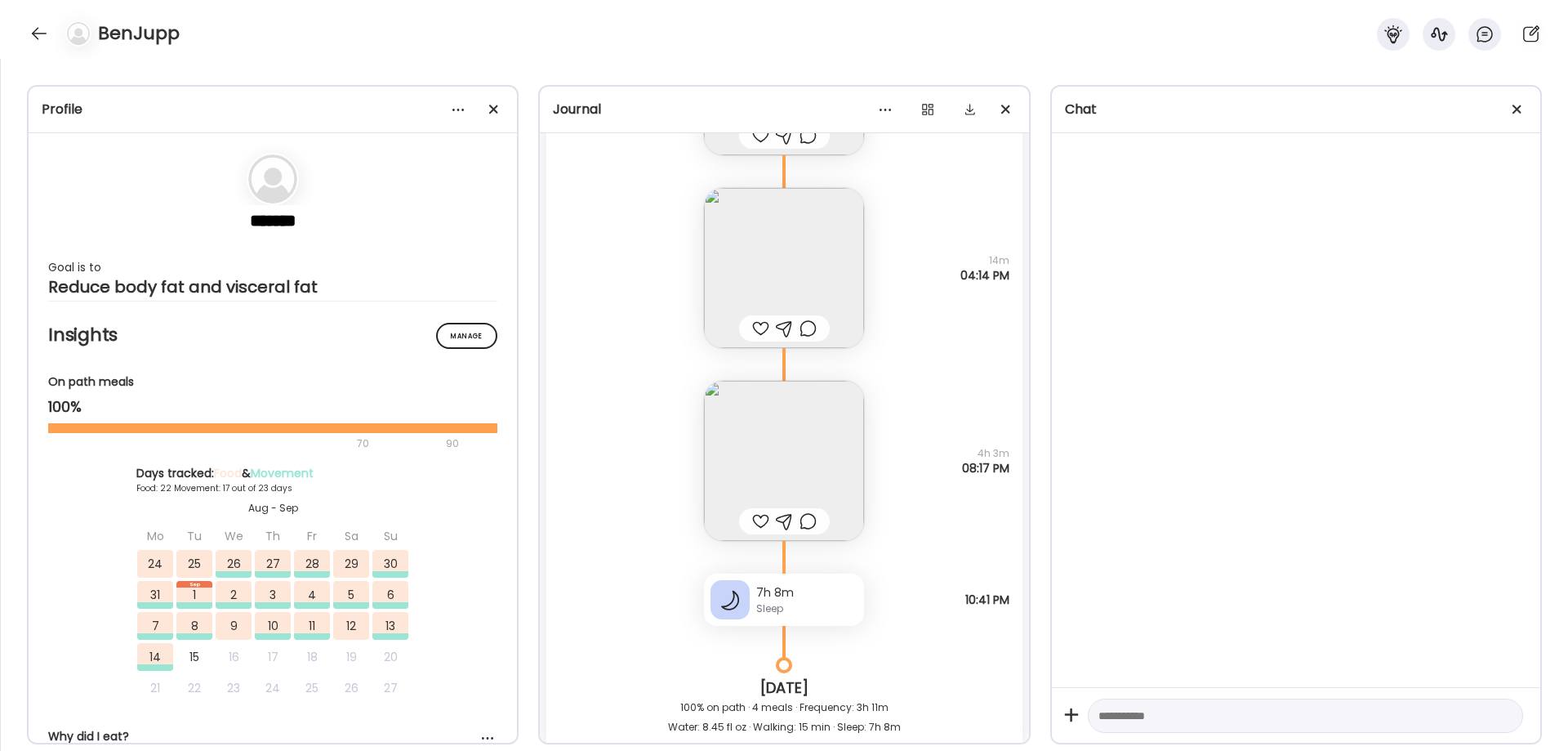
click at [809, 431] on img at bounding box center [784, 461] width 160 height 160
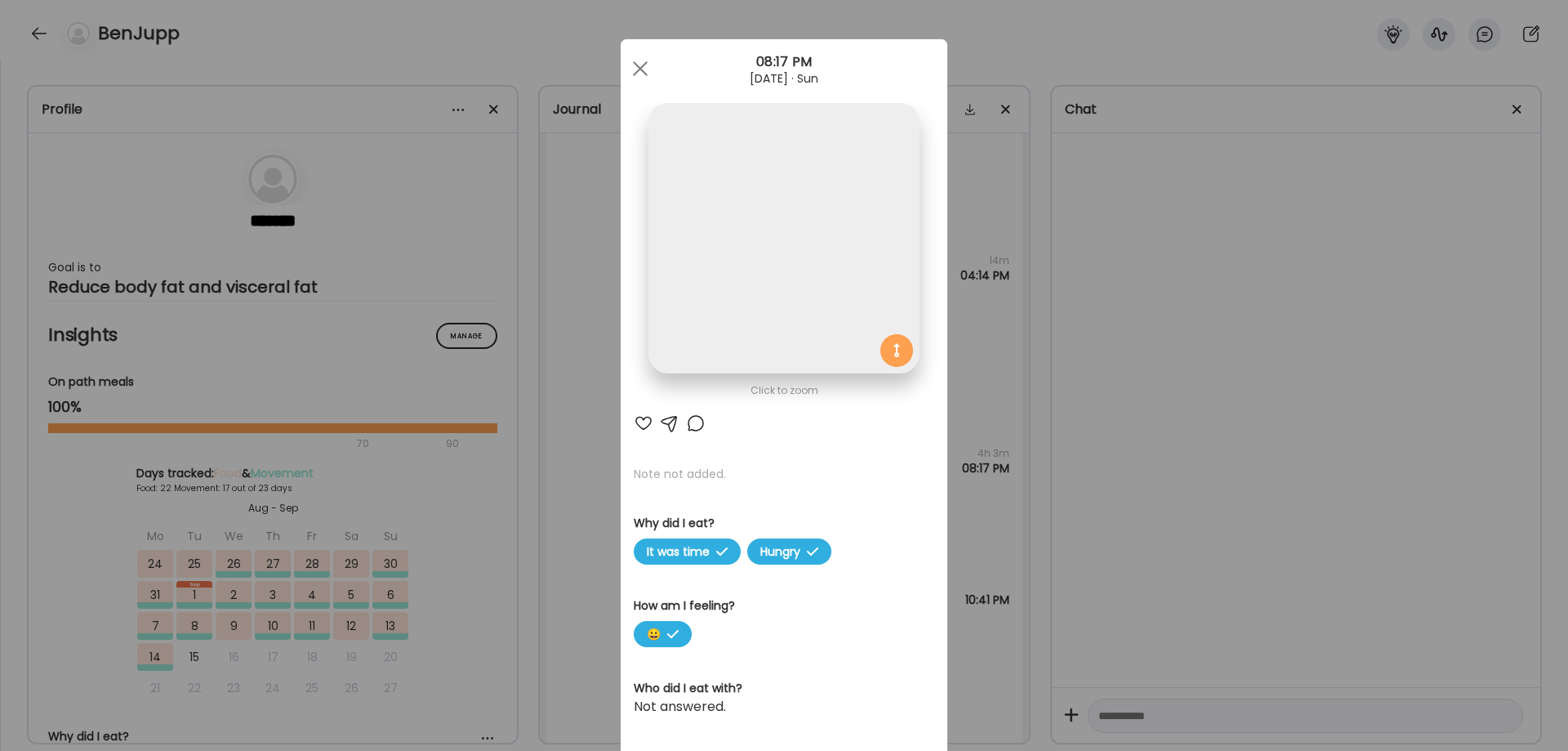
click at [732, 319] on img at bounding box center [783, 238] width 271 height 271
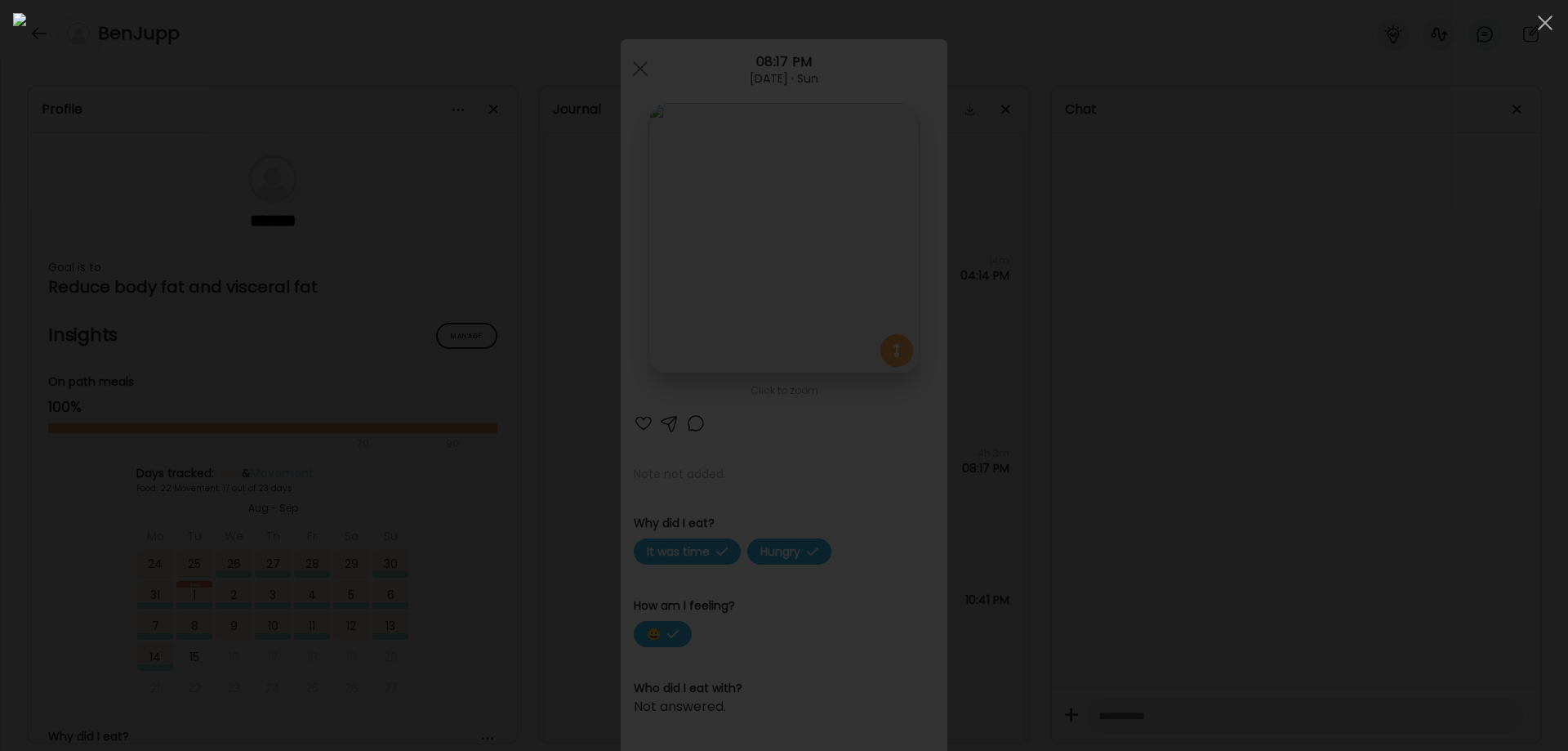
click at [1219, 511] on div at bounding box center [784, 375] width 1542 height 725
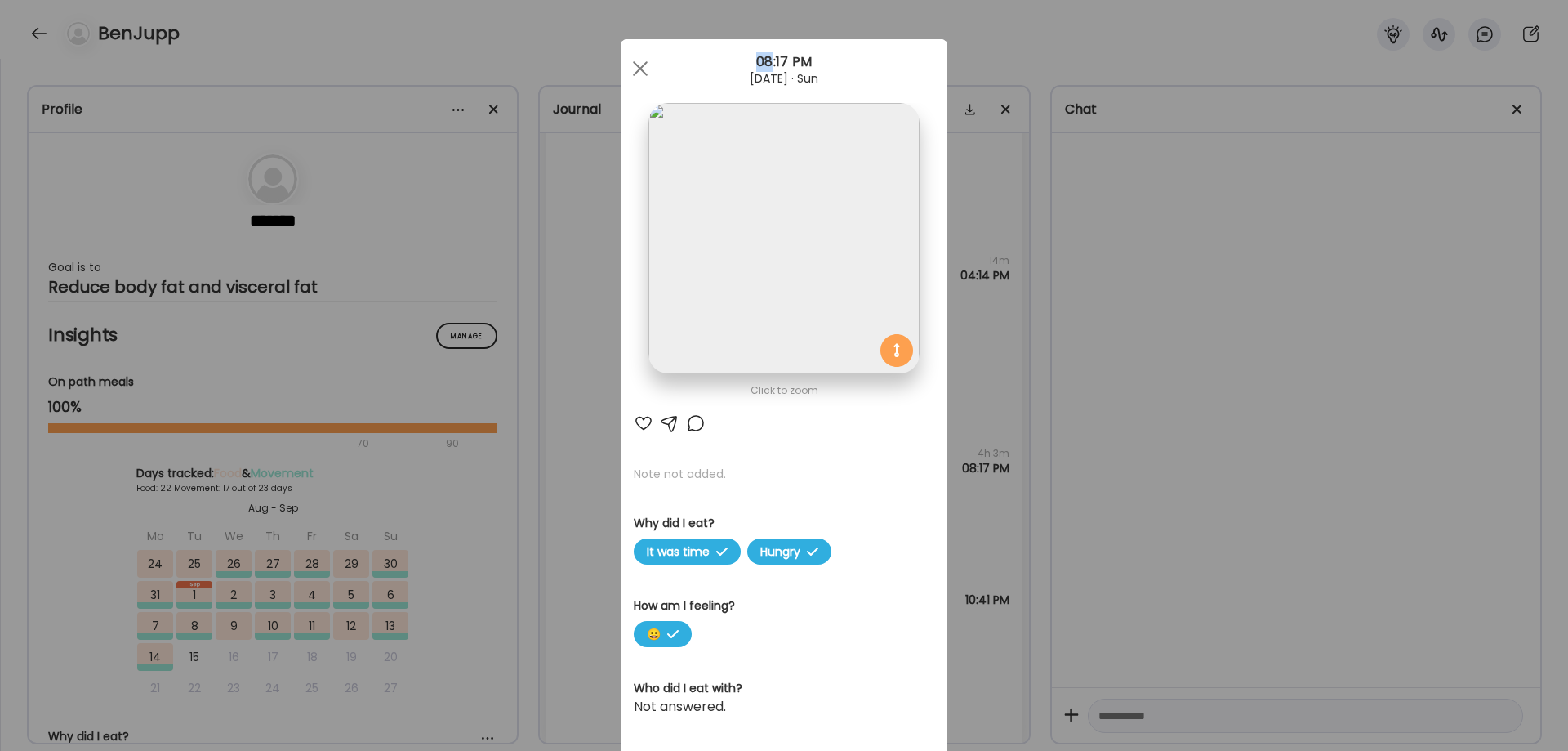
click at [1219, 511] on div "Ate Coach Dashboard Wahoo! It’s official Take a moment to set up your Coach Pro…" at bounding box center [784, 375] width 1568 height 751
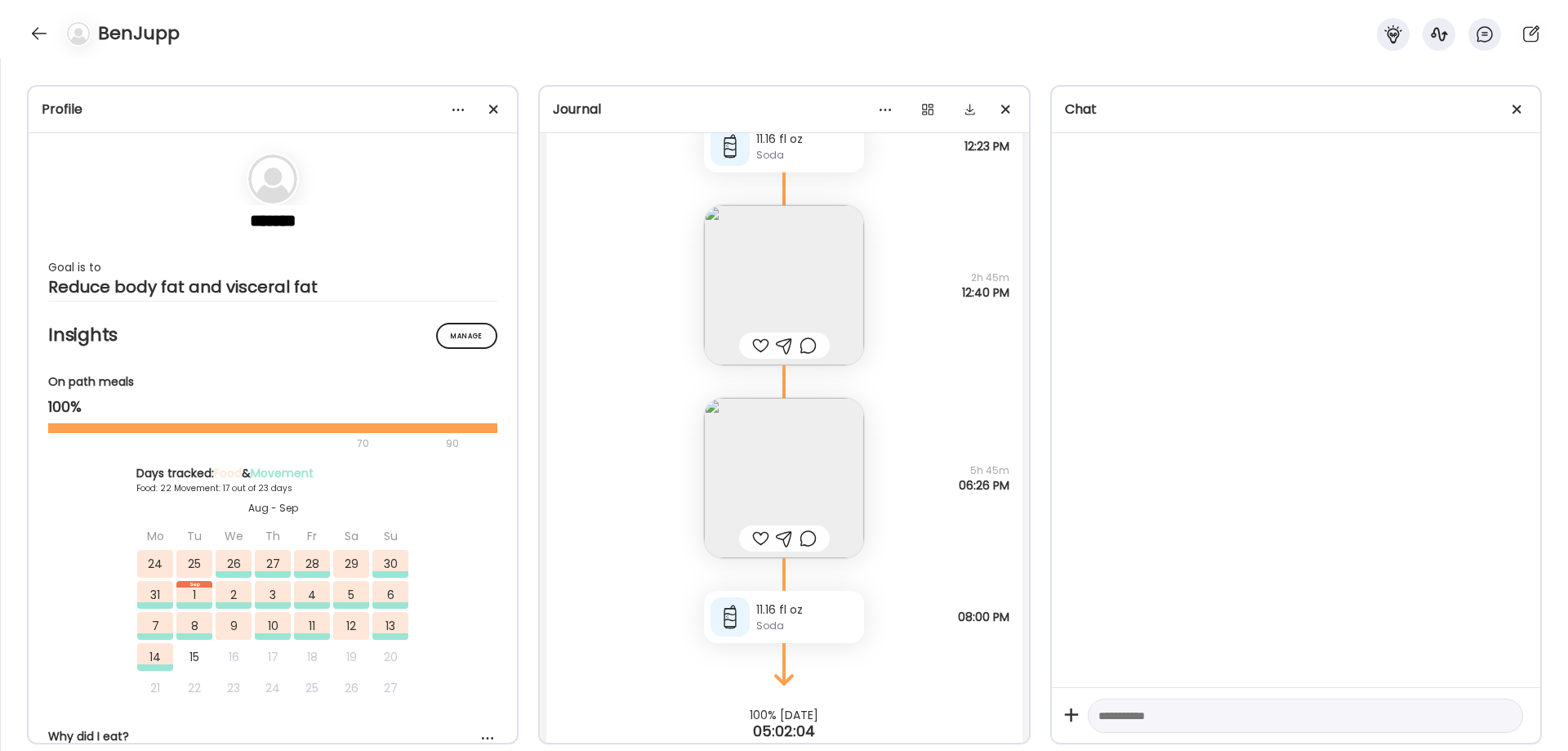
scroll to position [48097, 0]
